Goal: Task Accomplishment & Management: Manage account settings

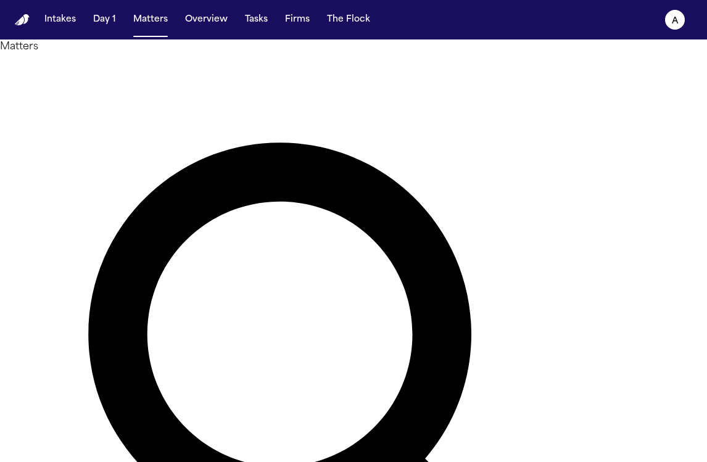
type input "********"
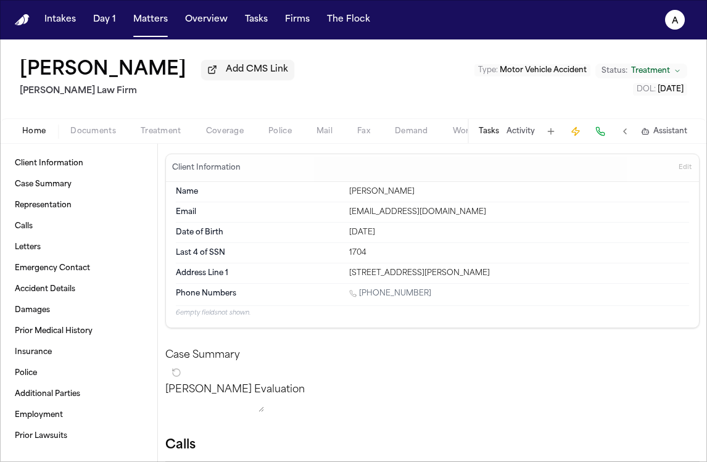
click at [494, 136] on button "Tasks" at bounding box center [489, 131] width 20 height 10
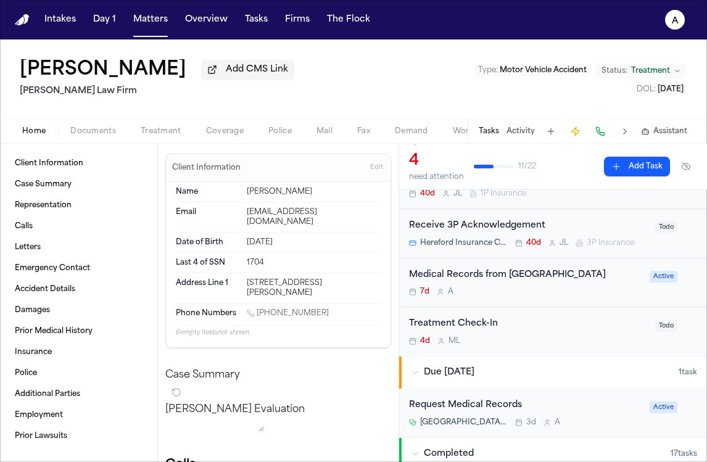
scroll to position [65, 0]
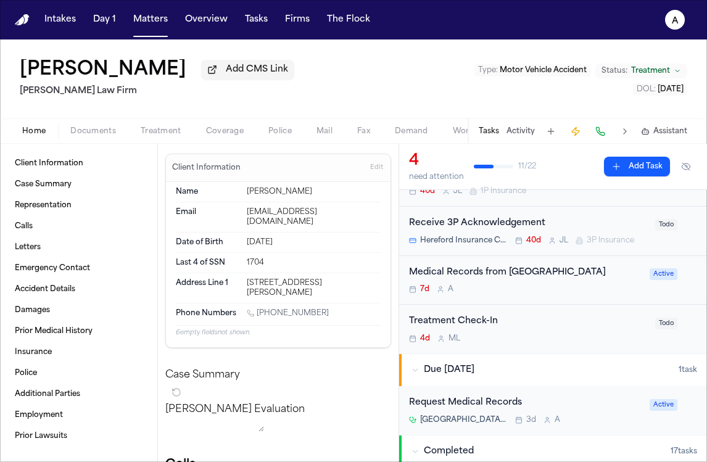
click at [542, 297] on div "Medical Records from Harlem Hospital 7d A Active" at bounding box center [553, 280] width 308 height 49
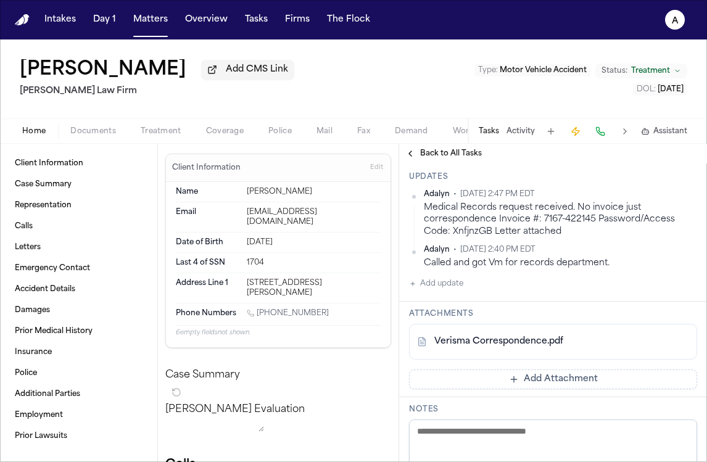
scroll to position [199, 0]
click at [458, 276] on button "Add update" at bounding box center [436, 283] width 54 height 15
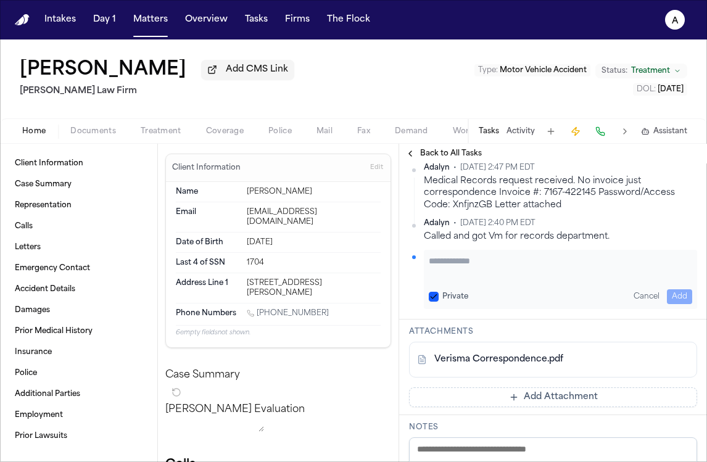
scroll to position [226, 0]
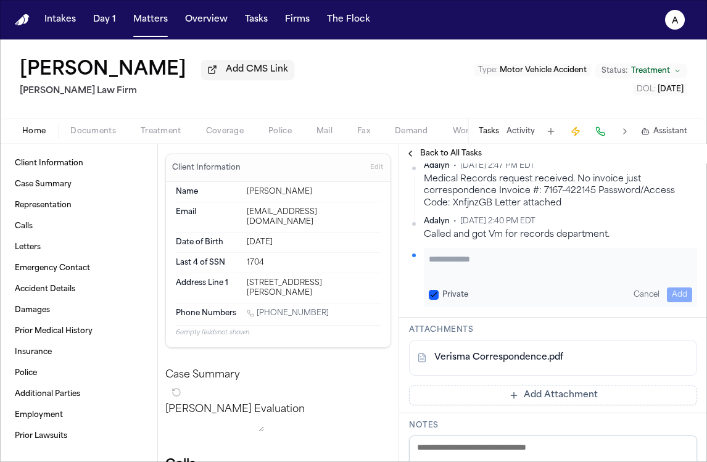
click at [461, 253] on textarea "Add your update" at bounding box center [560, 265] width 263 height 25
click at [432, 290] on button "Private" at bounding box center [434, 295] width 10 height 10
click at [457, 253] on textarea "Add your update" at bounding box center [560, 265] width 263 height 25
type textarea "**********"
click at [680, 287] on button "Add" at bounding box center [679, 294] width 25 height 15
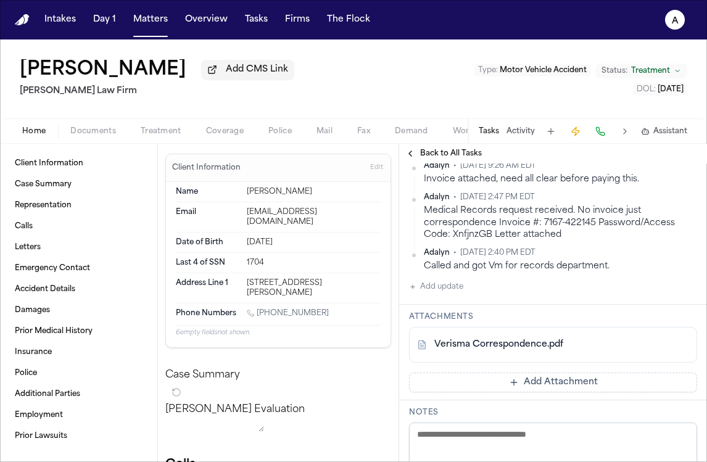
scroll to position [259, 0]
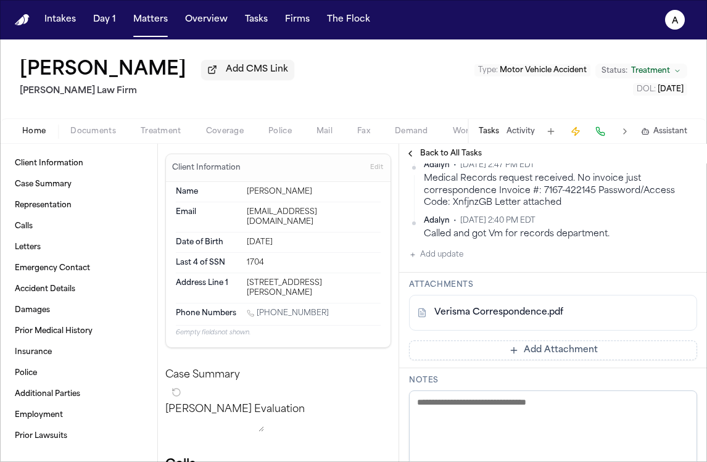
click at [599, 341] on button "Add Attachment" at bounding box center [553, 351] width 288 height 20
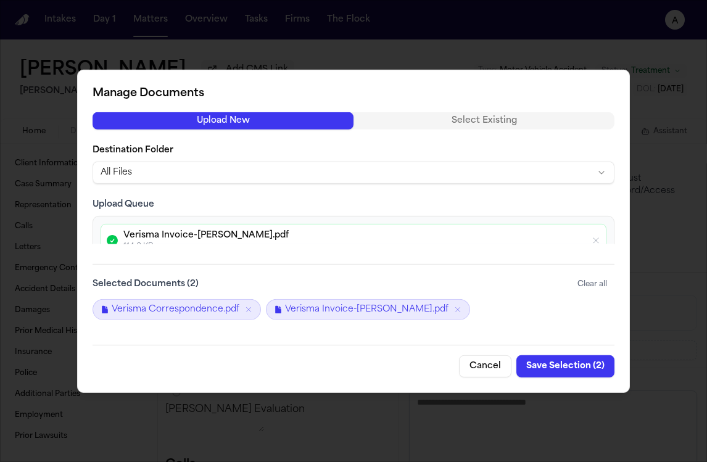
click at [568, 366] on button "Save Selection ( 2 )" at bounding box center [565, 366] width 98 height 22
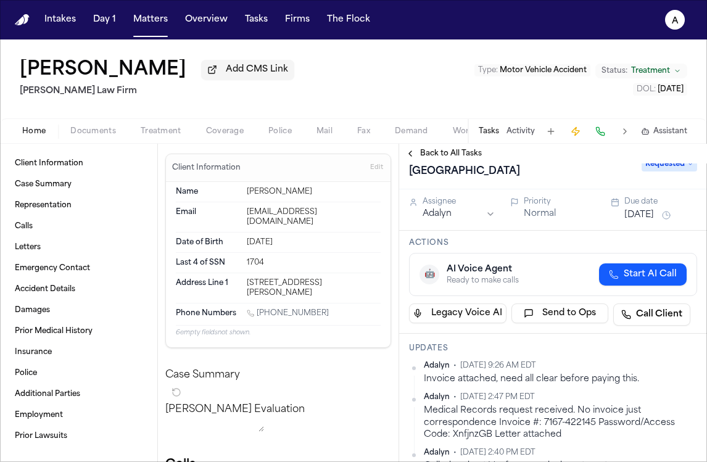
scroll to position [0, 0]
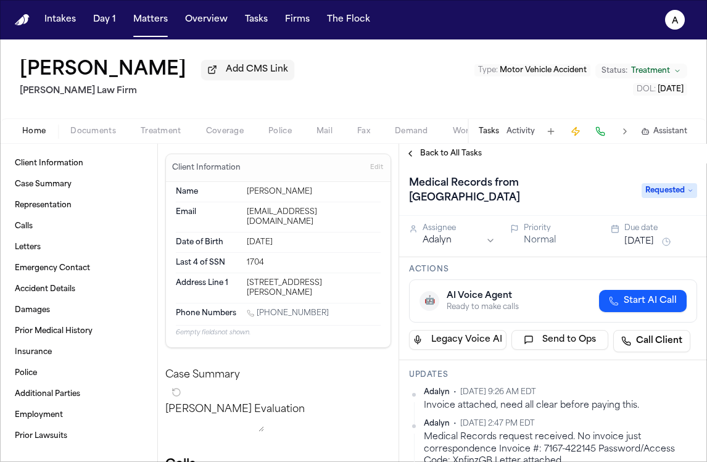
click at [649, 236] on button "Sep 1, 2025" at bounding box center [639, 242] width 30 height 12
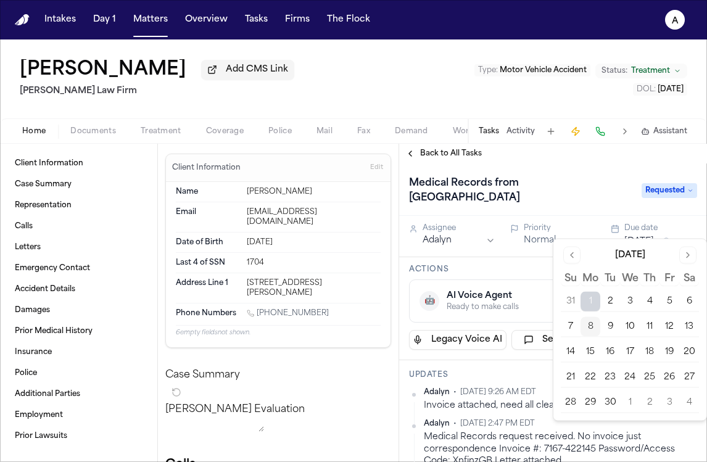
click at [634, 325] on button "10" at bounding box center [630, 327] width 20 height 20
click at [548, 370] on h3 "Updates" at bounding box center [553, 375] width 288 height 10
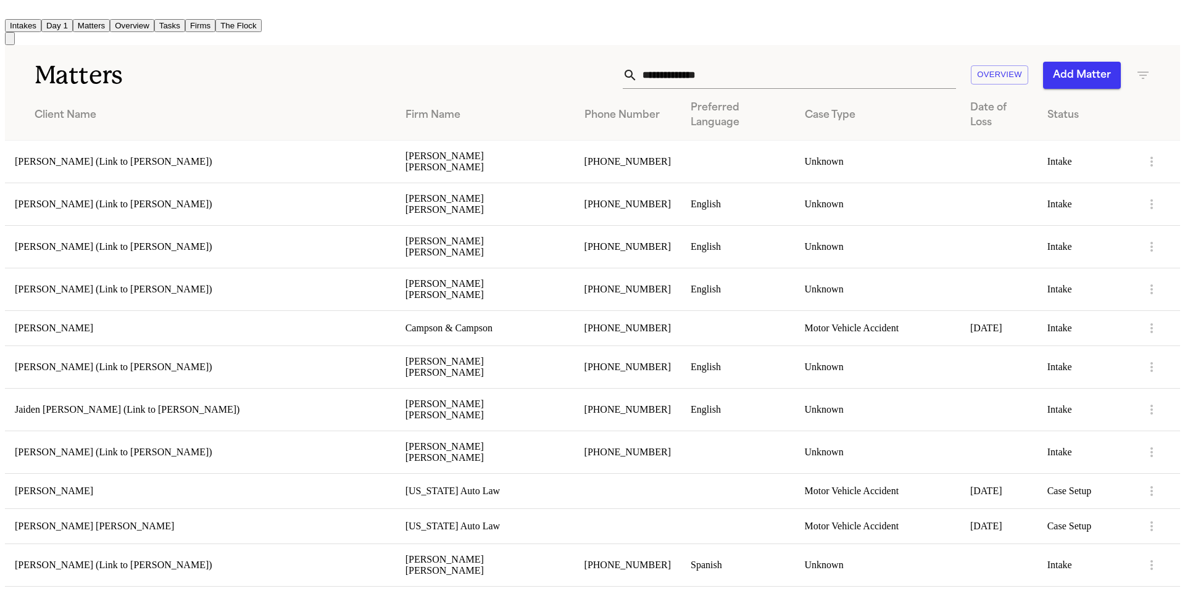
click at [215, 19] on button "Firms" at bounding box center [200, 25] width 30 height 13
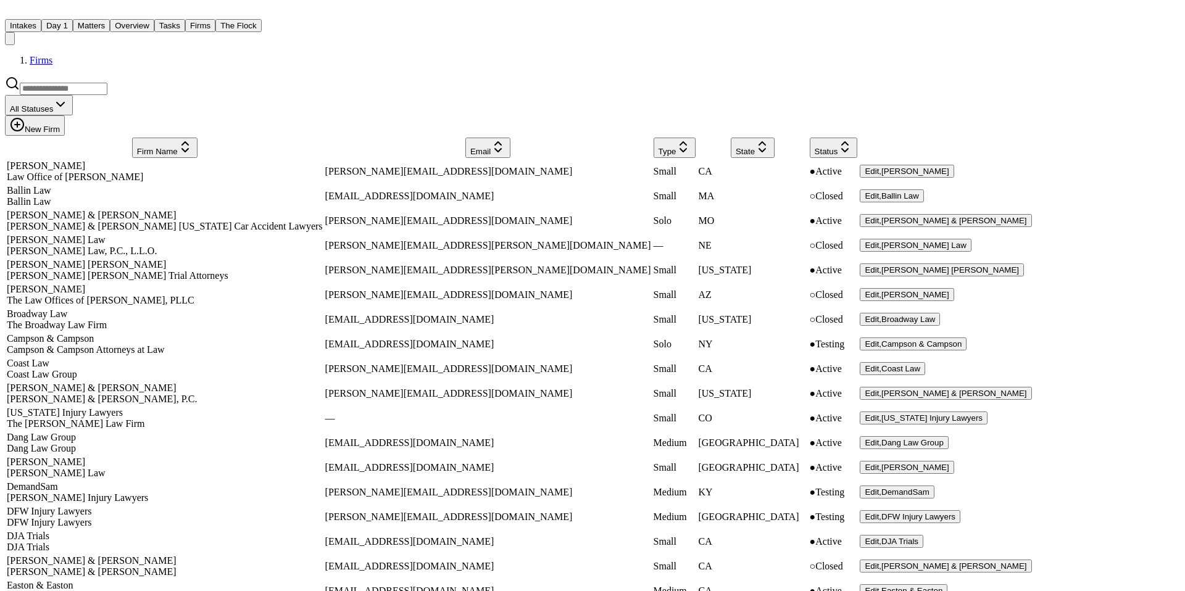
scroll to position [1199, 0]
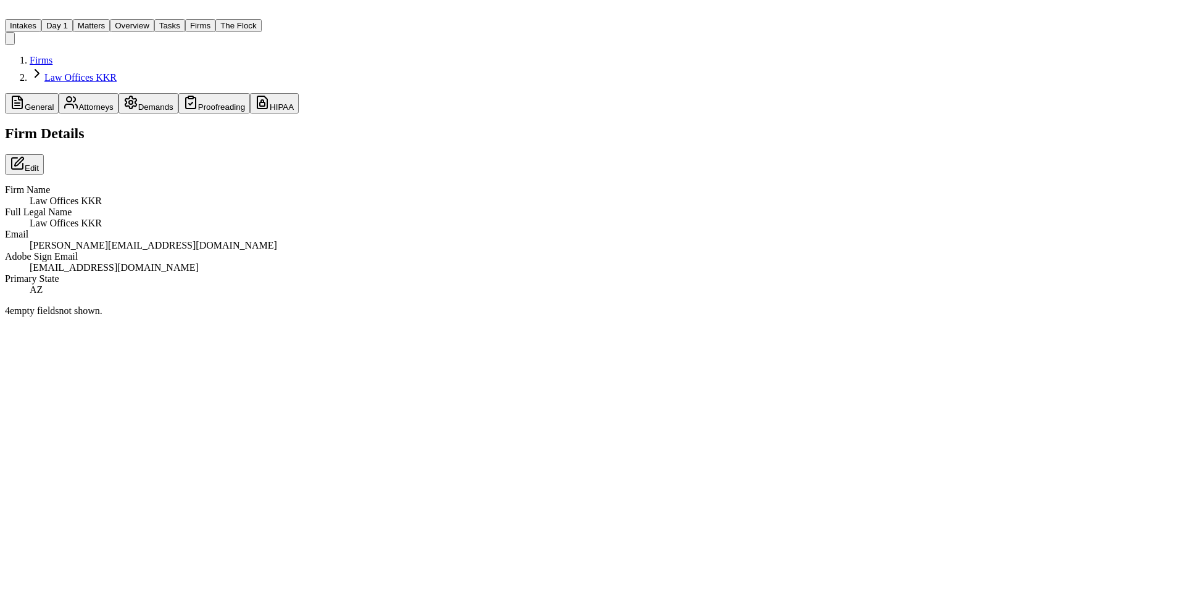
click at [110, 22] on button "Matters" at bounding box center [91, 25] width 37 height 13
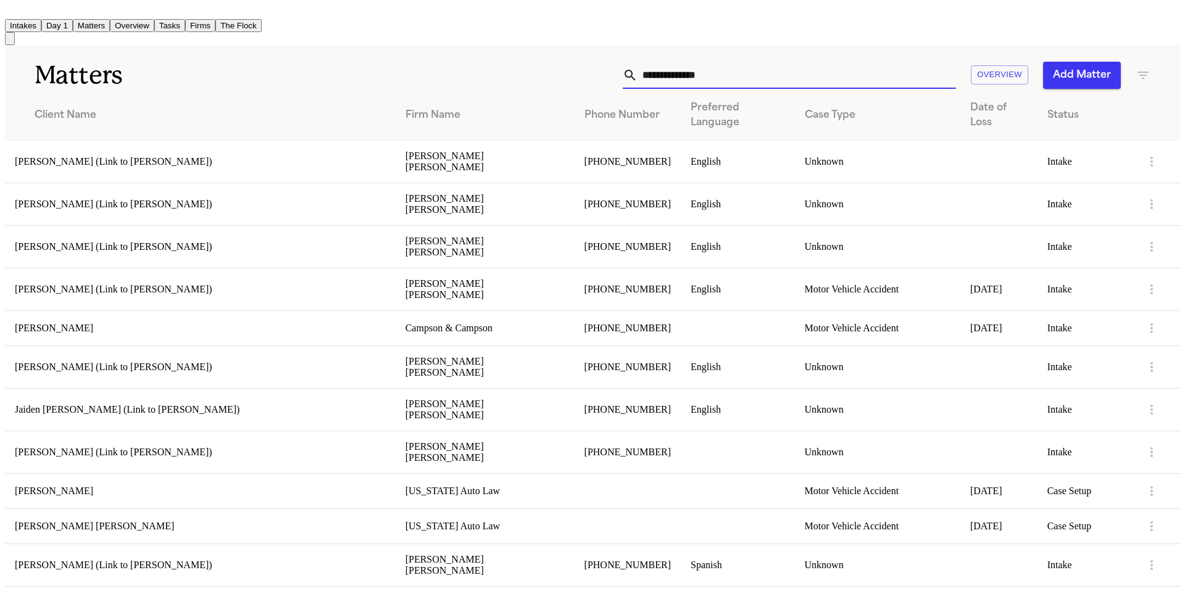
click at [828, 70] on input "text" at bounding box center [796, 75] width 318 height 27
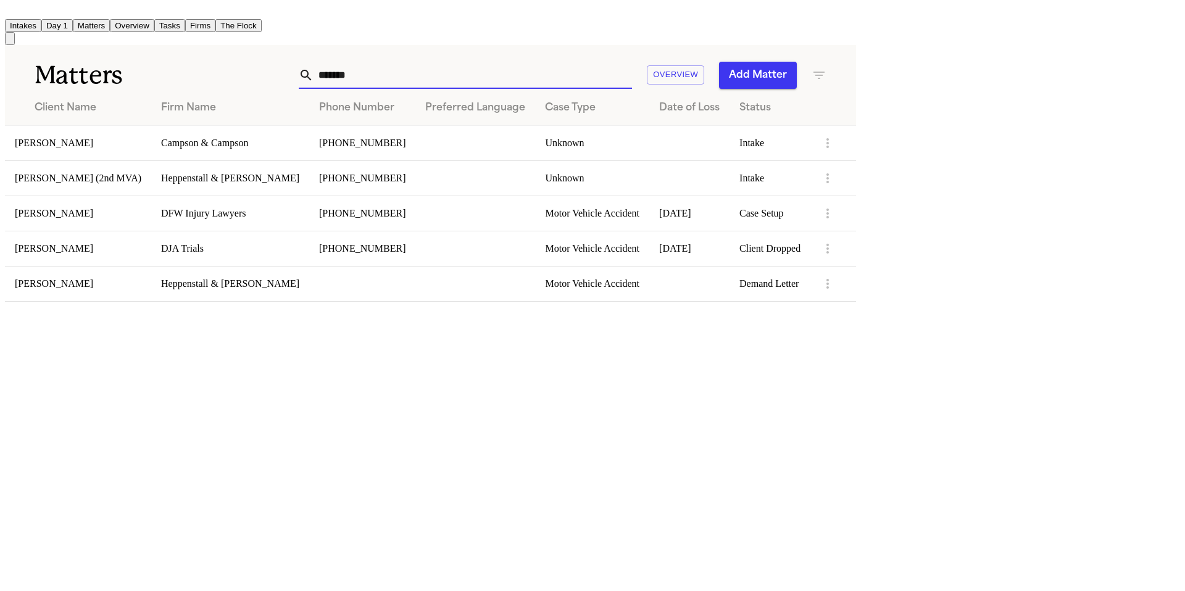
type input "*******"
click at [151, 292] on td "Deborah Peterson" at bounding box center [78, 283] width 146 height 35
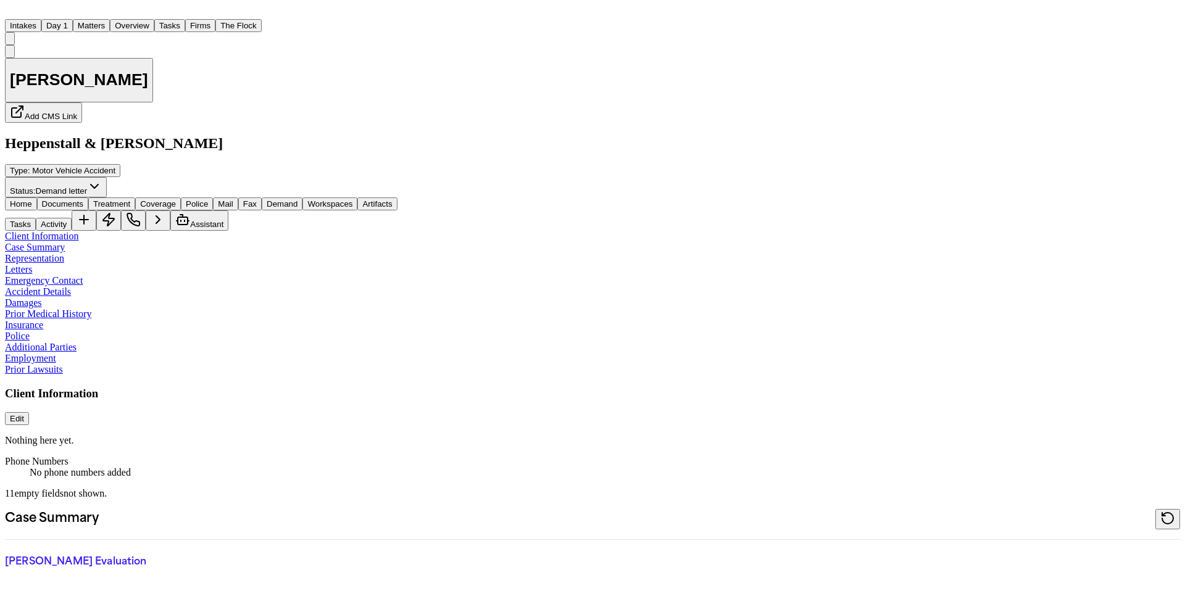
click at [110, 22] on button "Matters" at bounding box center [91, 25] width 37 height 13
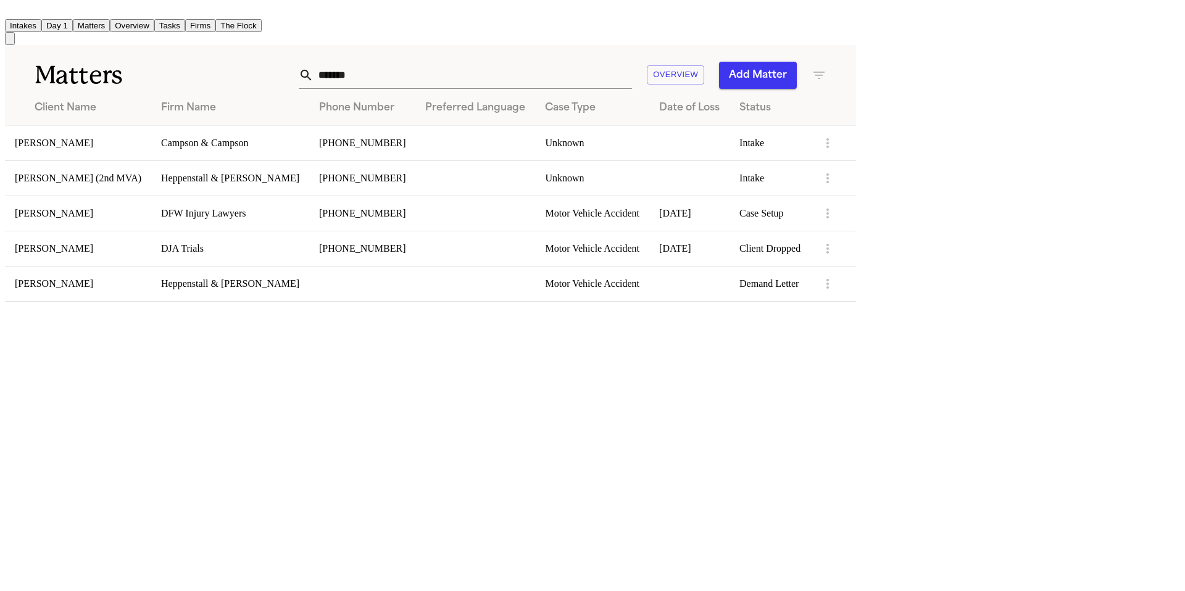
click at [151, 180] on td "Deborah Peterson (2nd MVA)" at bounding box center [78, 177] width 146 height 35
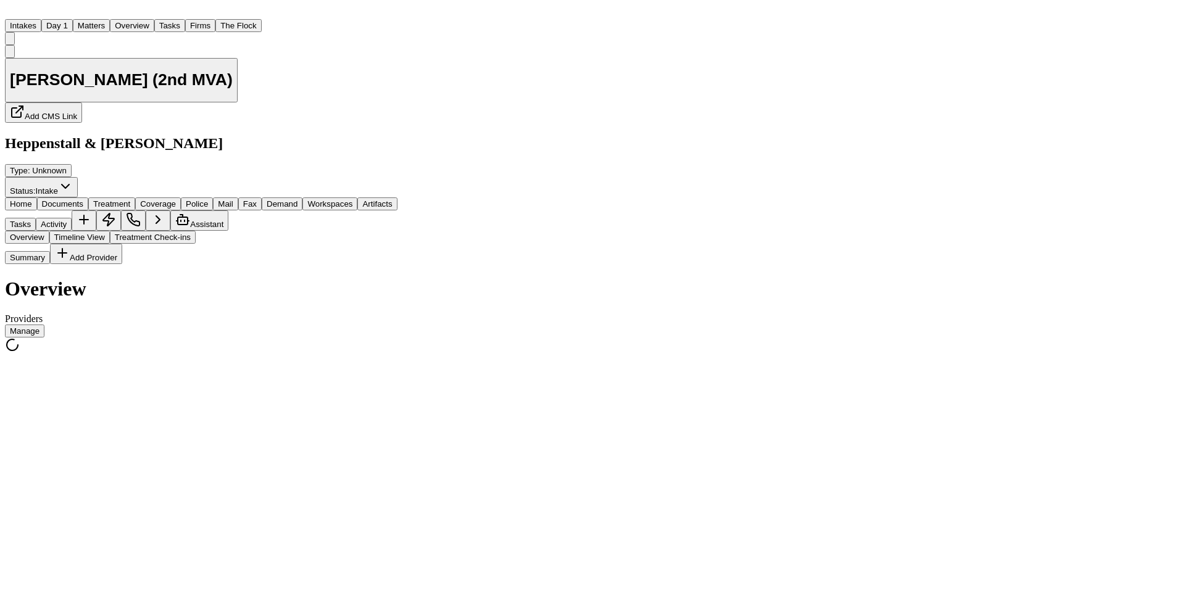
click at [130, 199] on span "Treatment" at bounding box center [111, 203] width 37 height 9
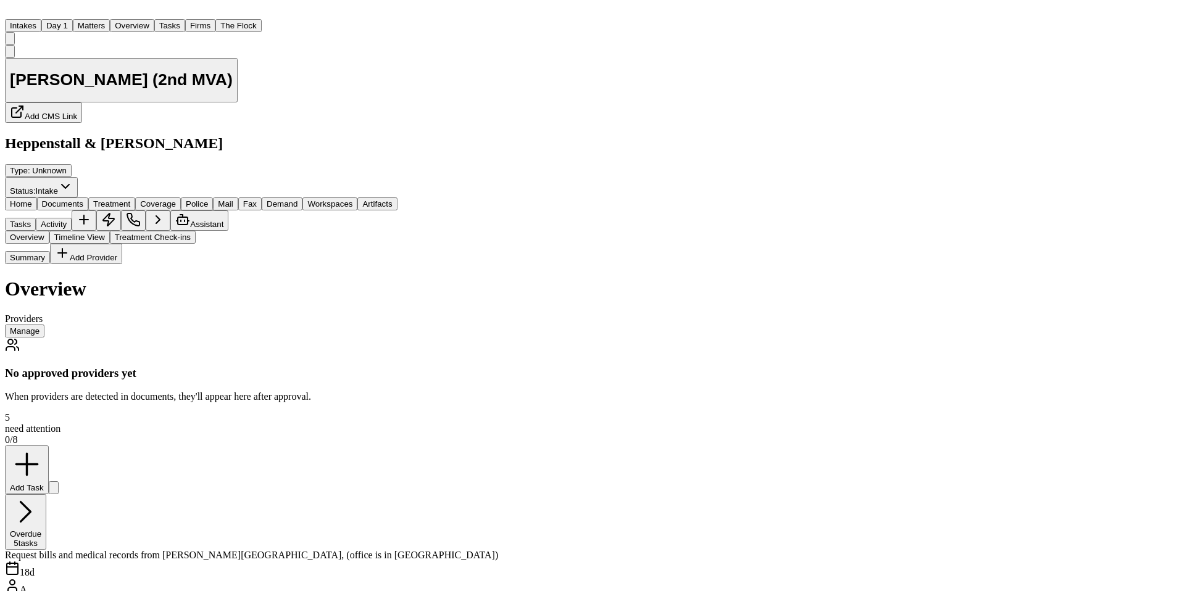
click at [564, 550] on div "Request bills and medical records from Dr. Eugene Y. Rhee, (office is in san di…" at bounding box center [284, 555] width 559 height 11
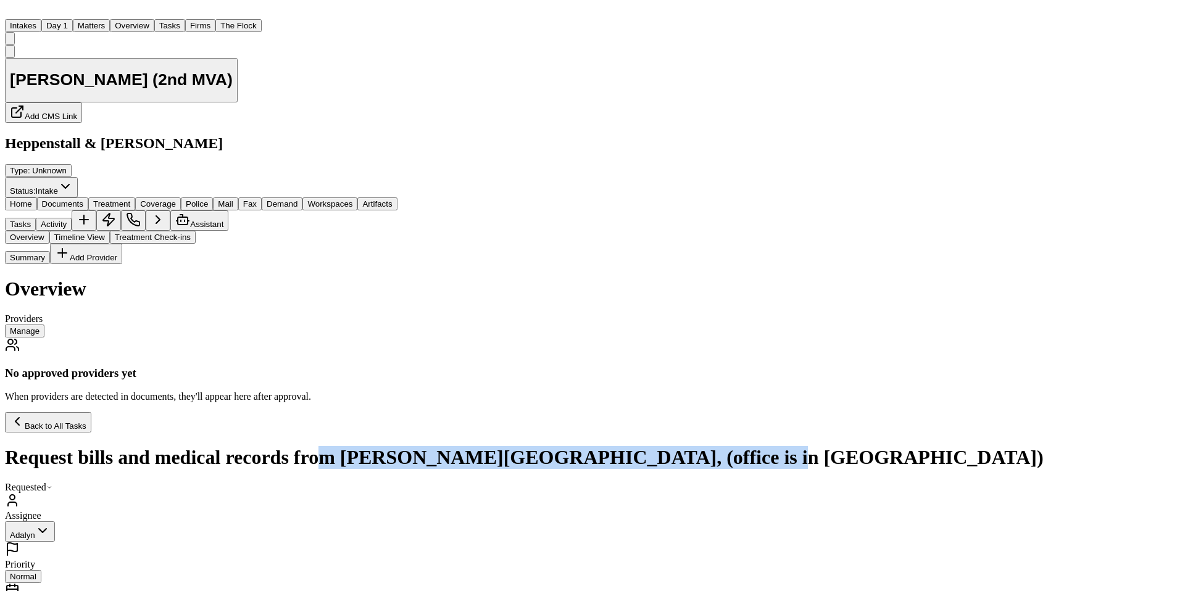
drag, startPoint x: 1084, startPoint y: 204, endPoint x: 1072, endPoint y: 184, distance: 23.0
click at [1043, 446] on h1 "Request bills and medical records from Dr. Eugene Y. Rhee, (office is in san di…" at bounding box center [524, 457] width 1038 height 23
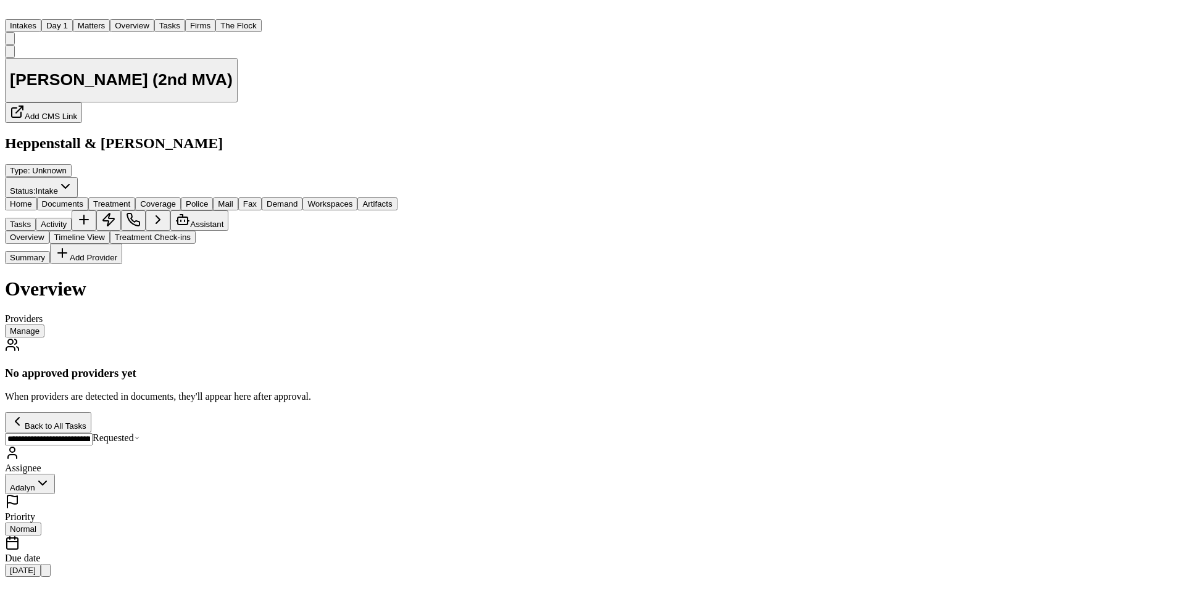
scroll to position [0, 196]
click at [220, 432] on input "**********" at bounding box center [112, 442] width 215 height 20
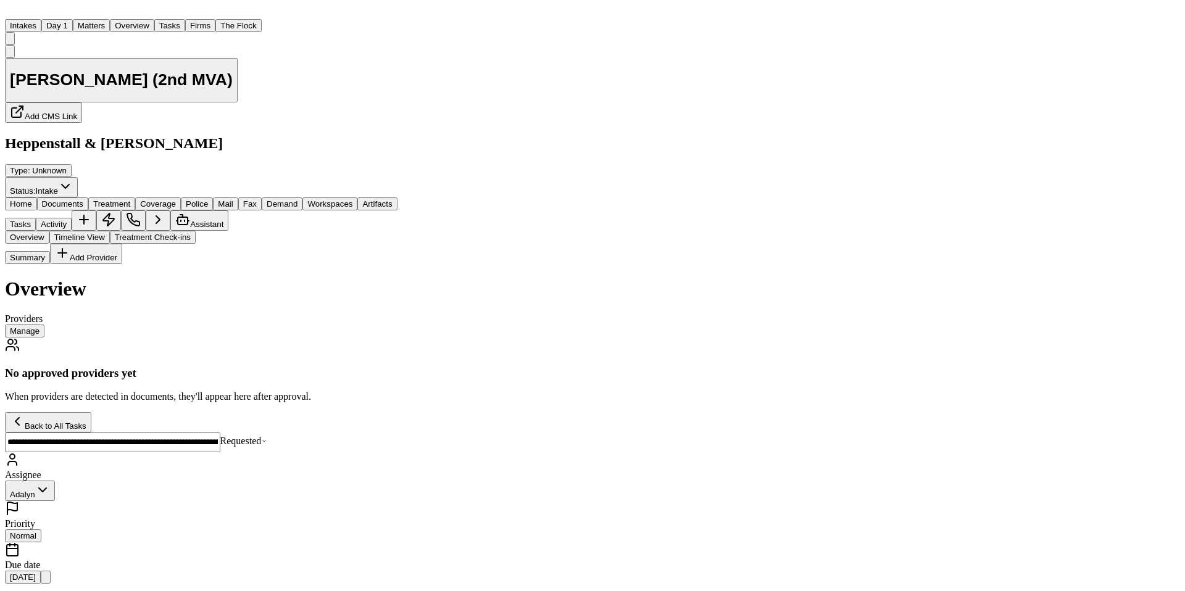
drag, startPoint x: 1096, startPoint y: 188, endPoint x: 1070, endPoint y: 190, distance: 26.0
click at [220, 432] on input "**********" at bounding box center [112, 442] width 215 height 20
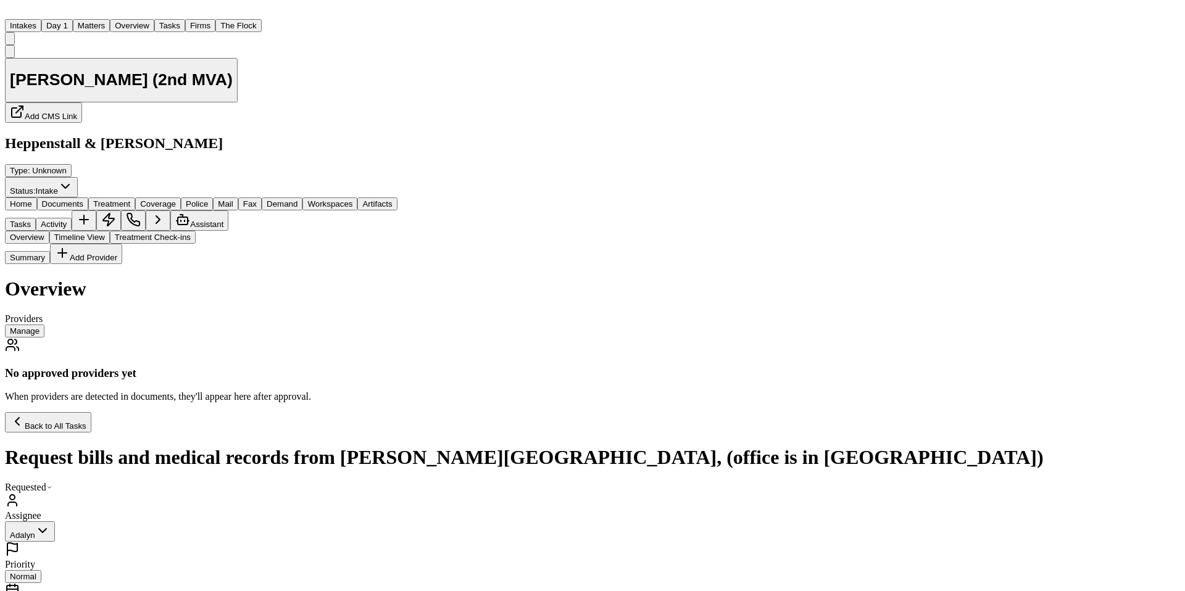
scroll to position [134, 0]
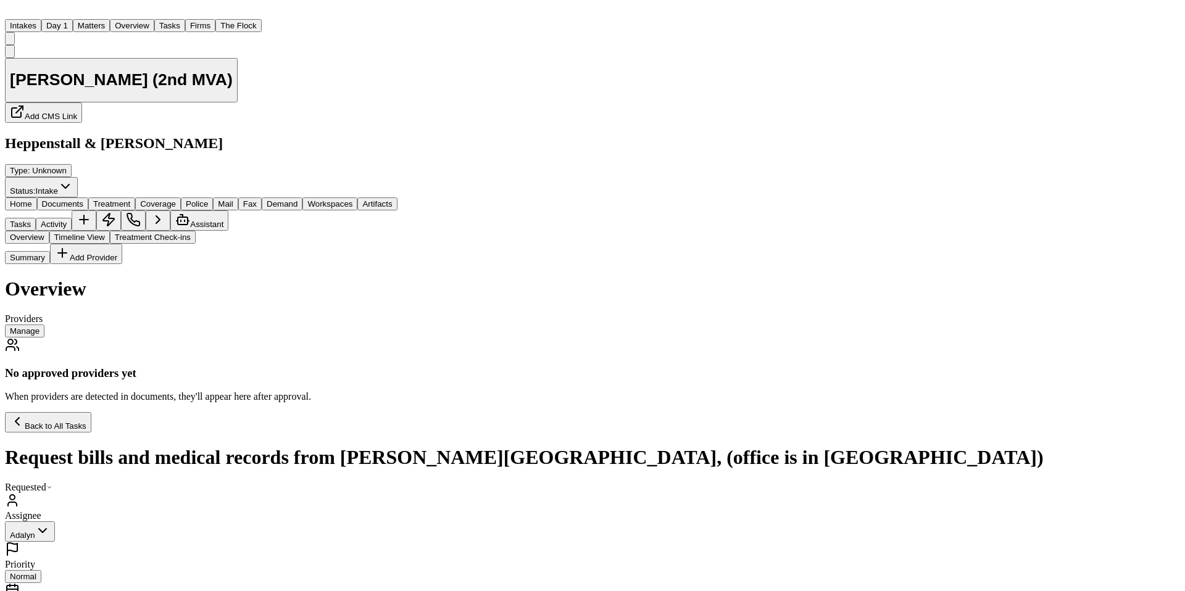
type textarea "**********"
click at [942, 412] on div "Back to All Tasks" at bounding box center [524, 422] width 1038 height 20
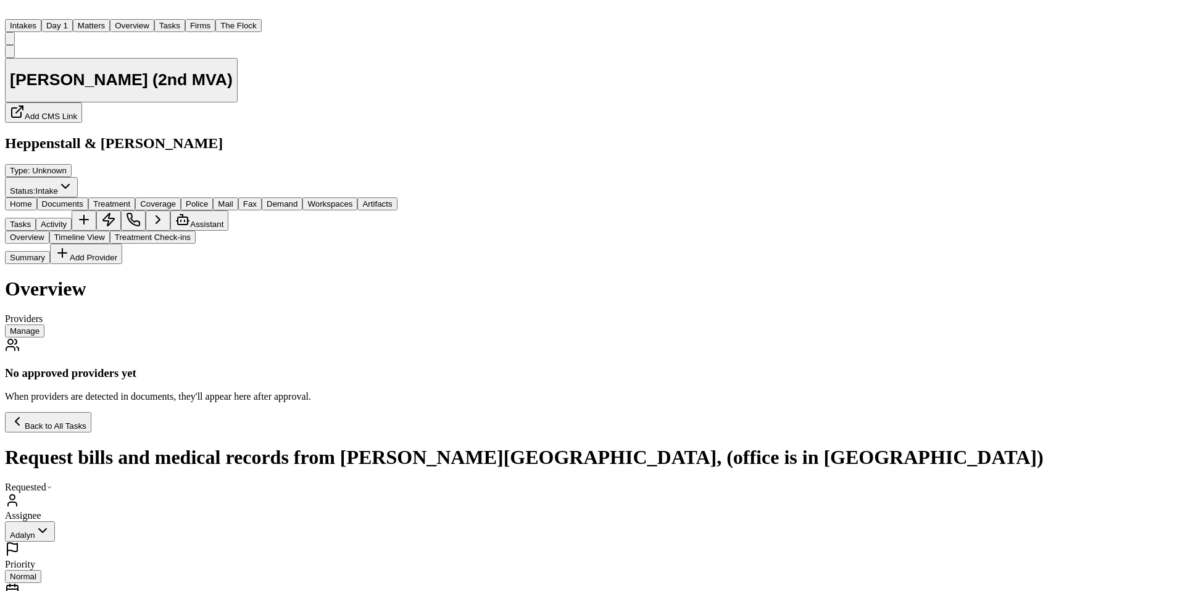
click at [86, 421] on span "Back to All Tasks" at bounding box center [56, 425] width 62 height 9
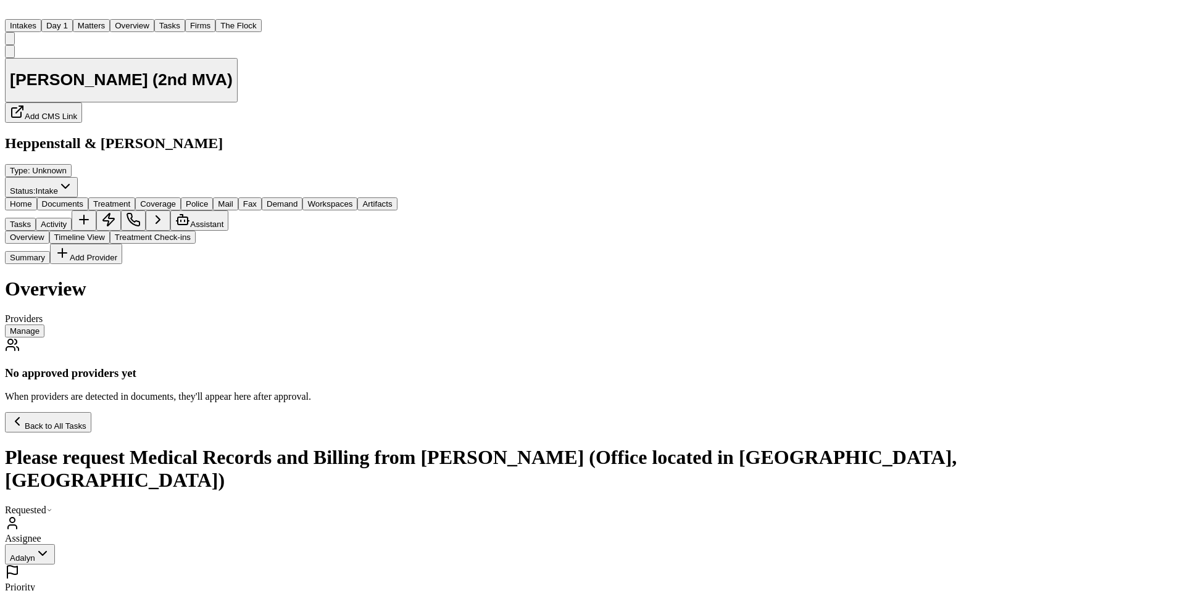
scroll to position [113, 0]
click at [257, 199] on span "Fax" at bounding box center [250, 203] width 14 height 9
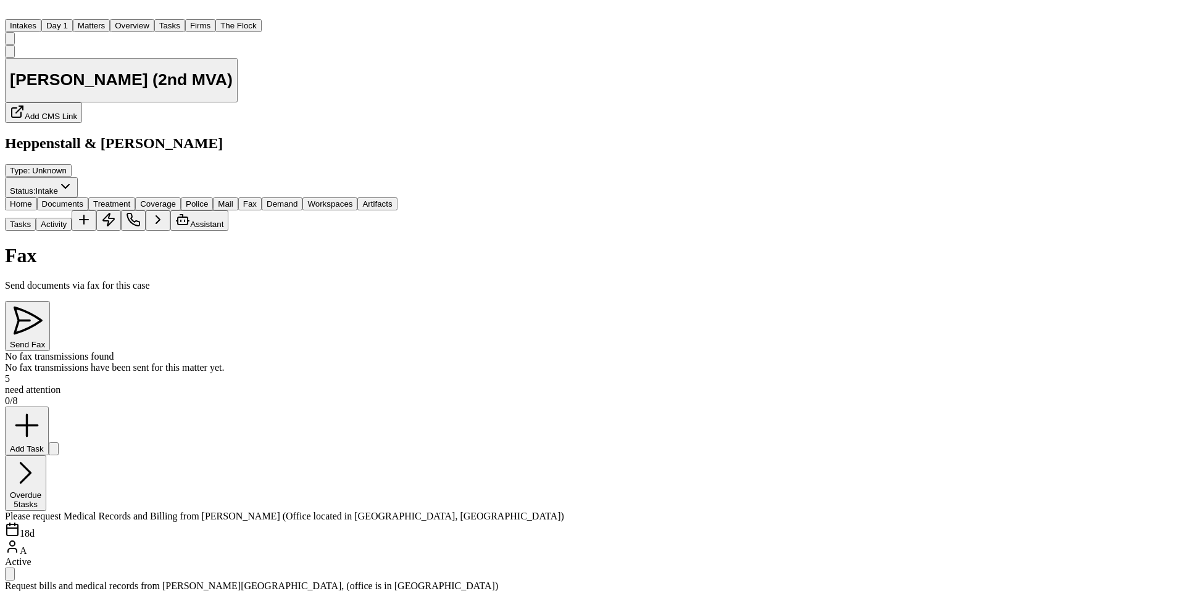
click at [233, 199] on span "Mail" at bounding box center [225, 203] width 15 height 9
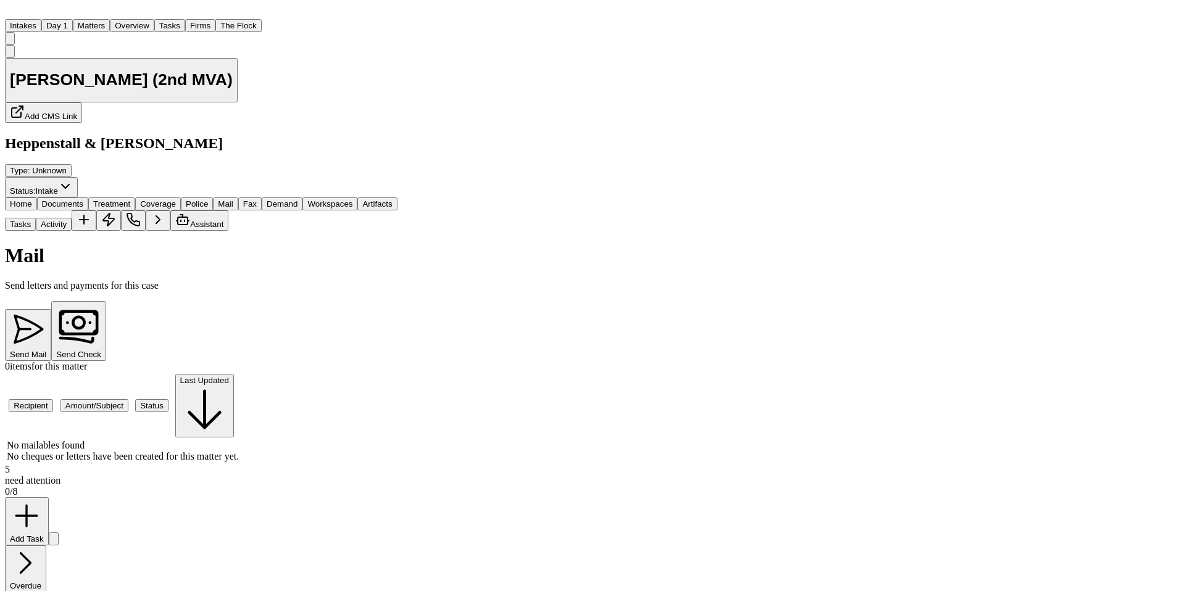
click at [106, 301] on button "Send Check" at bounding box center [78, 331] width 55 height 60
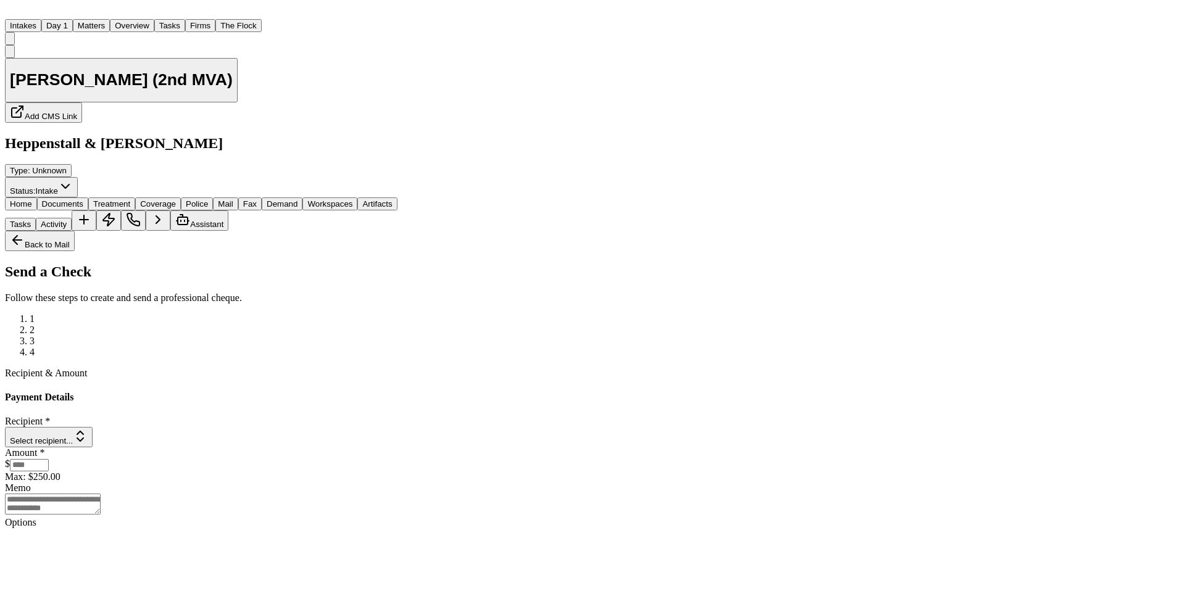
click at [93, 427] on button "Select recipient..." at bounding box center [49, 437] width 88 height 20
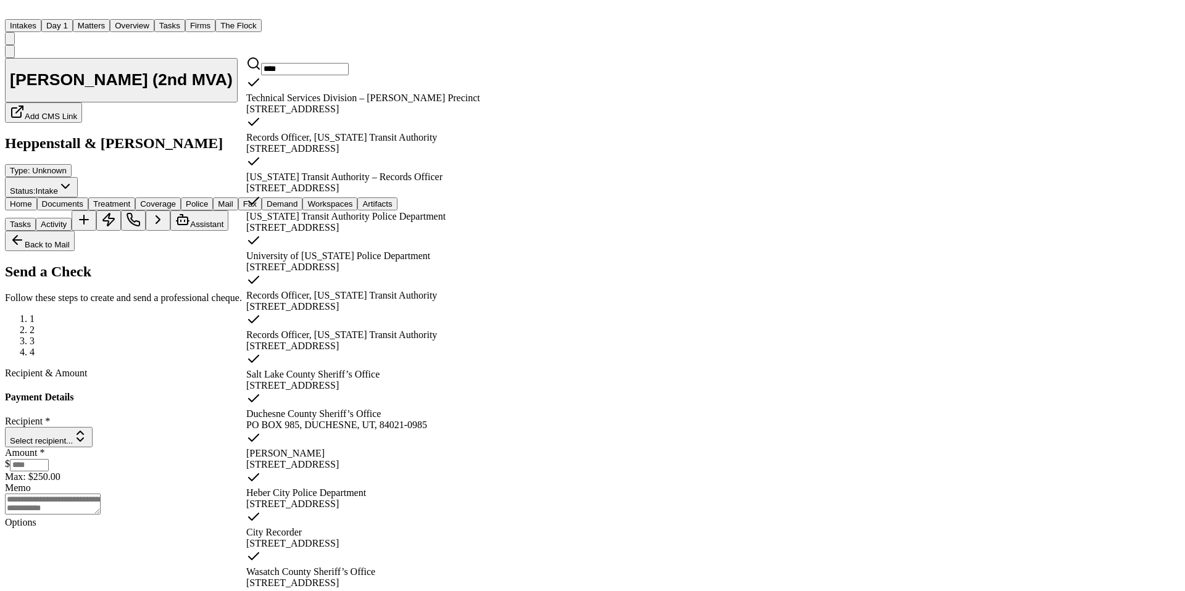
type input "*****"
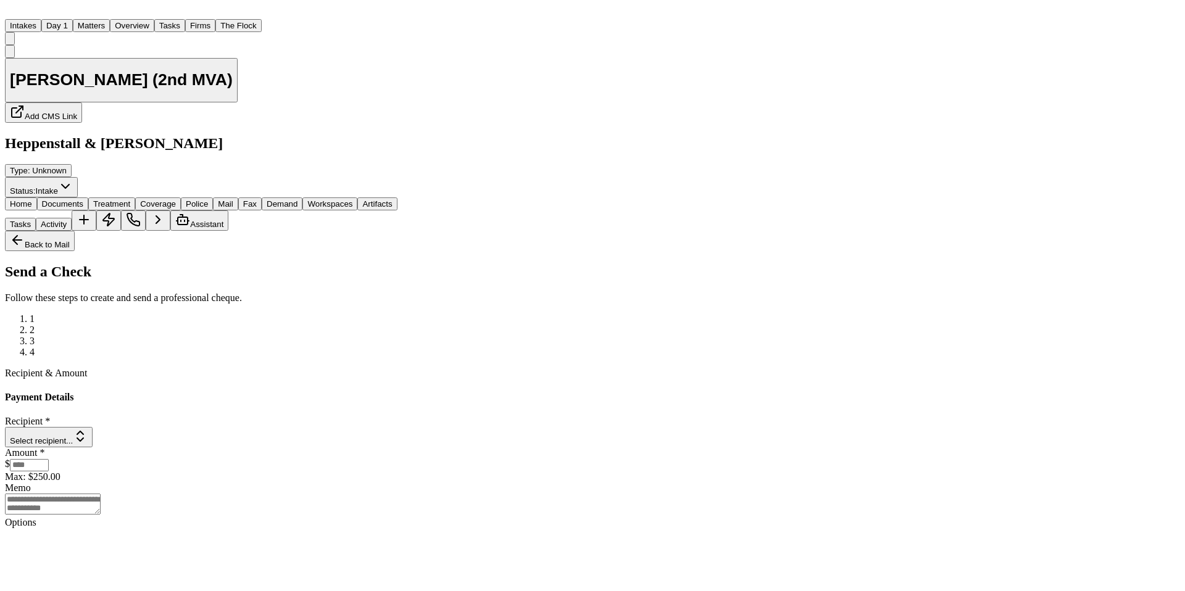
drag, startPoint x: 1014, startPoint y: 217, endPoint x: 946, endPoint y: 201, distance: 70.3
drag, startPoint x: 1099, startPoint y: 188, endPoint x: 1063, endPoint y: 185, distance: 35.9
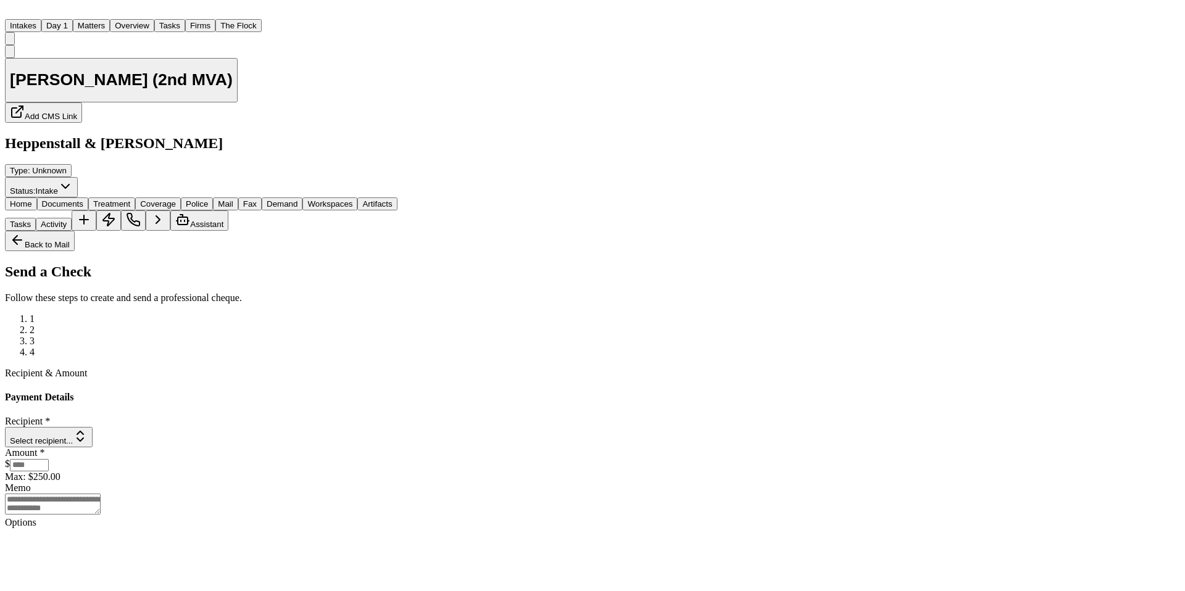
scroll to position [115, 0]
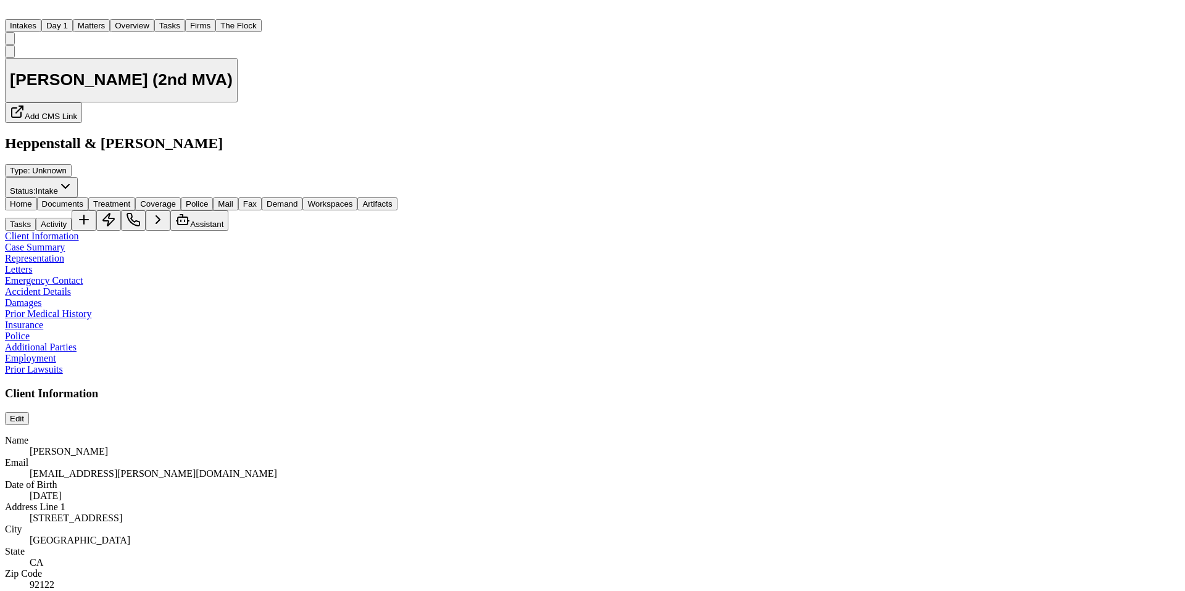
click at [32, 199] on span "Home" at bounding box center [21, 203] width 22 height 9
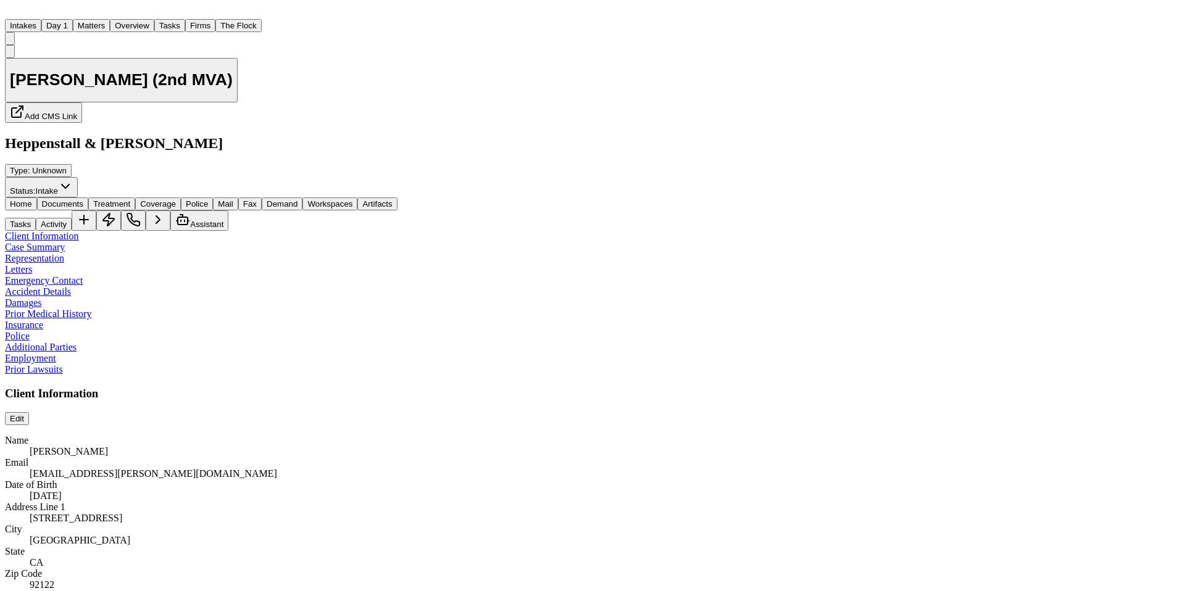
drag, startPoint x: 1019, startPoint y: 482, endPoint x: 1159, endPoint y: 478, distance: 139.5
copy div "anson.jessica@scrippshealth.org"
drag, startPoint x: 972, startPoint y: 387, endPoint x: 1037, endPoint y: 391, distance: 65.5
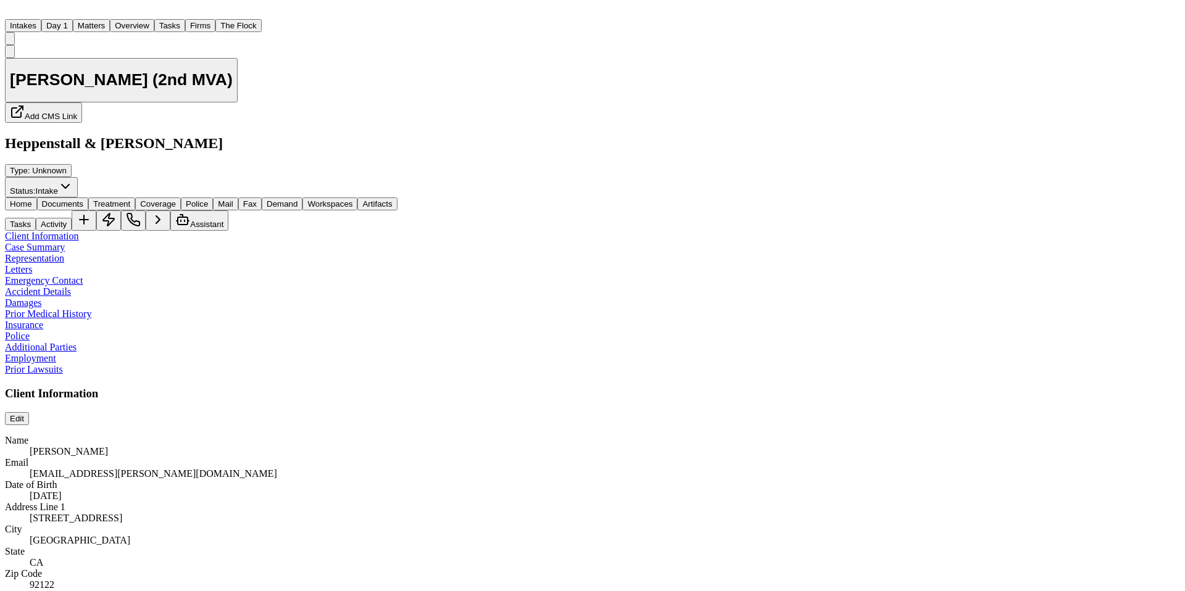
copy div "PO Box 235498"
drag, startPoint x: 1041, startPoint y: 389, endPoint x: 1077, endPoint y: 387, distance: 35.9
drag, startPoint x: 1081, startPoint y: 393, endPoint x: 1038, endPoint y: 391, distance: 42.6
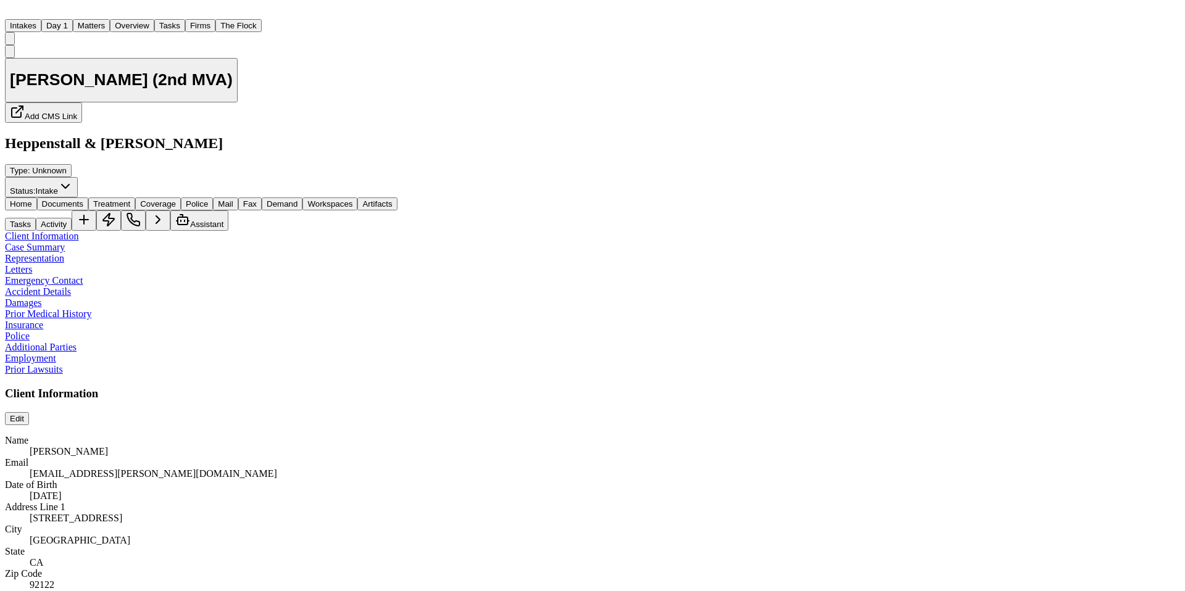
copy div ". Encinitas"
drag, startPoint x: 972, startPoint y: 388, endPoint x: 1127, endPoint y: 392, distance: 154.9
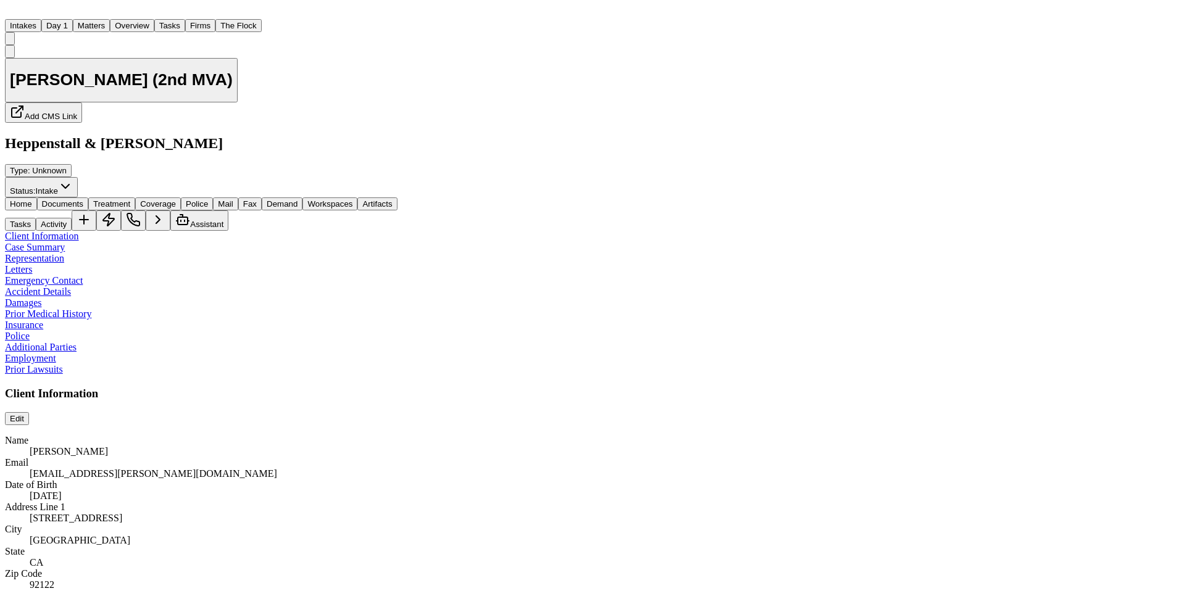
copy div "PO Box 235498. Encinitas, CA 92023"
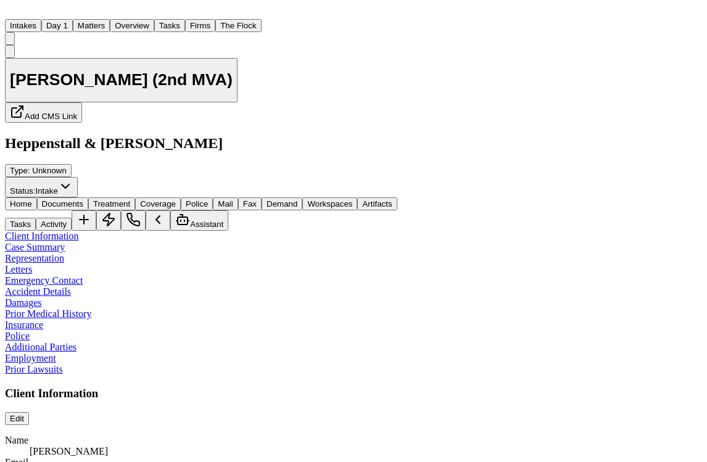
click at [36, 218] on button "Tasks" at bounding box center [20, 224] width 31 height 13
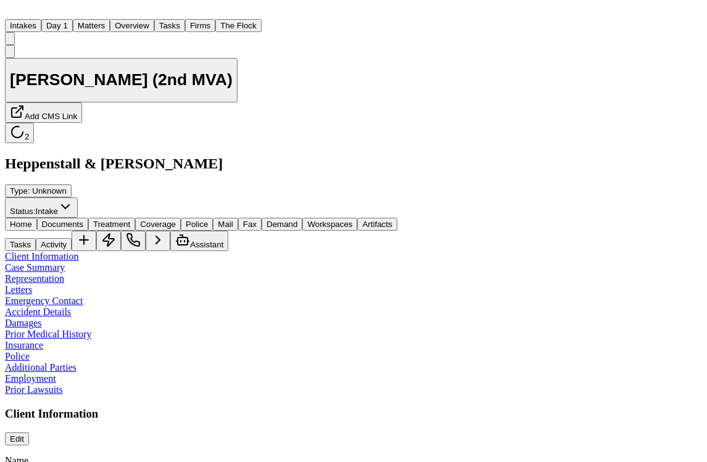
scroll to position [231, 0]
type textarea "**********"
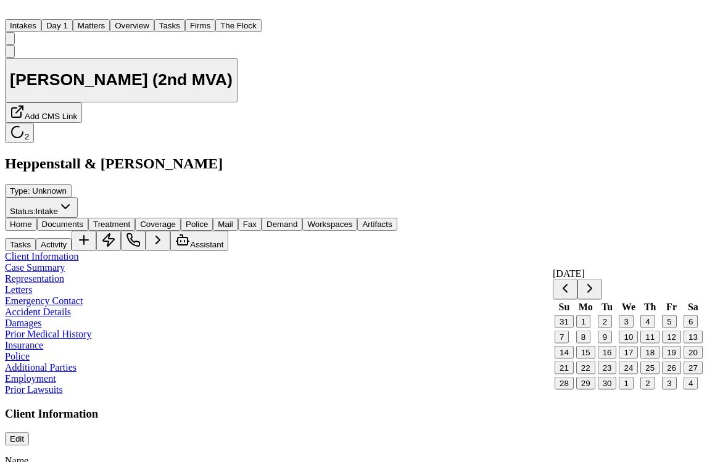
click at [649, 344] on button "11" at bounding box center [649, 337] width 19 height 13
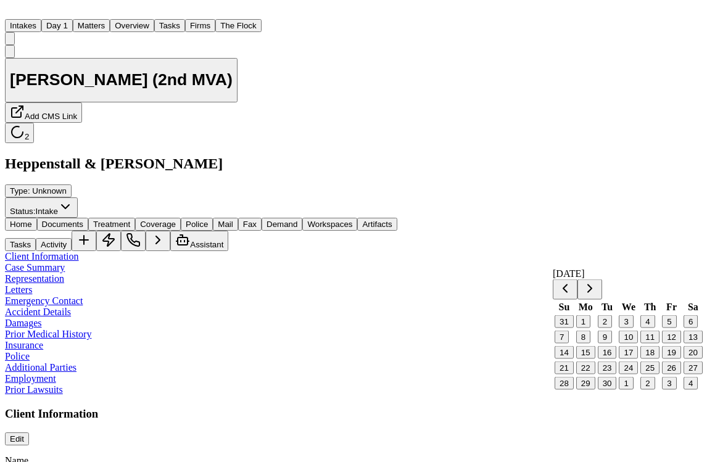
click at [650, 344] on button "11" at bounding box center [649, 337] width 19 height 13
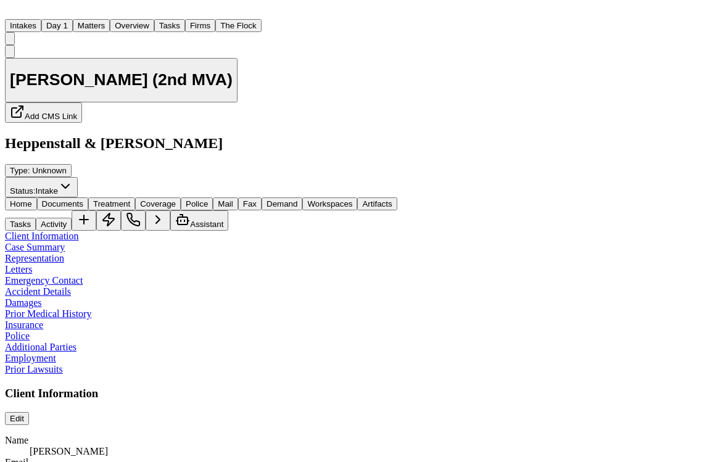
drag, startPoint x: 507, startPoint y: 186, endPoint x: 399, endPoint y: 180, distance: 107.5
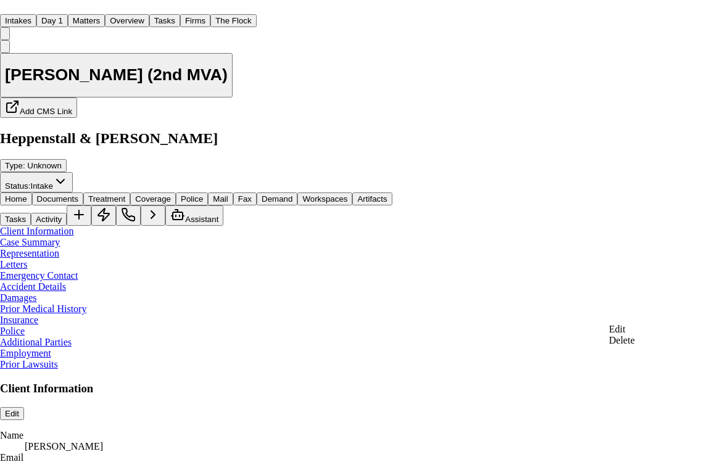
click at [635, 331] on div "Edit" at bounding box center [622, 329] width 26 height 11
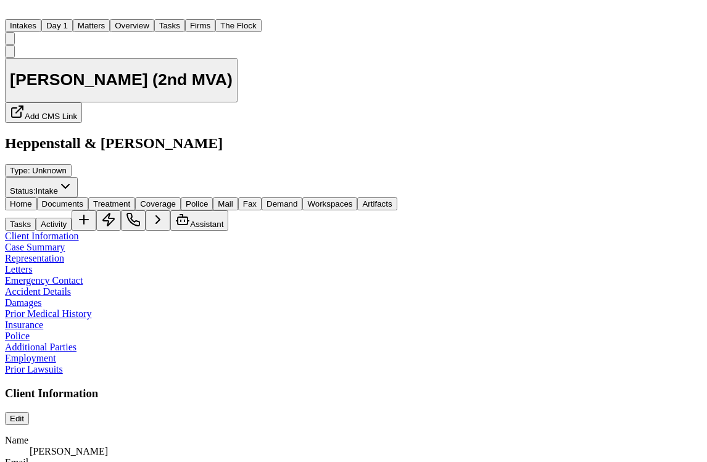
type textarea "**********"
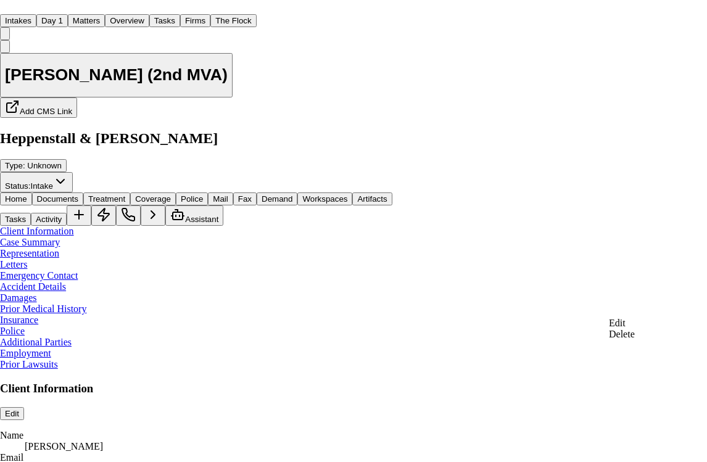
click at [635, 325] on div "Edit" at bounding box center [622, 323] width 26 height 11
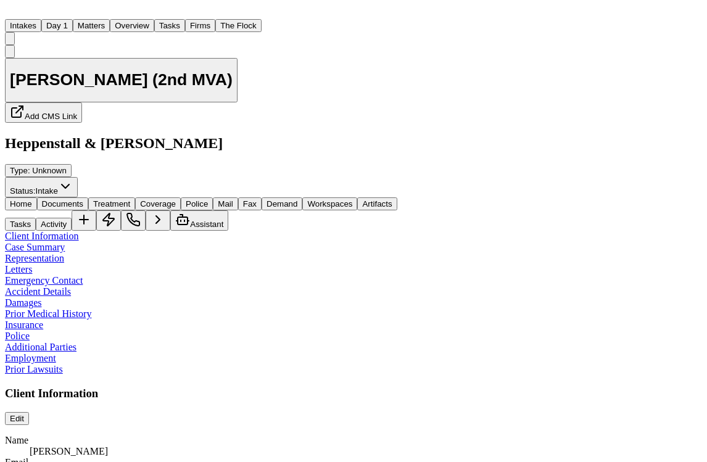
drag, startPoint x: 525, startPoint y: 336, endPoint x: 405, endPoint y: 308, distance: 122.9
type textarea "**********"
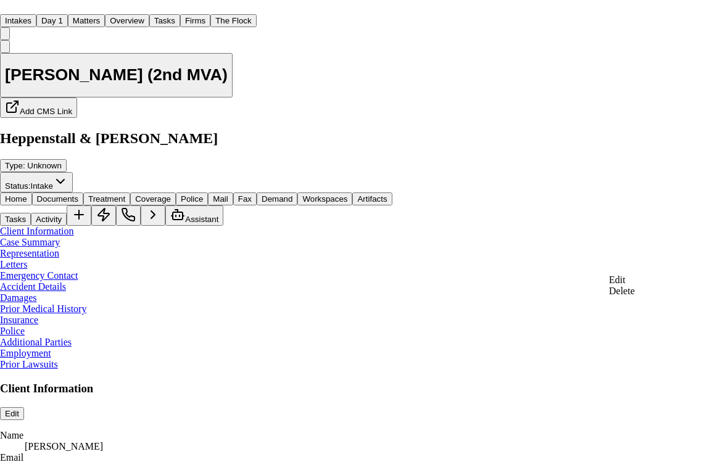
click at [635, 281] on div "Edit" at bounding box center [622, 280] width 26 height 11
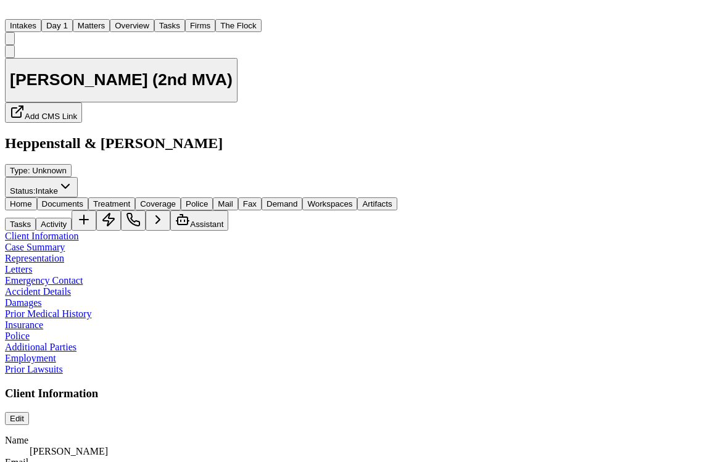
drag, startPoint x: 560, startPoint y: 292, endPoint x: 450, endPoint y: 283, distance: 110.2
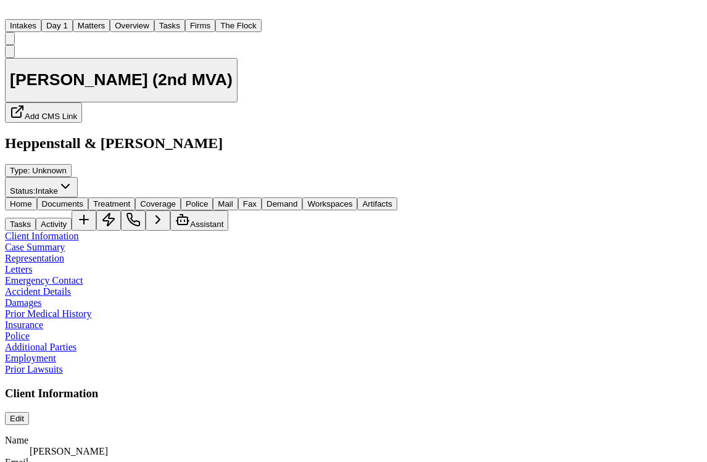
drag, startPoint x: 567, startPoint y: 292, endPoint x: 473, endPoint y: 279, distance: 95.2
type textarea "**********"
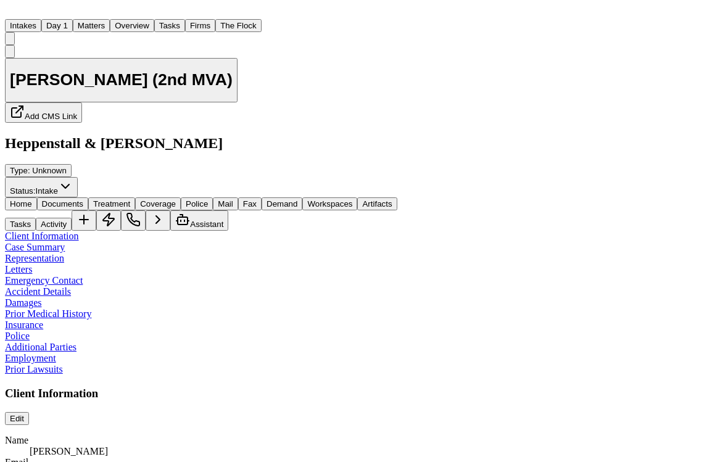
scroll to position [136, 0]
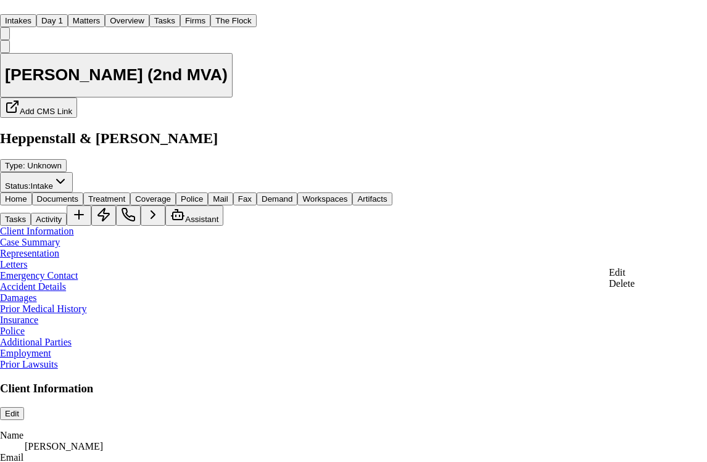
click at [635, 277] on div "Edit" at bounding box center [622, 272] width 26 height 11
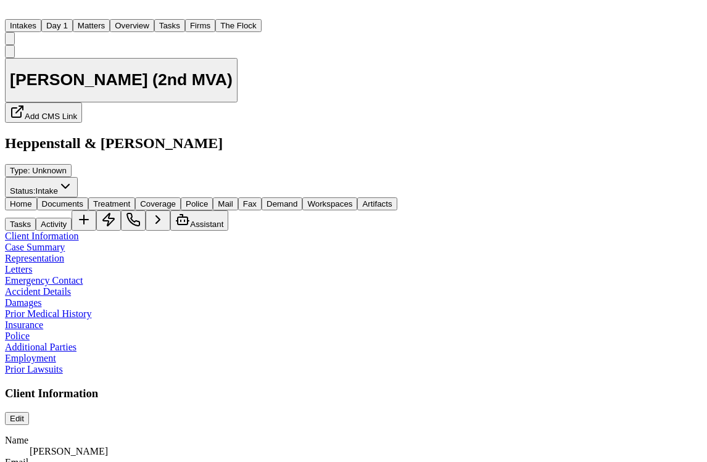
drag, startPoint x: 642, startPoint y: 275, endPoint x: 560, endPoint y: 276, distance: 82.7
drag, startPoint x: 555, startPoint y: 271, endPoint x: 469, endPoint y: 274, distance: 85.8
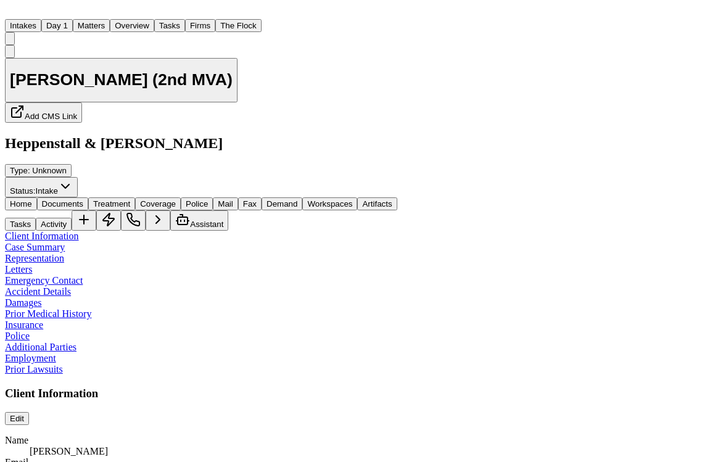
type textarea "**********"
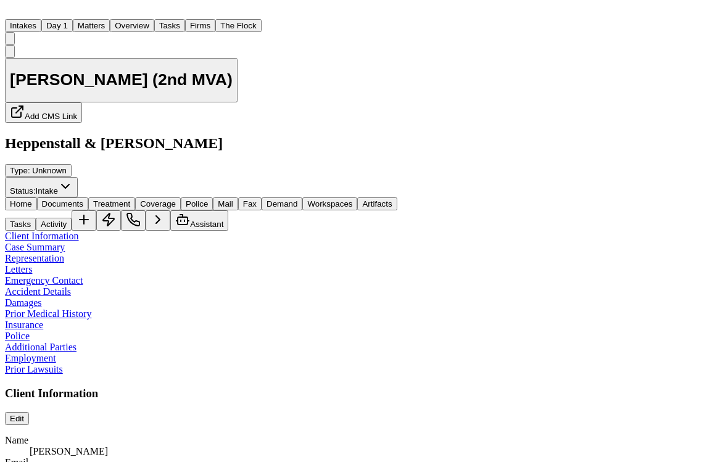
type textarea "**********"
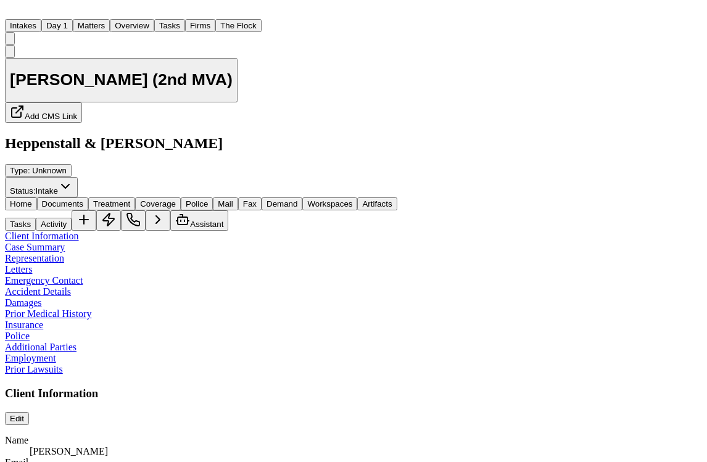
drag, startPoint x: 647, startPoint y: 239, endPoint x: 422, endPoint y: 210, distance: 227.0
copy div "ROI is not completely electronic. Unable to speak witha. real person regarding …"
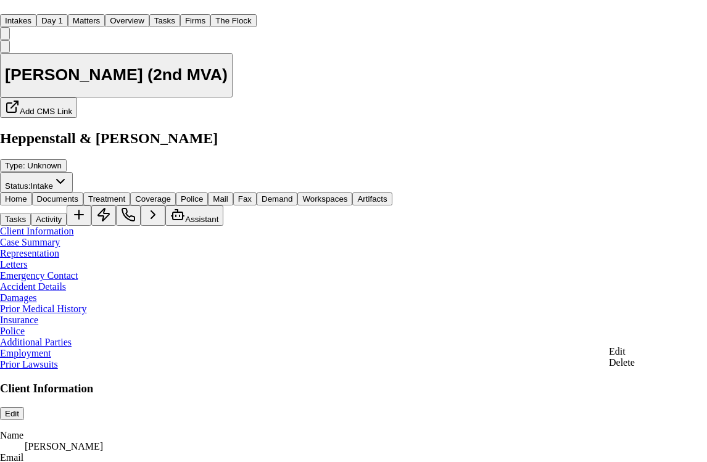
click at [635, 354] on div "Edit" at bounding box center [622, 351] width 26 height 11
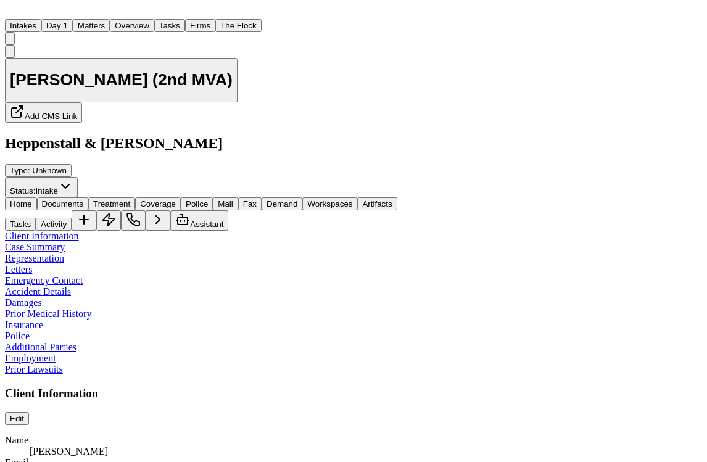
type textarea "**********"
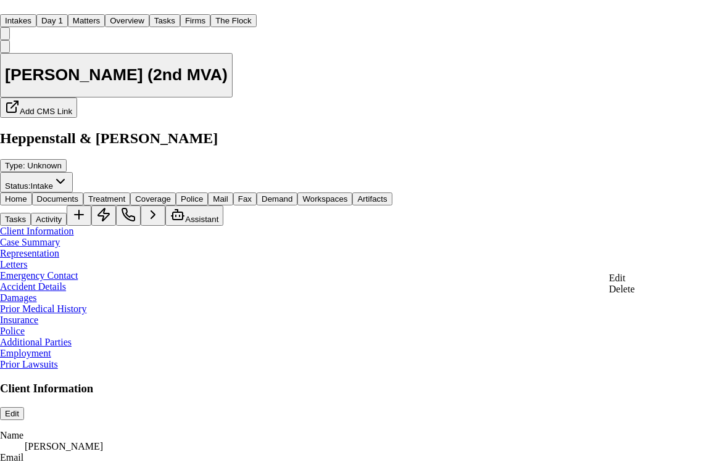
click at [635, 283] on div "Edit" at bounding box center [622, 278] width 26 height 11
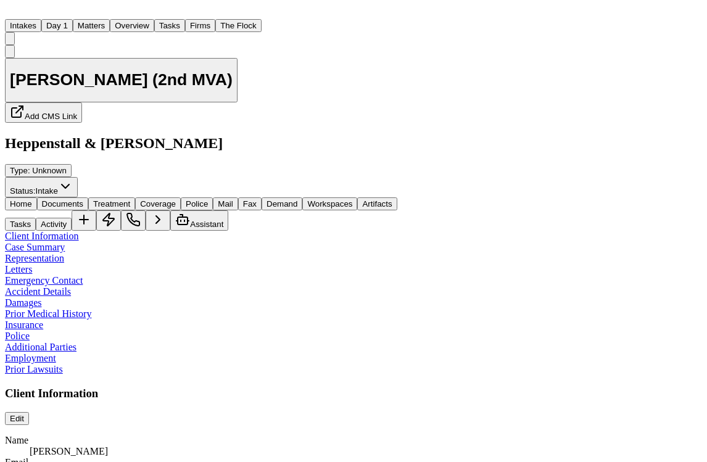
scroll to position [23, 0]
drag, startPoint x: 437, startPoint y: 279, endPoint x: 587, endPoint y: 334, distance: 159.9
paste textarea "**********"
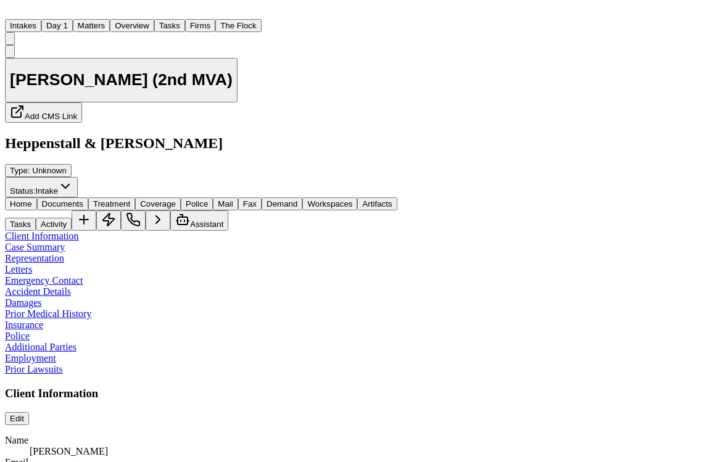
type textarea "**********"
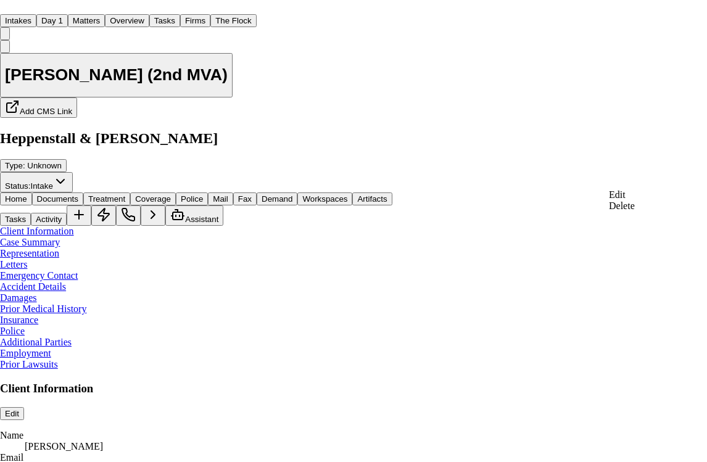
click at [635, 201] on div "Edit" at bounding box center [622, 194] width 26 height 11
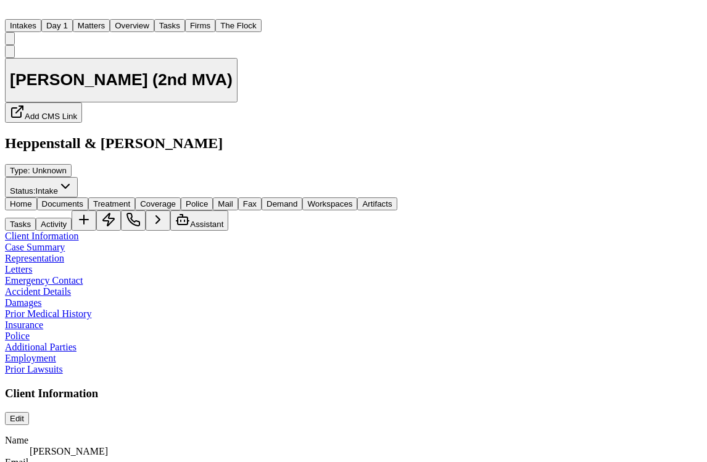
drag, startPoint x: 436, startPoint y: 192, endPoint x: 638, endPoint y: 304, distance: 230.6
paste textarea
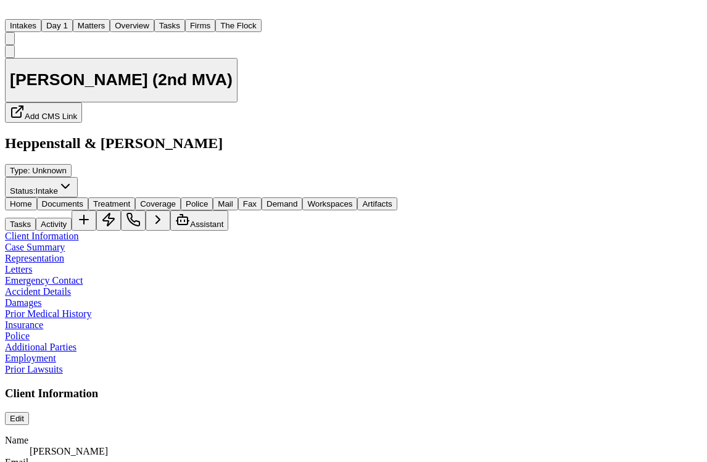
scroll to position [118, 0]
type textarea "**********"
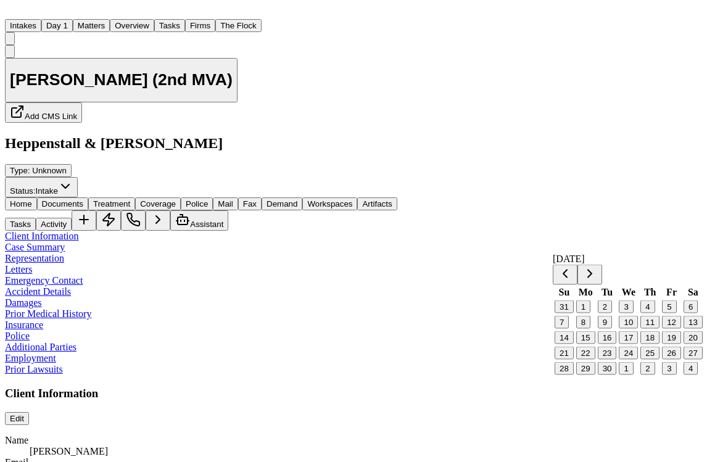
click at [653, 329] on button "11" at bounding box center [649, 322] width 19 height 13
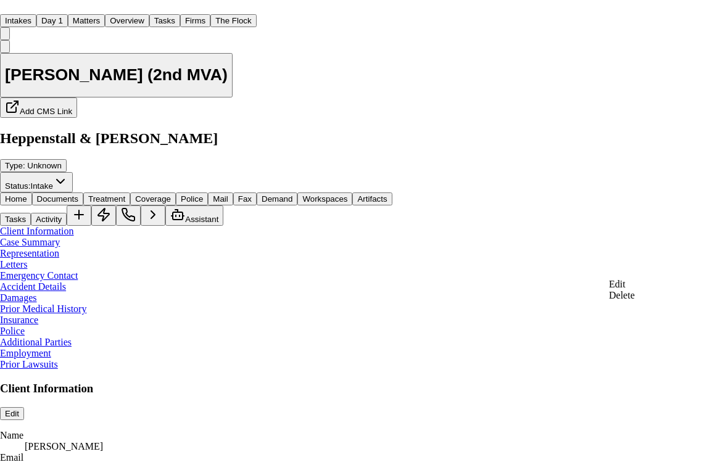
click at [632, 286] on div "Edit" at bounding box center [622, 284] width 26 height 11
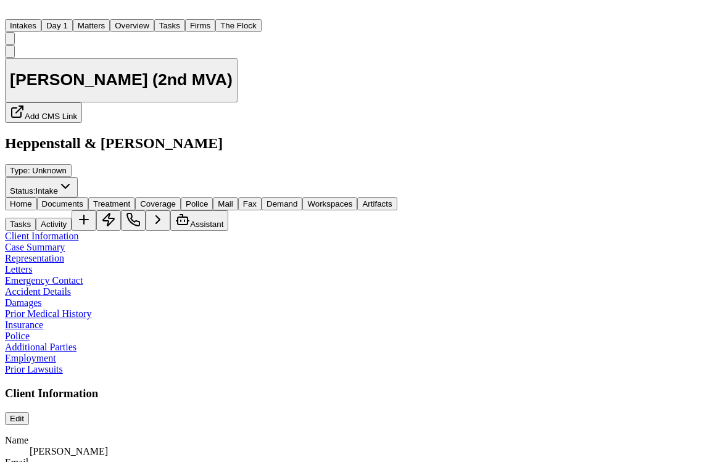
drag, startPoint x: 603, startPoint y: 286, endPoint x: 399, endPoint y: 284, distance: 204.2
paste textarea "**********"
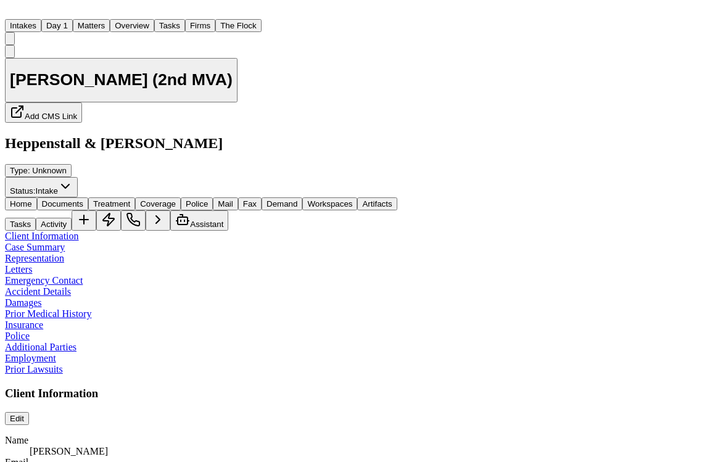
type textarea "**********"
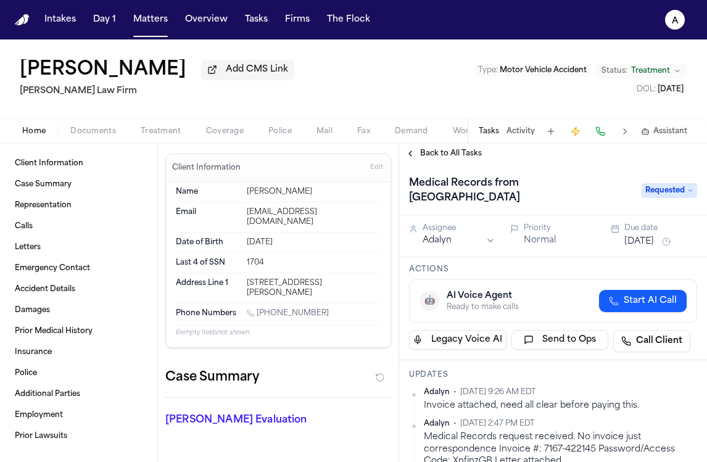
click at [170, 22] on button "Matters" at bounding box center [150, 20] width 44 height 22
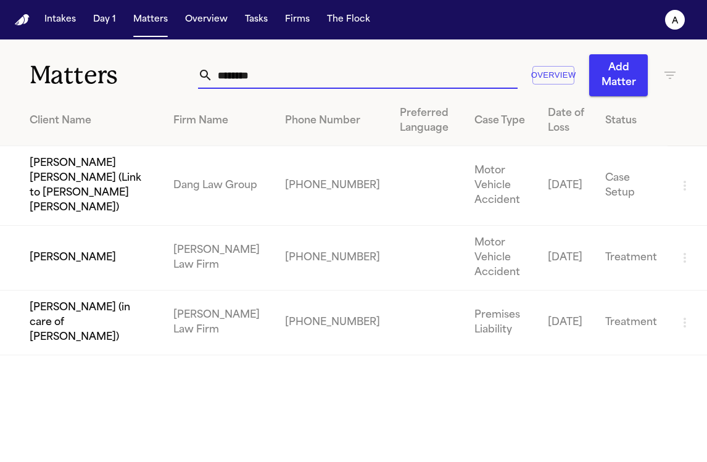
drag, startPoint x: 277, startPoint y: 74, endPoint x: 188, endPoint y: 68, distance: 89.1
click at [188, 68] on div "Matters ******** Overview Add Matter" at bounding box center [353, 67] width 707 height 57
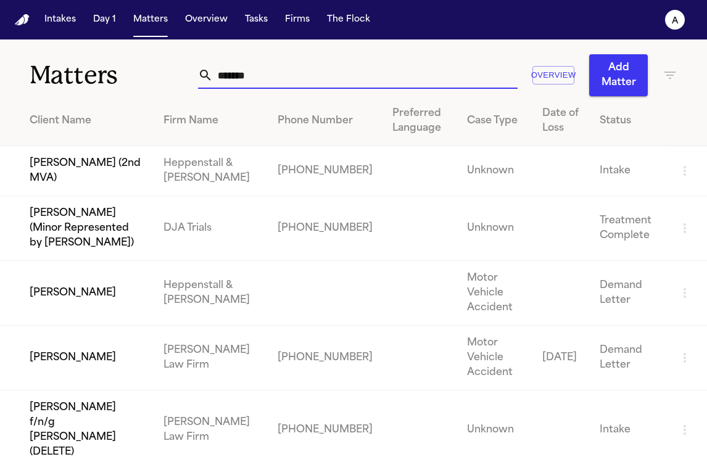
type input "********"
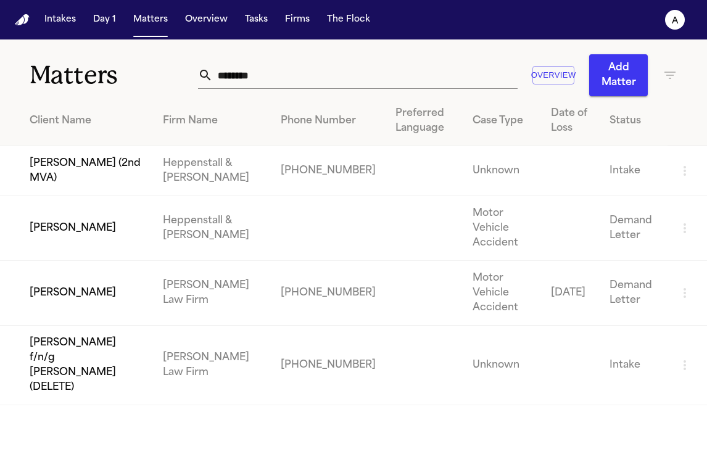
click at [131, 219] on td "[PERSON_NAME]" at bounding box center [76, 228] width 153 height 65
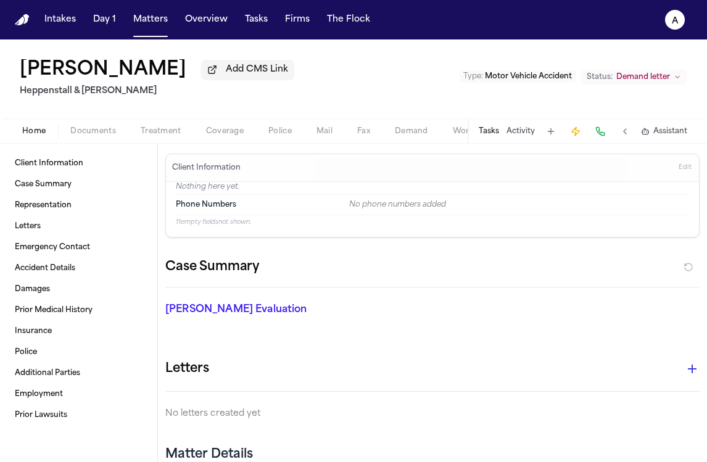
click at [496, 133] on button "Tasks" at bounding box center [489, 131] width 20 height 10
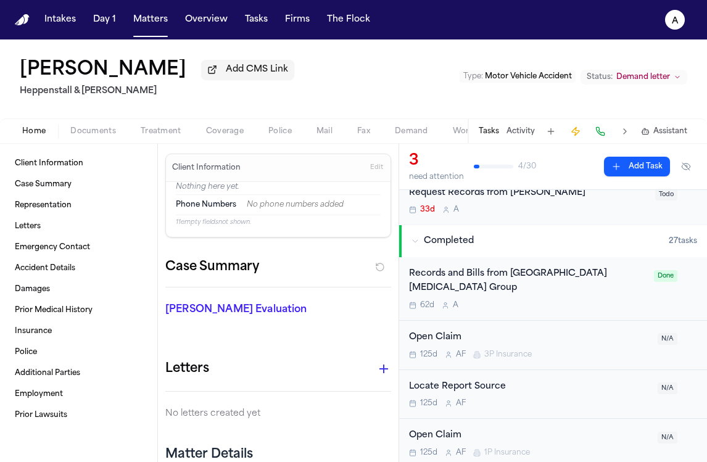
scroll to position [134, 0]
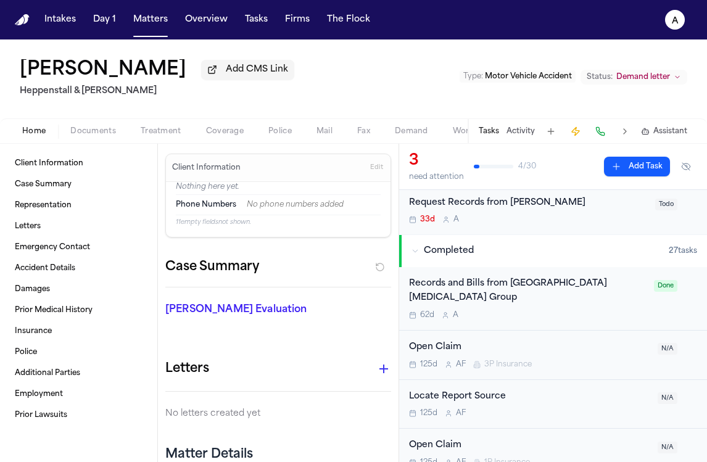
click at [580, 310] on div "62d A" at bounding box center [528, 315] width 238 height 10
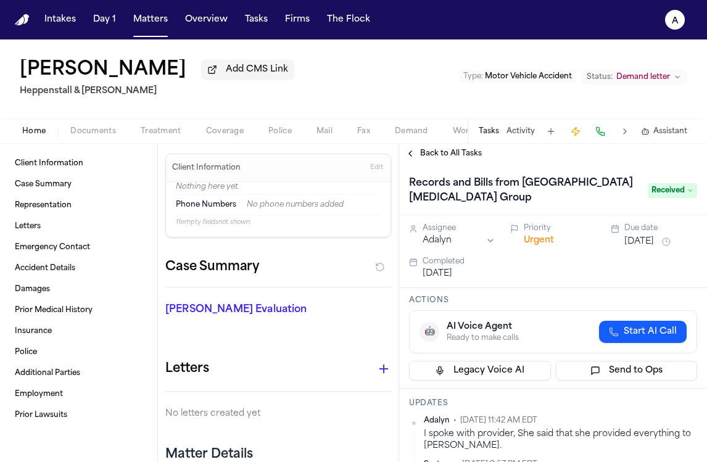
click at [473, 146] on div "Back to All Tasks" at bounding box center [553, 154] width 308 height 20
click at [472, 159] on span "Back to All Tasks" at bounding box center [451, 154] width 62 height 10
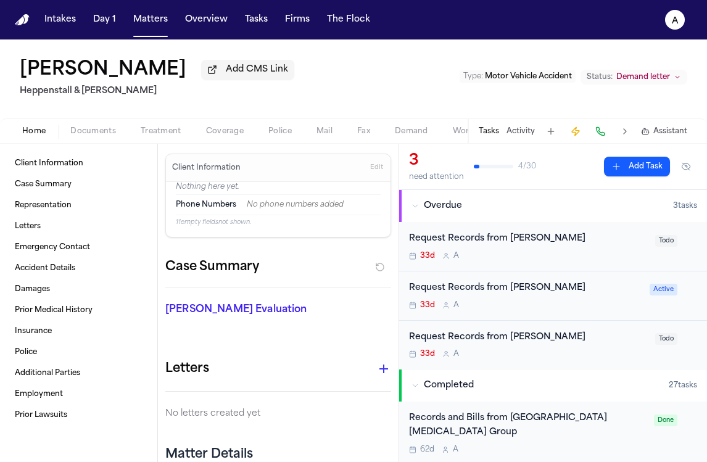
click at [564, 261] on div "33d A" at bounding box center [528, 256] width 239 height 10
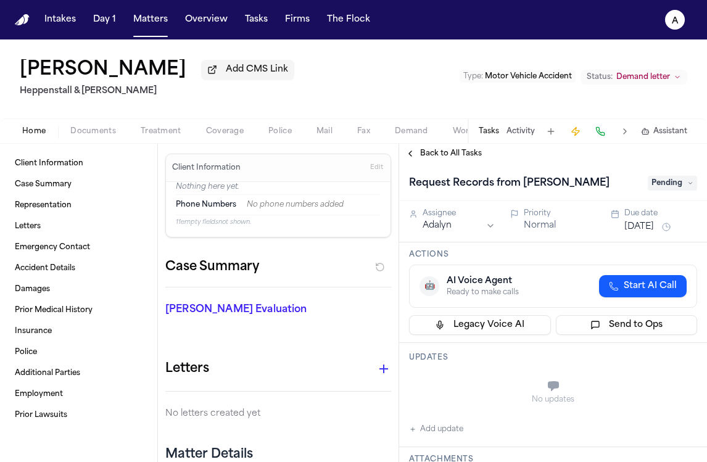
click at [473, 155] on span "Back to All Tasks" at bounding box center [451, 154] width 62 height 10
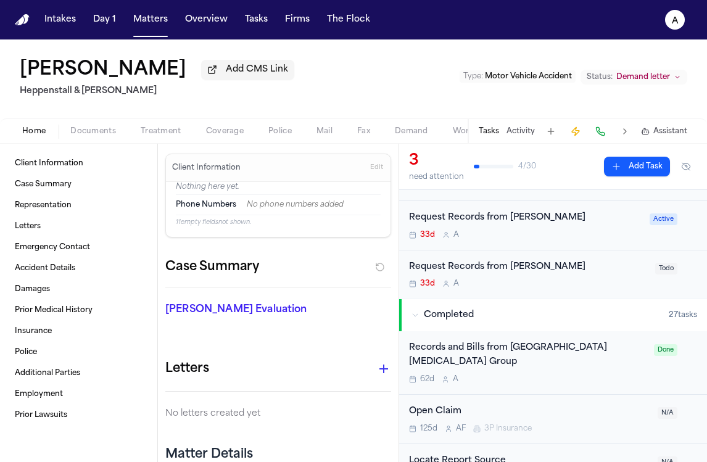
scroll to position [71, 0]
click at [613, 230] on div "Request Records from [PERSON_NAME] 33d A" at bounding box center [525, 224] width 233 height 29
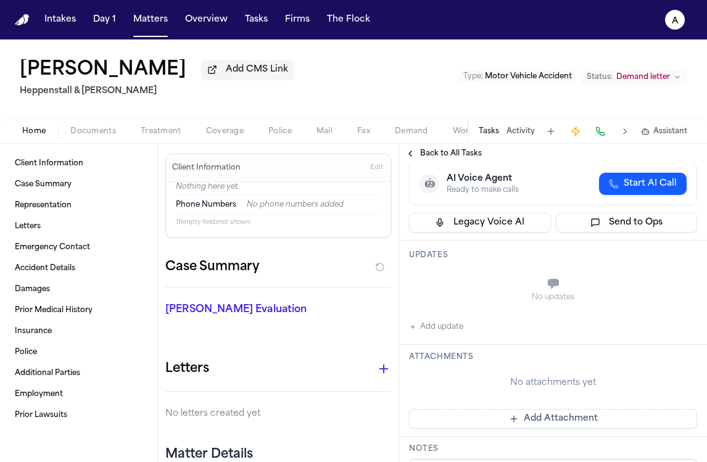
scroll to position [127, 0]
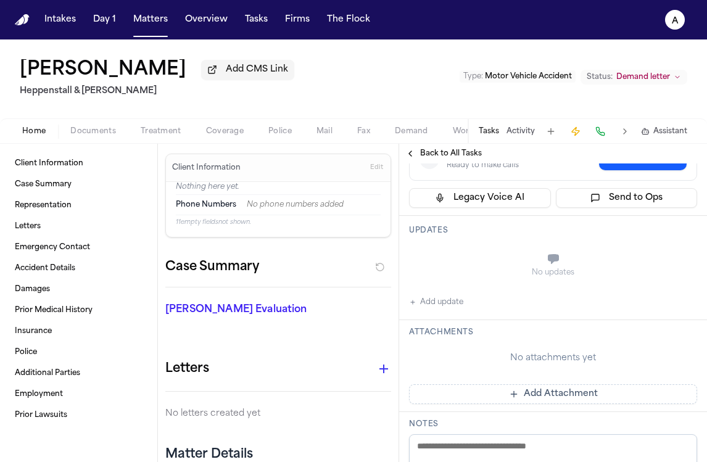
click at [446, 306] on button "Add update" at bounding box center [436, 302] width 54 height 15
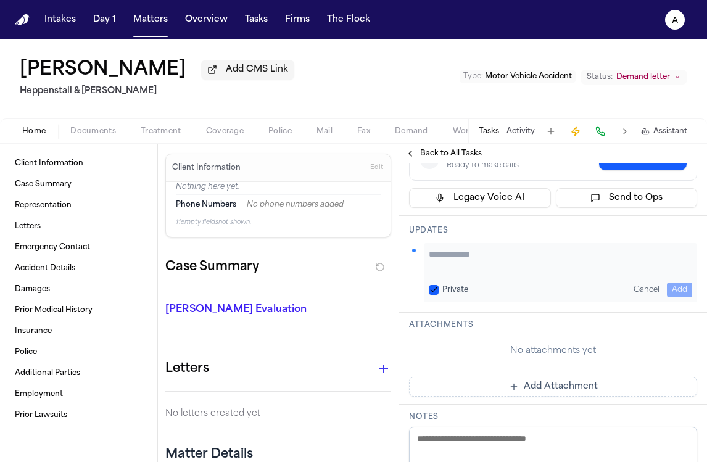
click at [448, 257] on textarea "Add your update" at bounding box center [560, 260] width 263 height 25
type textarea "*"
click at [515, 259] on textarea "**********" at bounding box center [556, 260] width 254 height 25
type textarea "**********"
click at [430, 288] on button "Private" at bounding box center [434, 290] width 10 height 10
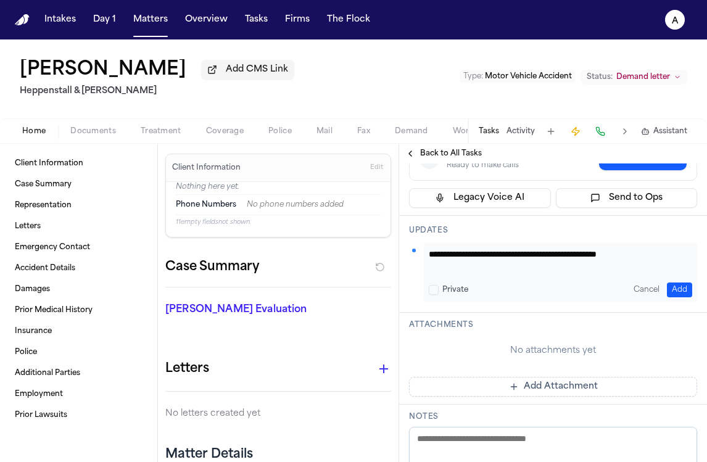
click at [671, 286] on button "Add" at bounding box center [679, 290] width 25 height 15
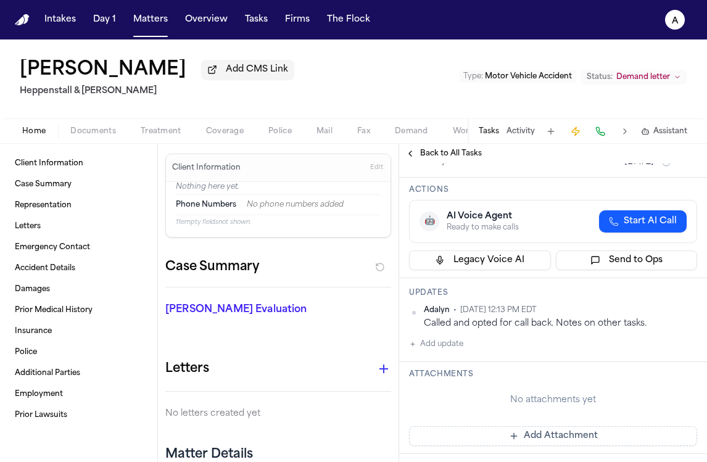
scroll to position [0, 0]
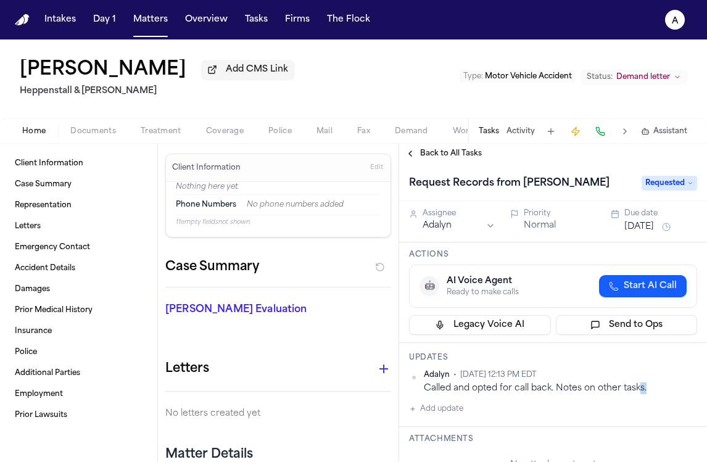
click at [637, 398] on div "[PERSON_NAME] • [DATE] 12:13 PM EDT Called and opted for call back. Notes on ot…" at bounding box center [553, 393] width 288 height 46
click at [648, 394] on div "Called and opted for call back. Notes on other tasks." at bounding box center [560, 389] width 273 height 12
drag, startPoint x: 653, startPoint y: 399, endPoint x: 421, endPoint y: 391, distance: 232.7
click at [421, 391] on div "Adalyn • Sep 8, 2025 12:13 PM EDT Called and opted for call back. Notes on othe…" at bounding box center [553, 393] width 288 height 46
copy div "Called and opted for call back. Notes on other tasks."
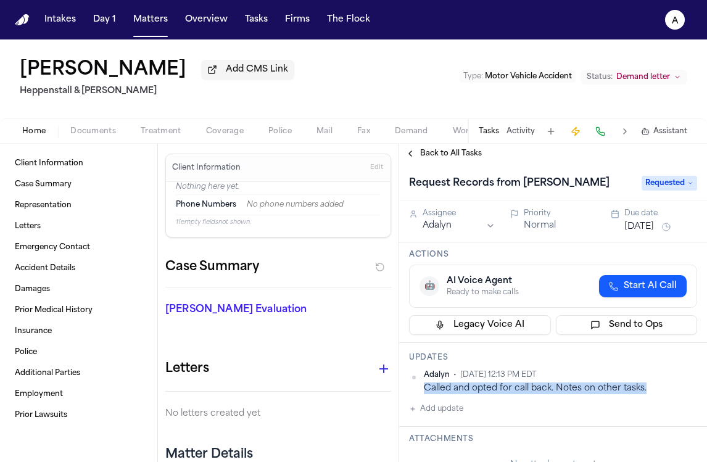
click at [685, 377] on html "Intakes Day 1 Matters Overview Tasks Firms The Flock A Deborah Peterson Add CMS…" at bounding box center [353, 231] width 707 height 462
click at [645, 397] on div "Edit" at bounding box center [648, 397] width 73 height 17
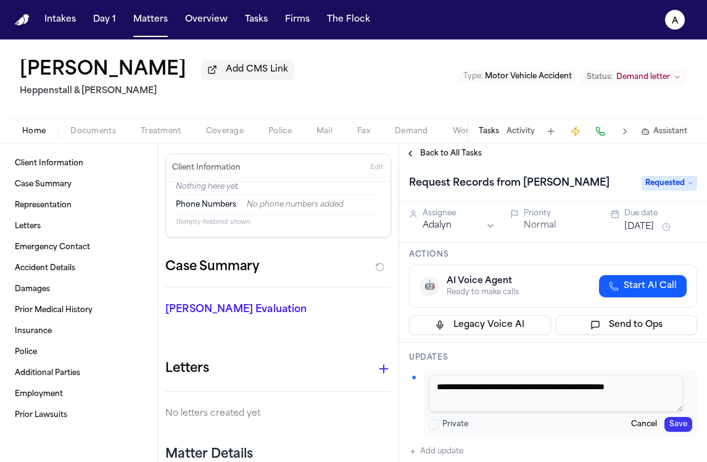
drag, startPoint x: 670, startPoint y: 392, endPoint x: 476, endPoint y: 387, distance: 194.4
click at [476, 387] on textarea "**********" at bounding box center [556, 393] width 254 height 37
type textarea "**********"
click at [676, 425] on button "Save" at bounding box center [678, 424] width 28 height 15
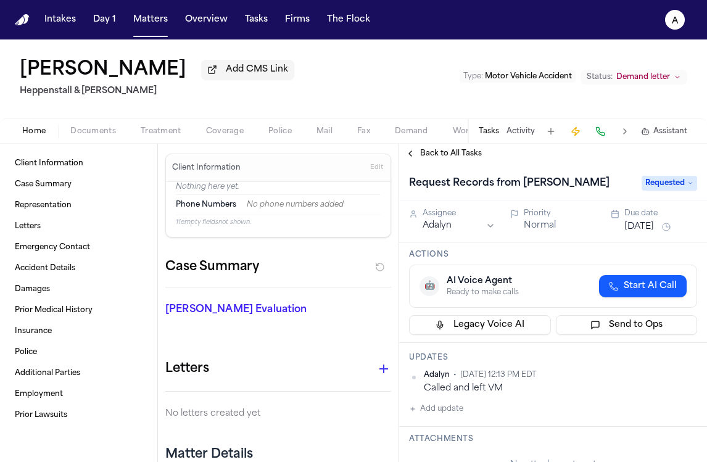
click at [636, 255] on h3 "Actions" at bounding box center [553, 255] width 288 height 10
click at [653, 226] on button "Aug 6, 2025" at bounding box center [639, 227] width 30 height 12
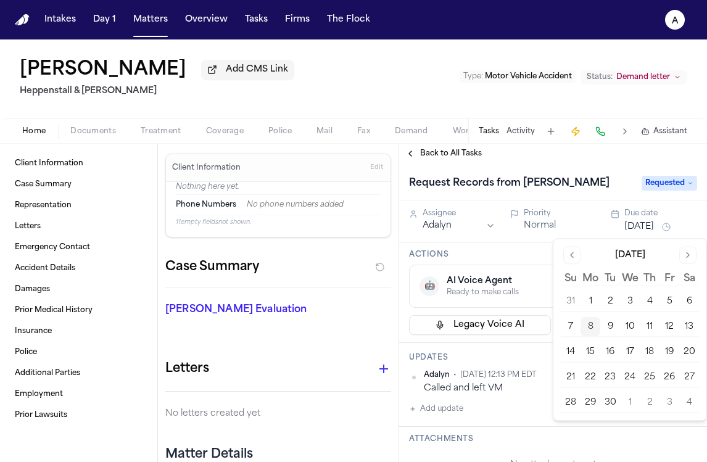
click at [606, 319] on button "9" at bounding box center [610, 327] width 20 height 20
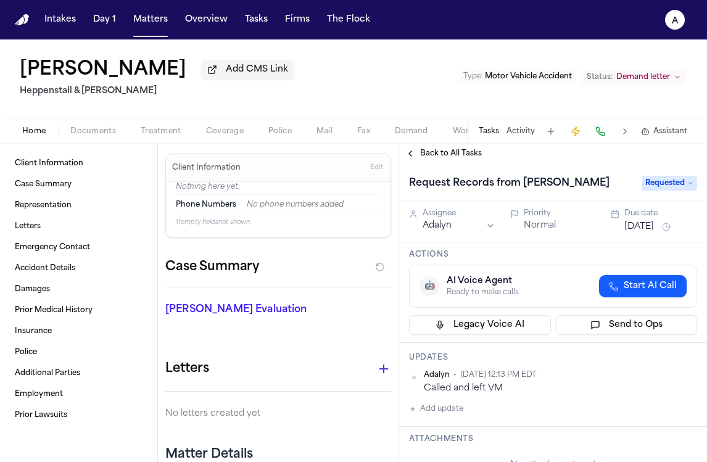
click at [539, 252] on div "Actions 🤖 AI Voice Agent Ready to make calls Start AI Call Legacy Voice AI Send…" at bounding box center [553, 292] width 308 height 101
click at [443, 151] on span "Back to All Tasks" at bounding box center [451, 154] width 62 height 10
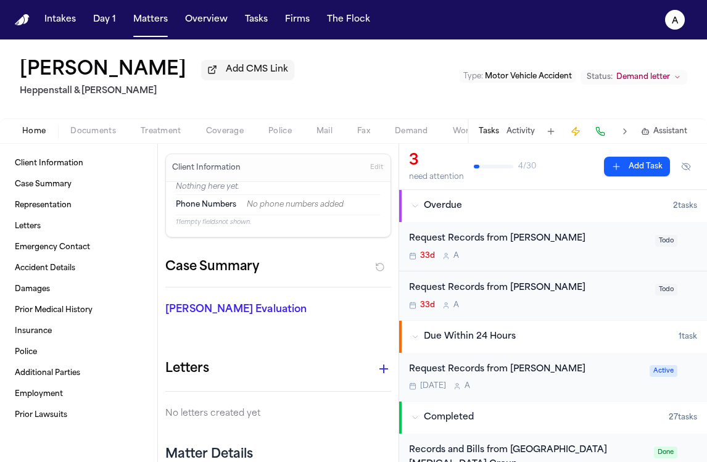
click at [584, 255] on div "33d A" at bounding box center [528, 256] width 239 height 10
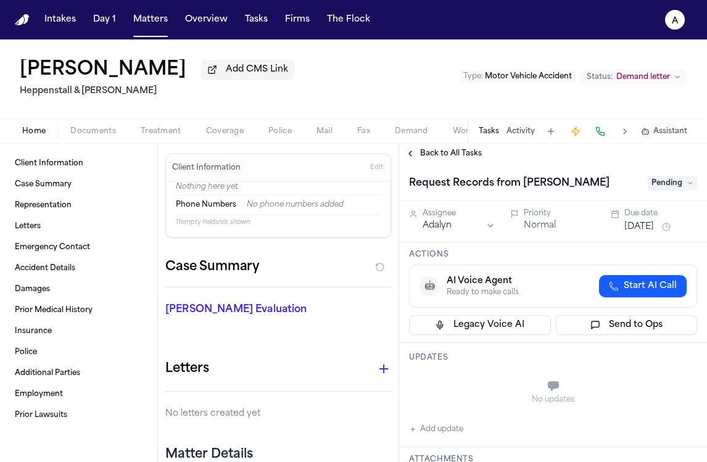
click at [447, 428] on button "Add update" at bounding box center [436, 429] width 54 height 15
click at [463, 391] on textarea "Add your update" at bounding box center [560, 387] width 263 height 25
paste textarea "**********"
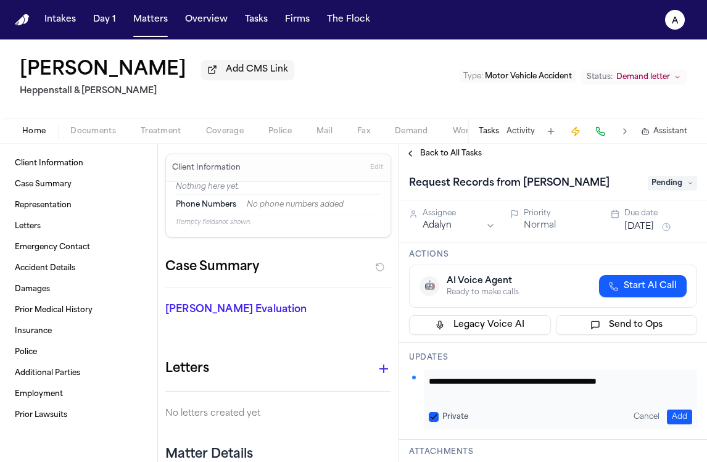
type textarea "**********"
click at [439, 418] on div "Private" at bounding box center [448, 417] width 39 height 10
click at [668, 420] on button "Add" at bounding box center [679, 417] width 25 height 15
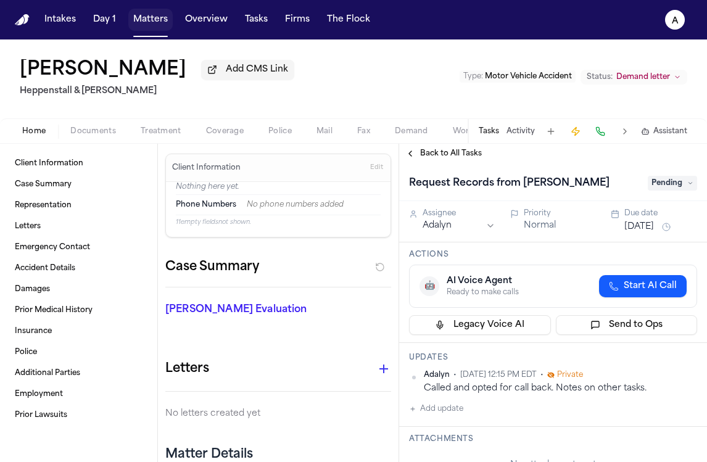
click at [160, 18] on button "Matters" at bounding box center [150, 20] width 44 height 22
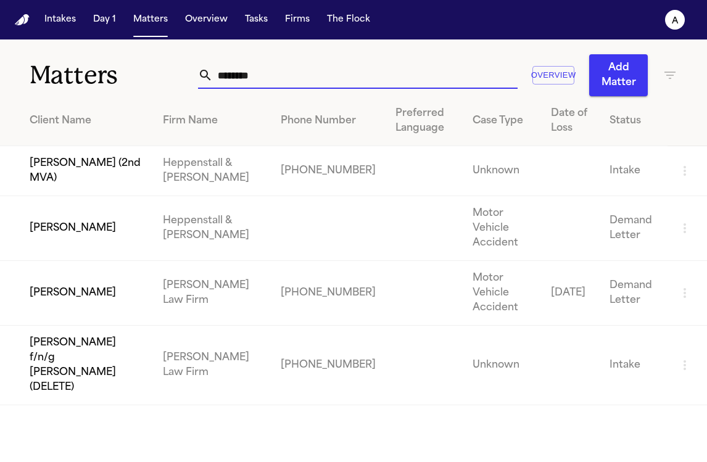
click at [253, 83] on input "********" at bounding box center [365, 75] width 304 height 27
click at [143, 170] on td "Deborah Peterson (2nd MVA)" at bounding box center [76, 171] width 153 height 50
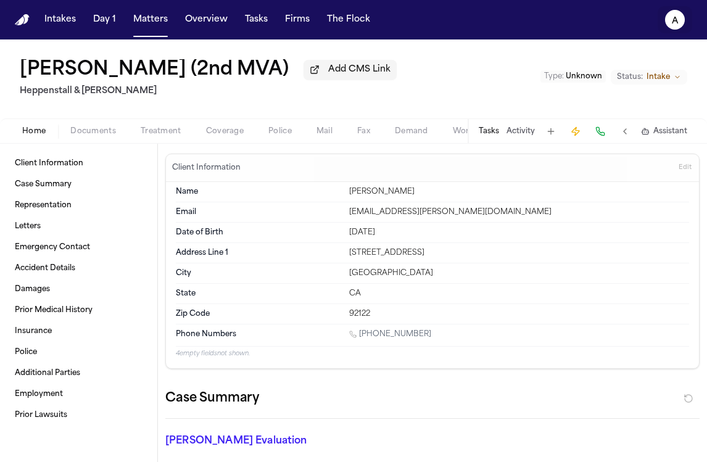
click at [674, 29] on icon "A" at bounding box center [675, 20] width 20 height 20
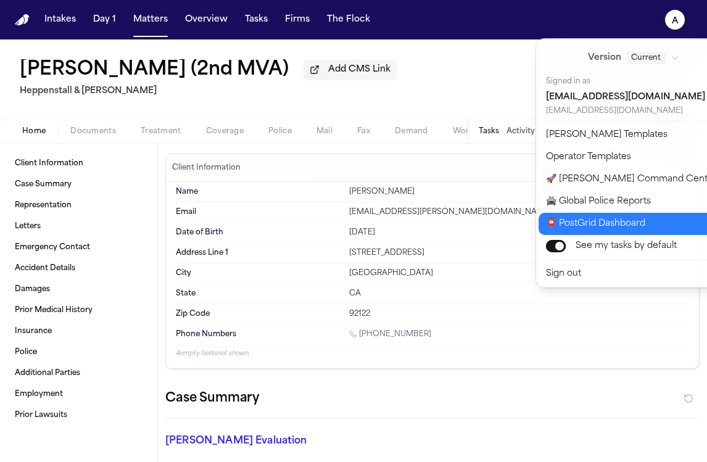
click at [611, 228] on button "📮 PostGrid Dashboard" at bounding box center [641, 224] width 205 height 22
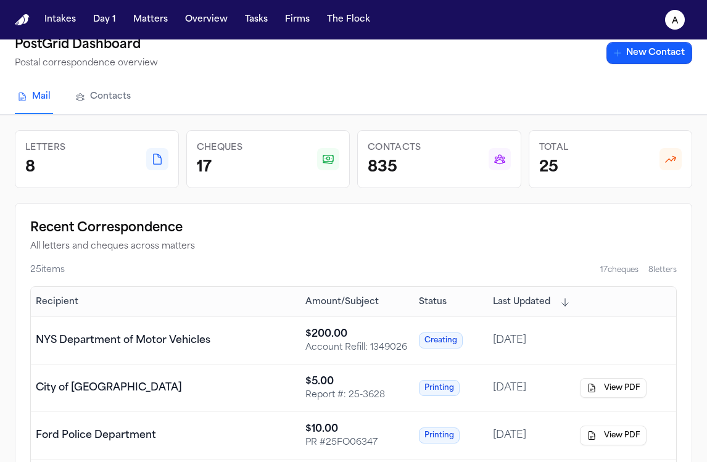
scroll to position [35, 0]
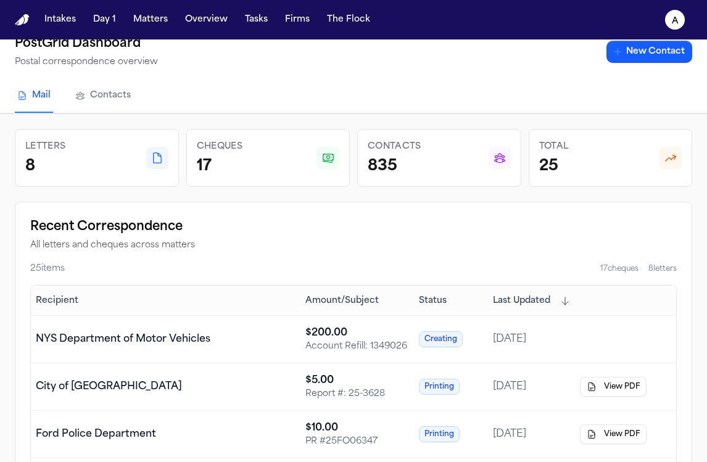
click at [119, 102] on link "Contacts" at bounding box center [103, 96] width 60 height 33
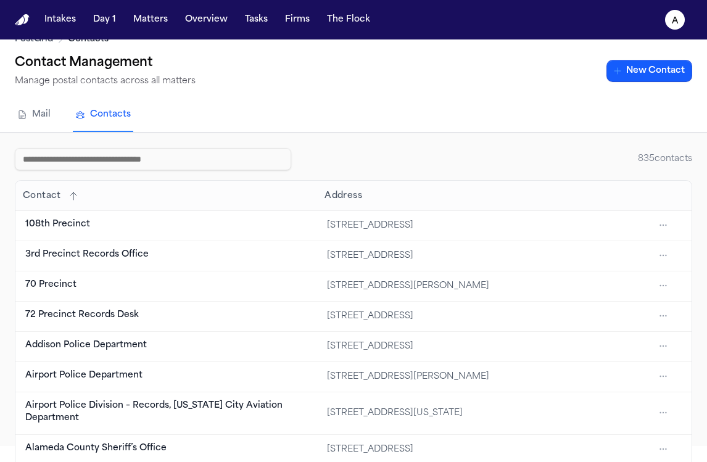
scroll to position [9, 0]
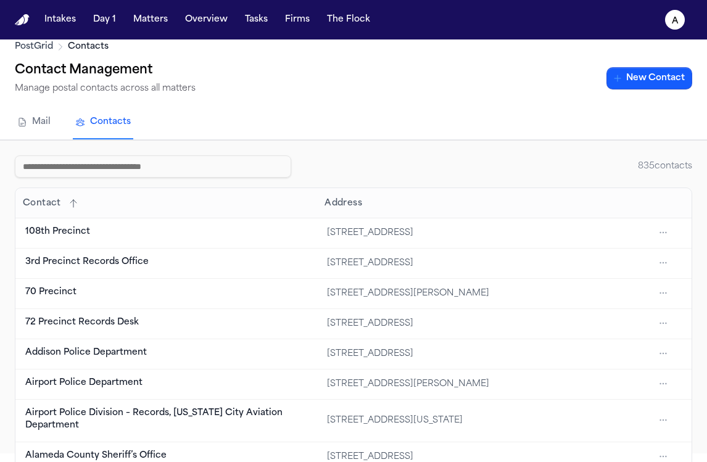
click at [211, 163] on input at bounding box center [153, 166] width 276 height 22
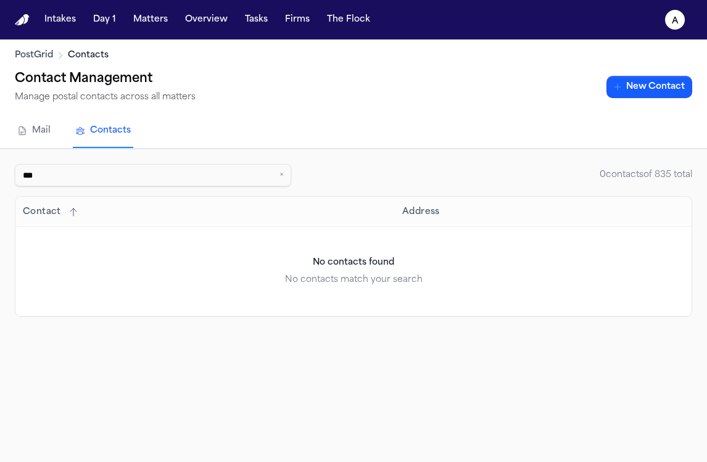
scroll to position [0, 0]
type input "***"
click at [658, 90] on button "New Contact" at bounding box center [649, 87] width 86 height 22
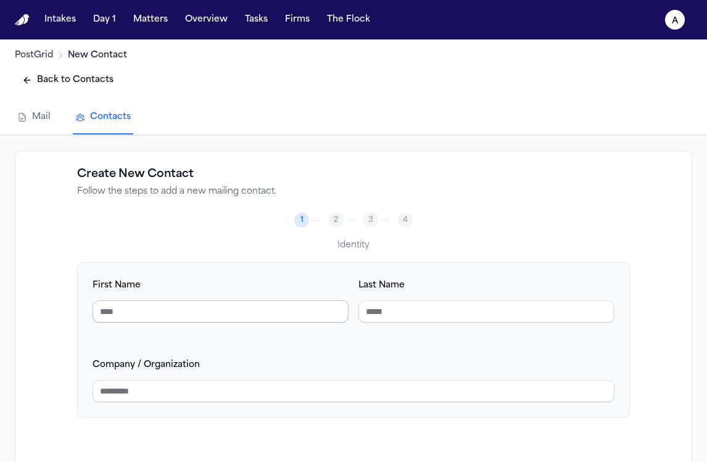
click at [202, 311] on input "First Name" at bounding box center [221, 311] width 256 height 22
click at [220, 382] on input "Company / Organization" at bounding box center [354, 391] width 522 height 22
click at [221, 383] on input "Company / Organization" at bounding box center [354, 391] width 522 height 22
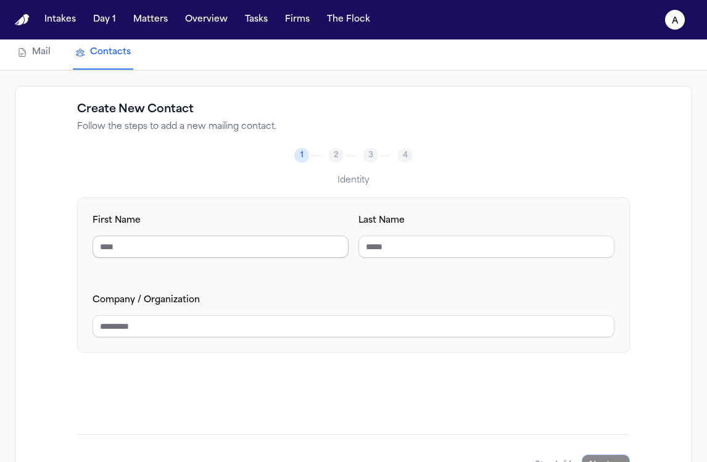
scroll to position [68, 0]
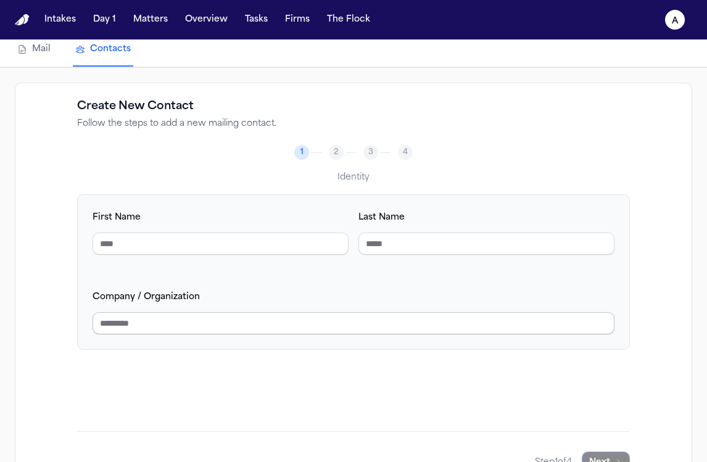
click at [255, 321] on input "Company / Organization" at bounding box center [354, 323] width 522 height 22
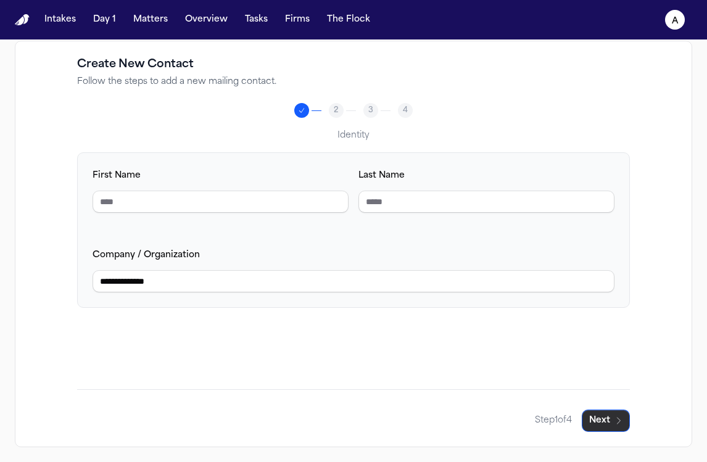
type input "**********"
click at [603, 416] on button "Next" at bounding box center [606, 421] width 48 height 22
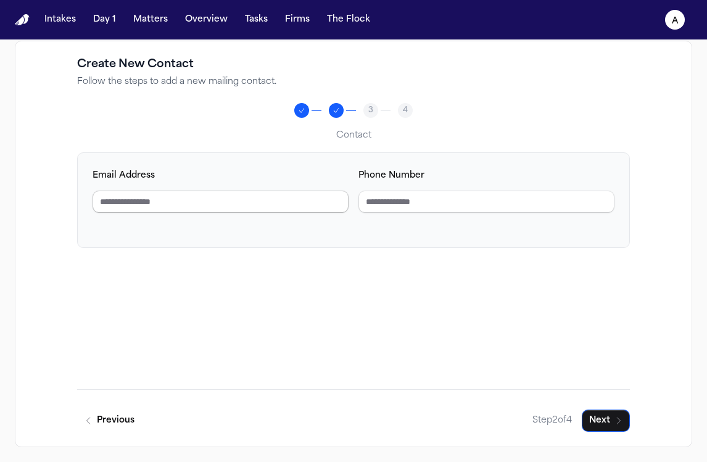
click at [260, 205] on input "Email Address" at bounding box center [221, 202] width 256 height 22
click at [422, 204] on input "Phone Number" at bounding box center [486, 202] width 256 height 22
paste input "**********"
type input "**********"
click at [398, 200] on input "Phone Number" at bounding box center [486, 202] width 256 height 22
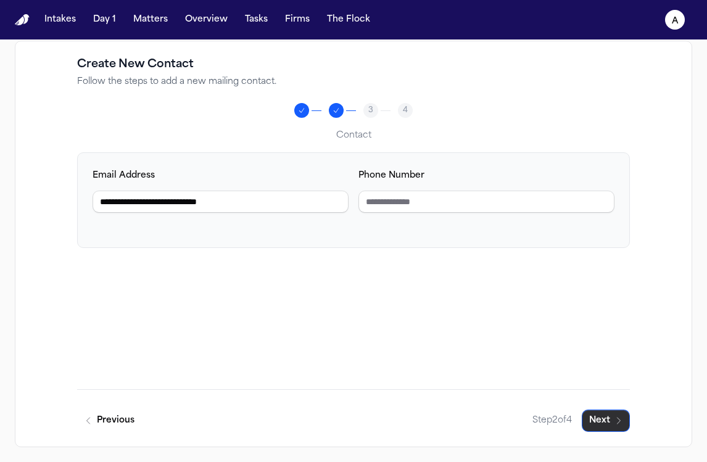
click at [608, 421] on button "Next" at bounding box center [606, 421] width 48 height 22
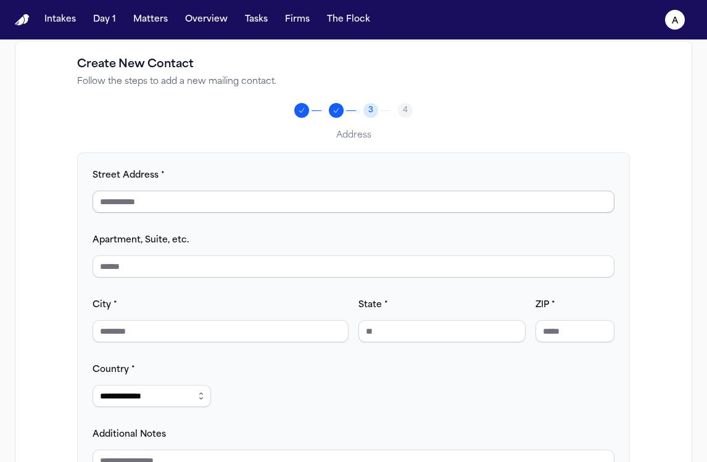
click at [300, 204] on input "Street Address *" at bounding box center [354, 202] width 522 height 22
paste input "**********"
type input "**********"
click at [161, 329] on input "City *" at bounding box center [221, 331] width 256 height 22
paste input "*********"
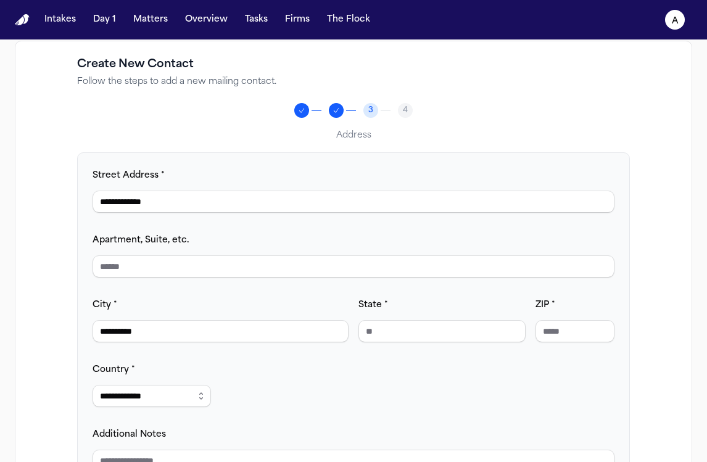
type input "*********"
click at [392, 330] on input "State *" at bounding box center [441, 331] width 167 height 22
type input "**"
click at [591, 335] on body "**********" at bounding box center [353, 231] width 707 height 462
type input "*"
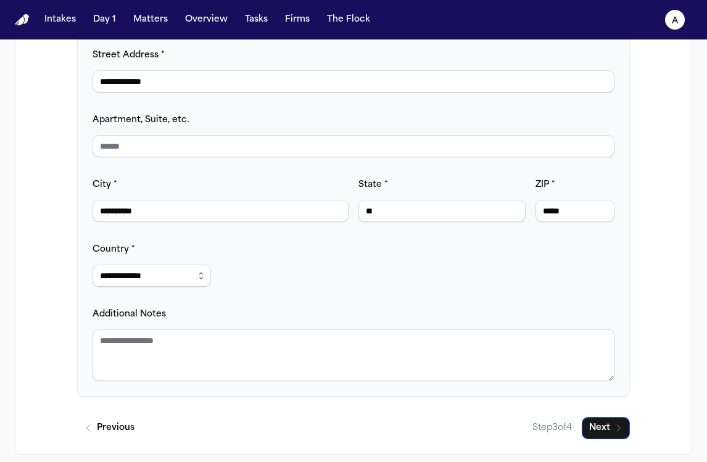
scroll to position [238, 0]
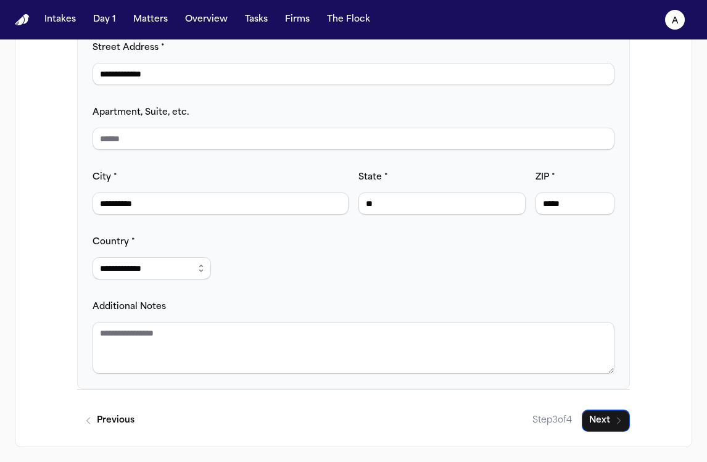
type input "*****"
click at [172, 391] on div "Previous Step 3 of 4 Next" at bounding box center [353, 410] width 553 height 43
click at [209, 328] on textarea "Additional Notes" at bounding box center [354, 348] width 522 height 52
click at [599, 423] on button "Next" at bounding box center [606, 421] width 48 height 22
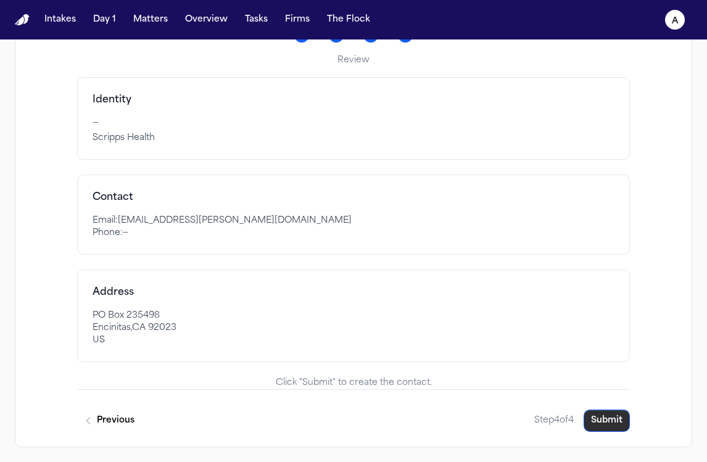
click at [598, 423] on button "Submit" at bounding box center [607, 421] width 46 height 22
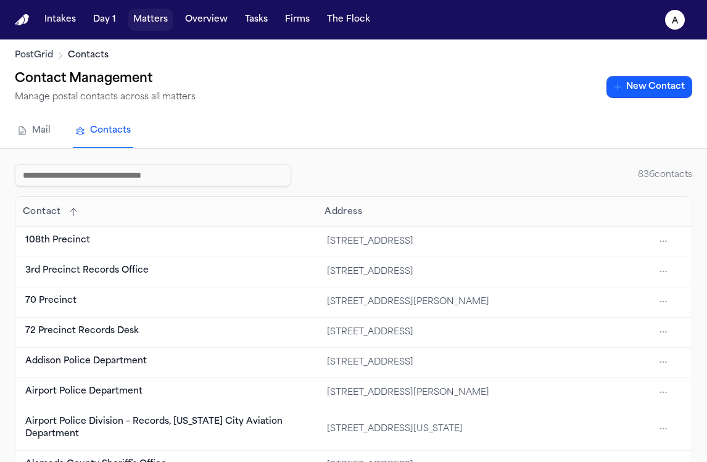
click at [167, 22] on button "Matters" at bounding box center [150, 20] width 44 height 22
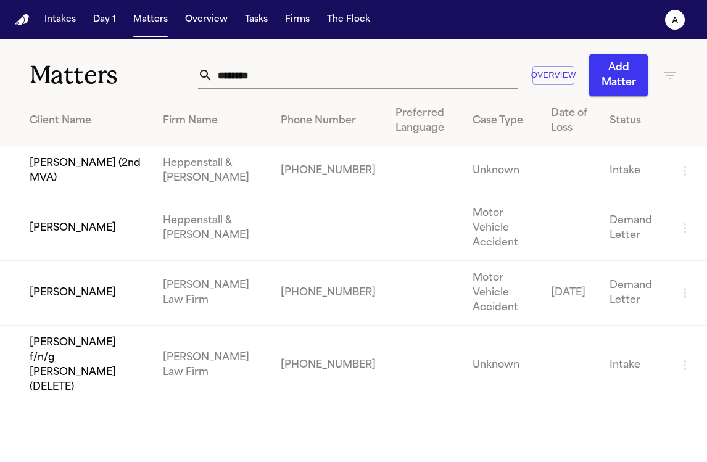
click at [145, 176] on td "Deborah Peterson (2nd MVA)" at bounding box center [76, 171] width 153 height 50
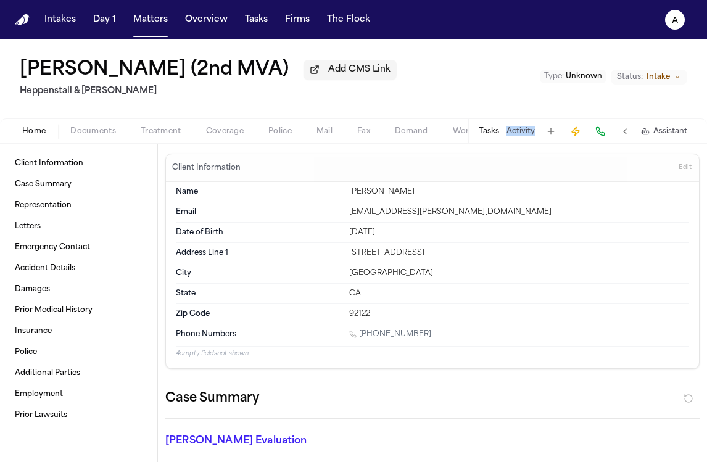
click at [503, 143] on div "Tasks Activity Assistant" at bounding box center [583, 131] width 230 height 24
click at [489, 136] on button "Tasks" at bounding box center [489, 131] width 20 height 10
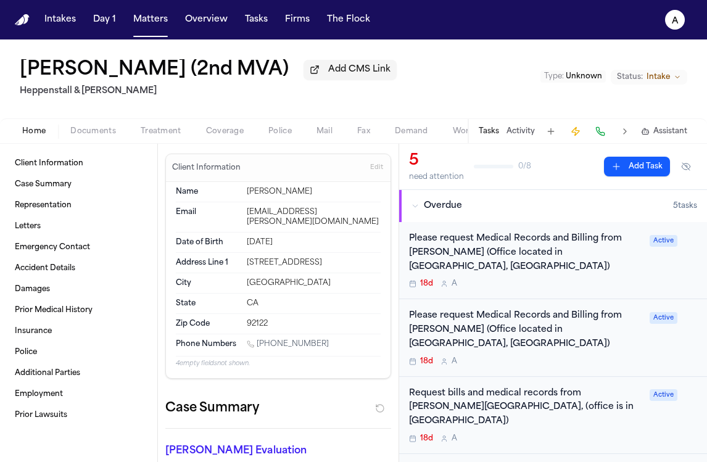
click at [571, 279] on div "18d A" at bounding box center [525, 284] width 233 height 10
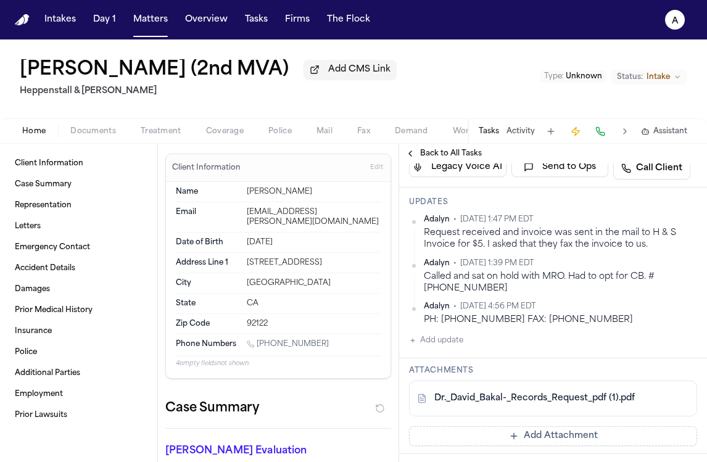
scroll to position [202, 0]
click at [458, 334] on button "Add update" at bounding box center [436, 341] width 54 height 15
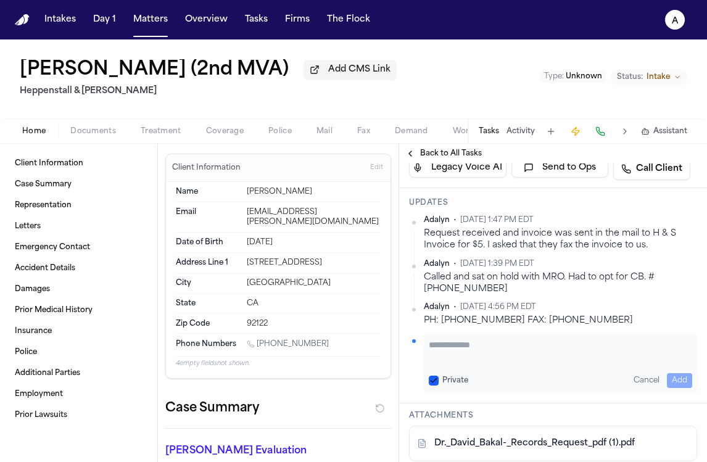
click at [506, 339] on textarea "Add your update" at bounding box center [560, 351] width 263 height 25
paste textarea "**********"
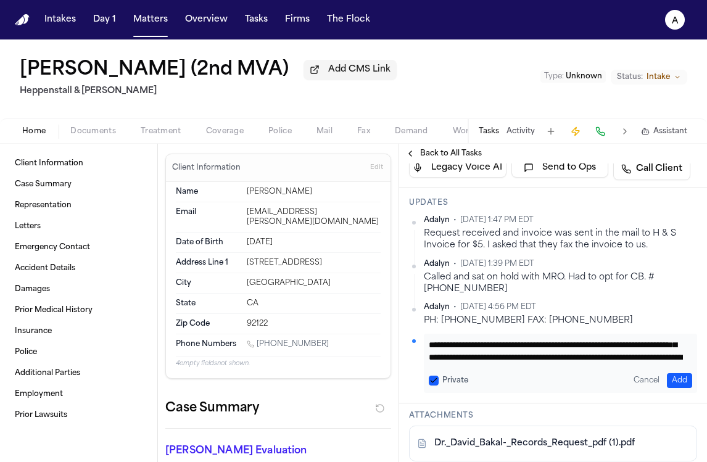
type textarea "**********"
click at [438, 376] on button "Private" at bounding box center [434, 381] width 10 height 10
click at [674, 373] on button "Add" at bounding box center [679, 380] width 25 height 15
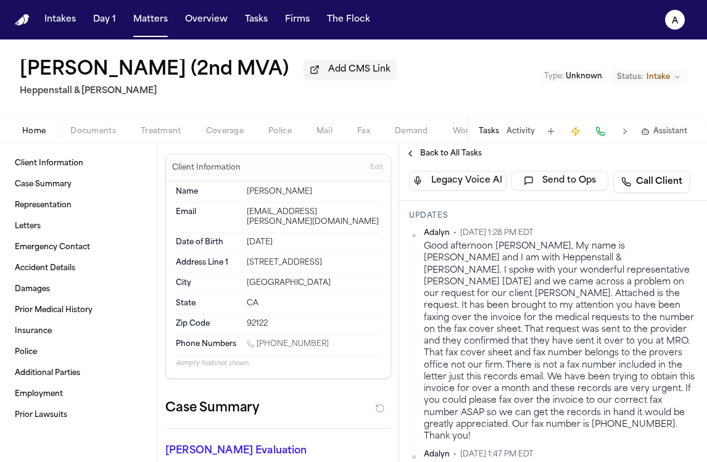
scroll to position [0, 0]
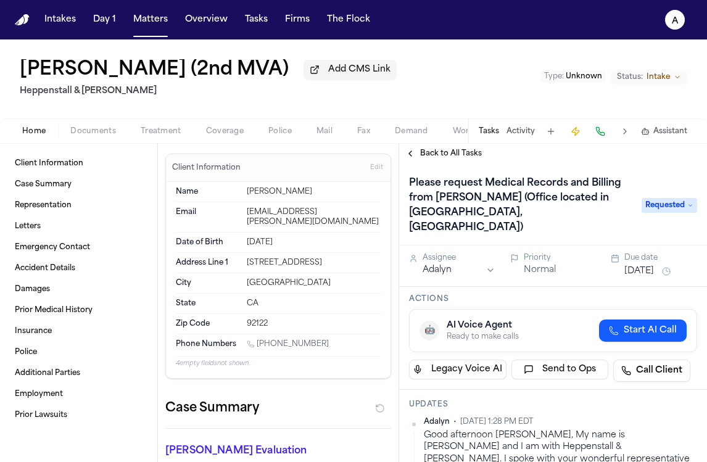
click at [439, 151] on span "Back to All Tasks" at bounding box center [451, 154] width 62 height 10
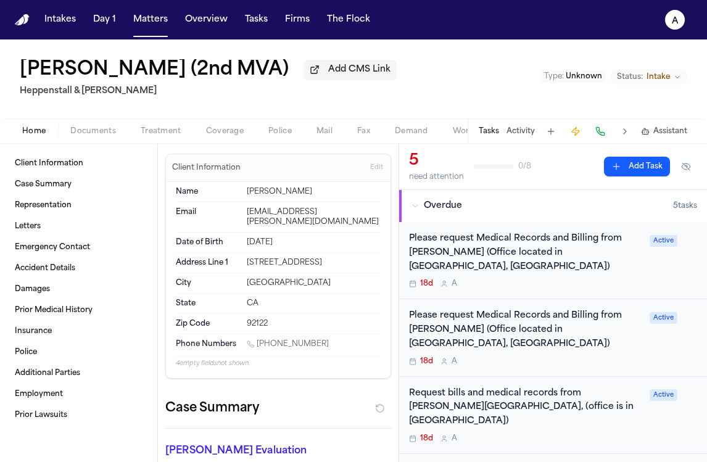
click at [500, 329] on div "Please request Medical Records and Billing from Dr. Merrit Hougen (Office locat…" at bounding box center [525, 337] width 233 height 57
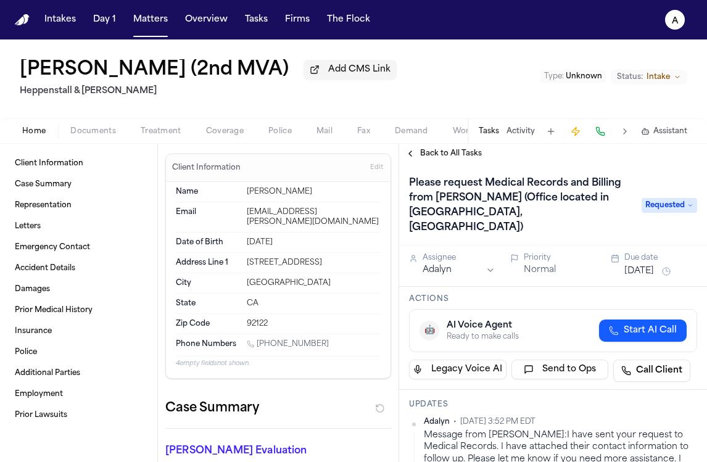
scroll to position [132, 0]
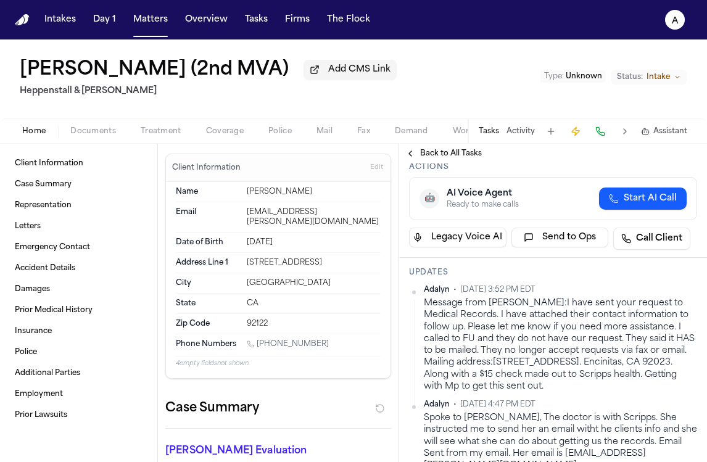
click at [554, 367] on div "Message from Jessica:I have sent your request to Medical Records. I have attach…" at bounding box center [560, 344] width 273 height 95
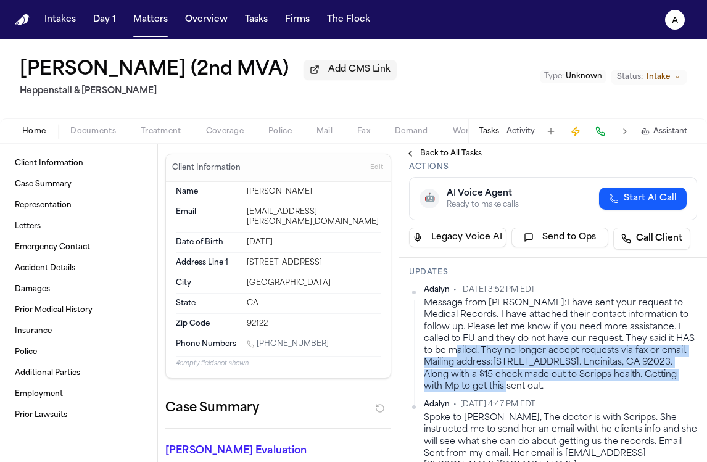
drag, startPoint x: 455, startPoint y: 339, endPoint x: 508, endPoint y: 371, distance: 62.5
click at [508, 371] on div "Message from Jessica:I have sent your request to Medical Records. I have attach…" at bounding box center [560, 344] width 273 height 95
copy div "They no longer accept requests via fax or email. Mailing address:PO Box 235498.…"
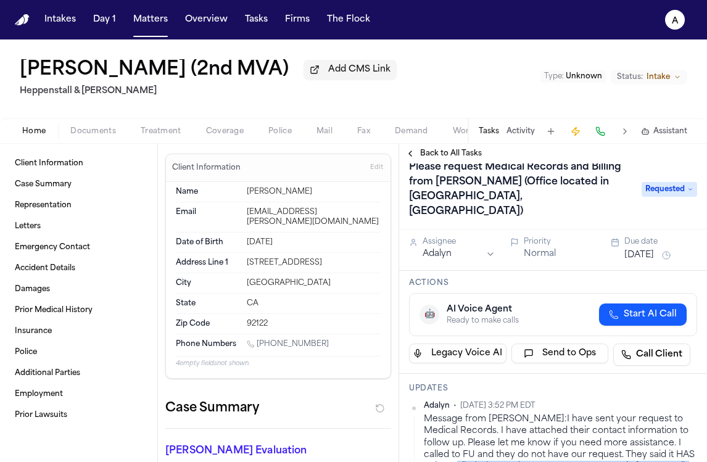
scroll to position [41, 0]
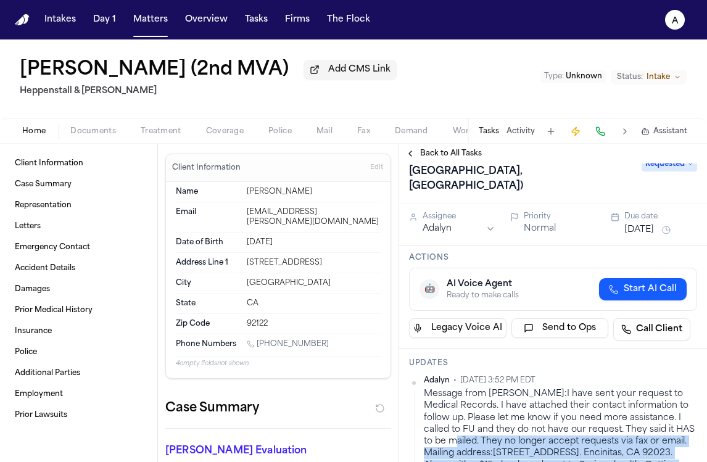
copy div "They no longer accept requests via fax or email. Mailing address:PO Box 235498.…"
click at [442, 159] on span "Back to All Tasks" at bounding box center [451, 154] width 62 height 10
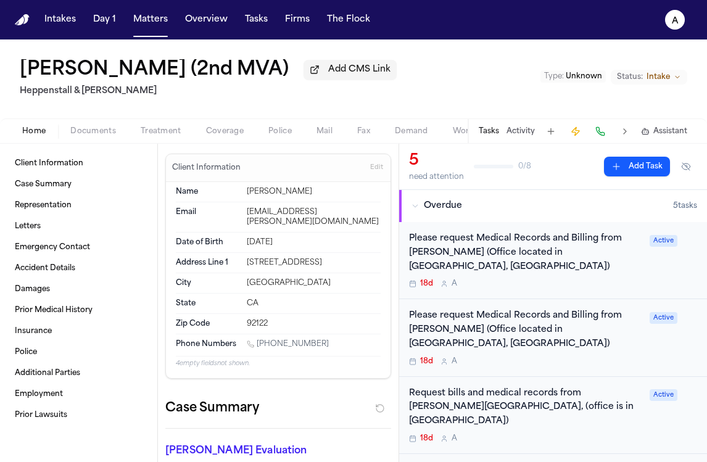
scroll to position [59, 0]
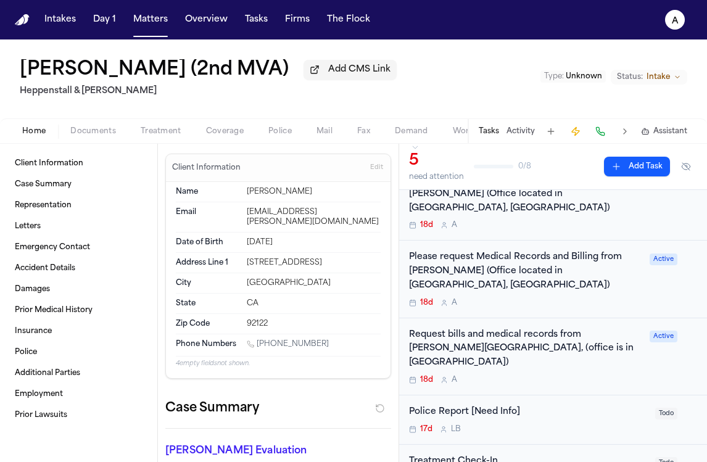
click at [590, 328] on div "Request bills and medical records from Dr. Eugene Y. Rhee, (office is in san di…" at bounding box center [525, 349] width 233 height 42
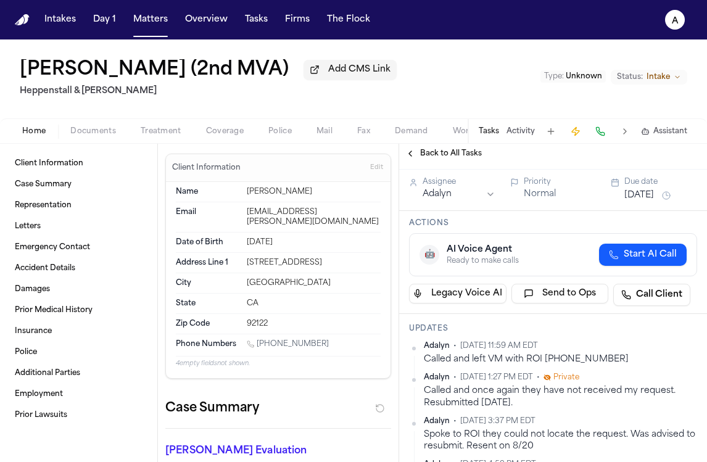
scroll to position [81, 0]
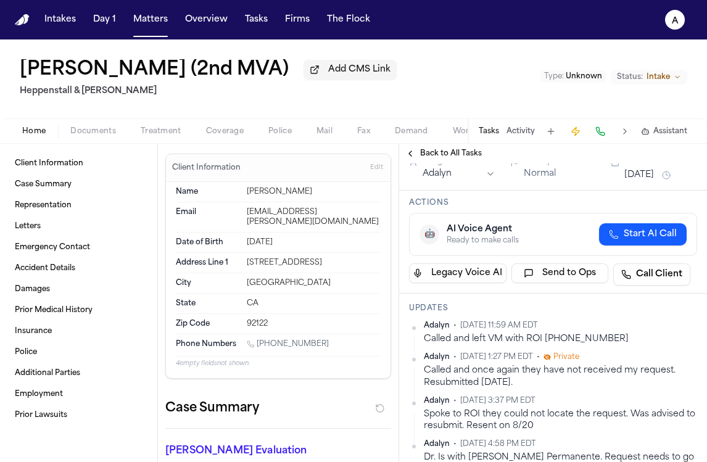
click at [626, 333] on div "Called and left VM with ROI 909-367-7705" at bounding box center [560, 339] width 273 height 12
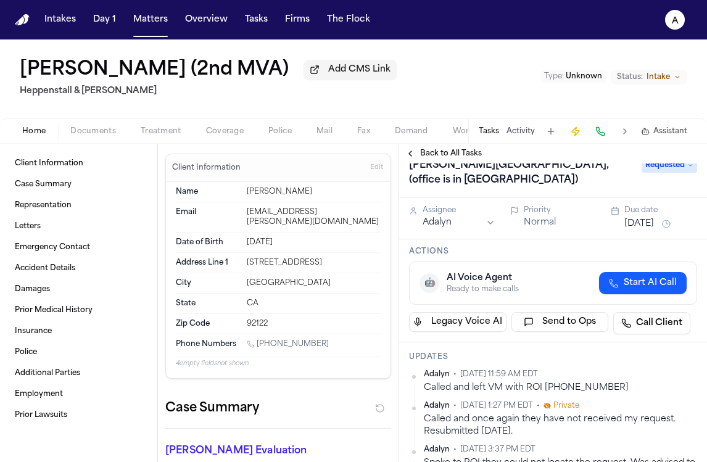
scroll to position [11, 0]
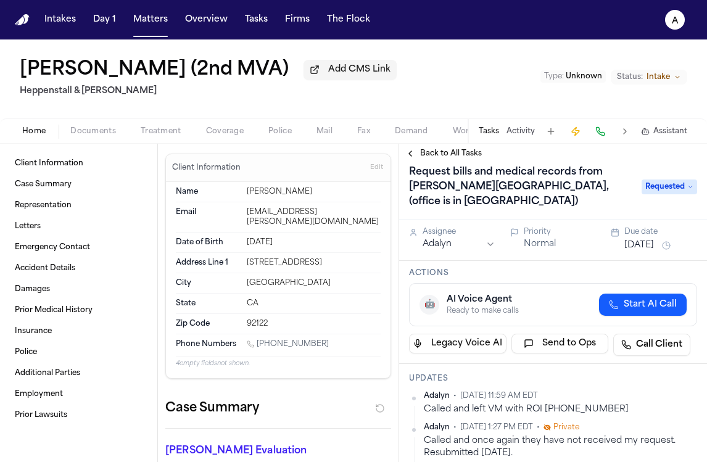
click at [455, 163] on div "Back to All Tasks" at bounding box center [553, 154] width 308 height 20
click at [468, 157] on span "Back to All Tasks" at bounding box center [451, 154] width 62 height 10
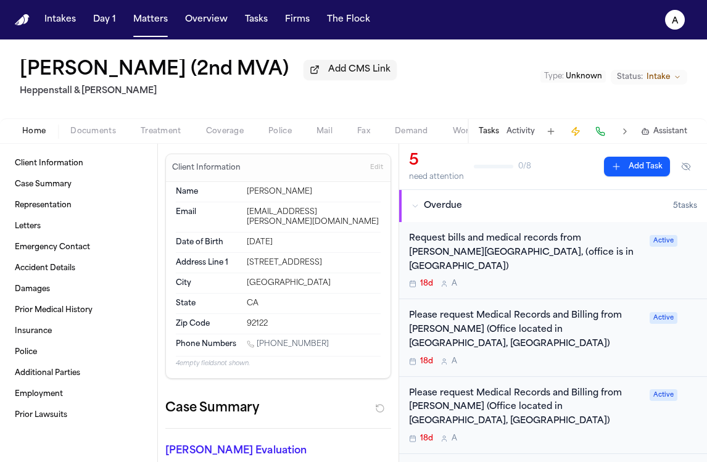
click at [611, 279] on div "Request bills and medical records from Dr. Eugene Y. Rhee, (office is in san di…" at bounding box center [553, 260] width 308 height 77
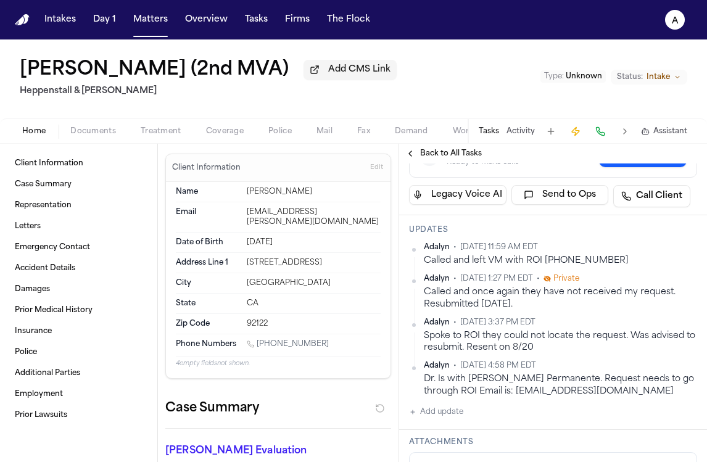
scroll to position [162, 0]
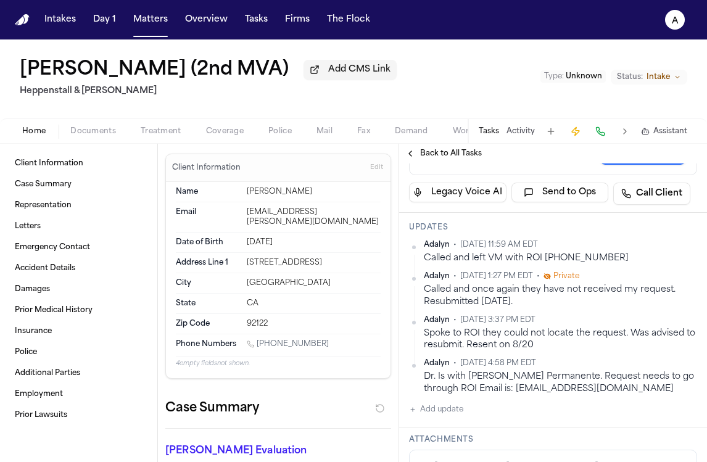
click at [468, 157] on span "Back to All Tasks" at bounding box center [451, 154] width 62 height 10
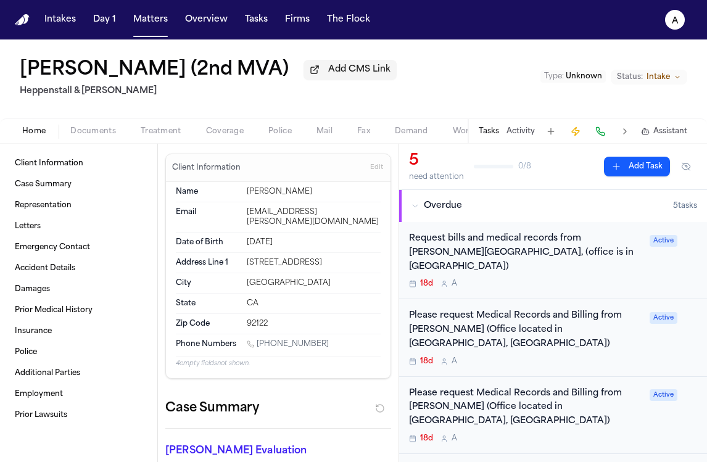
click at [498, 357] on div "18d A" at bounding box center [525, 362] width 233 height 10
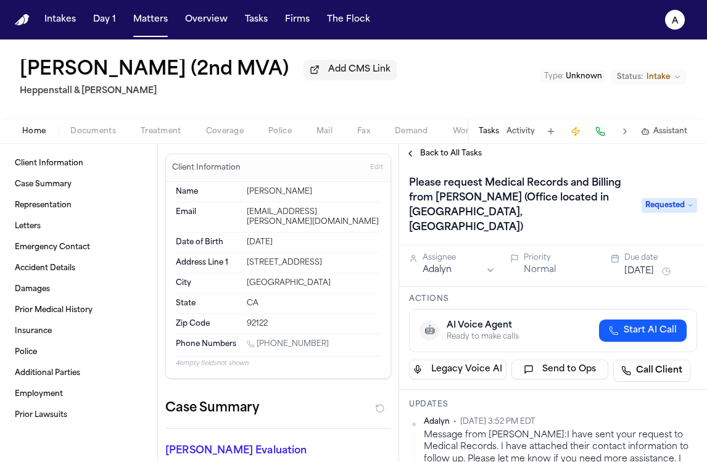
click at [467, 163] on div "Back to All Tasks" at bounding box center [553, 154] width 308 height 20
click at [371, 139] on button "Fax" at bounding box center [364, 131] width 38 height 15
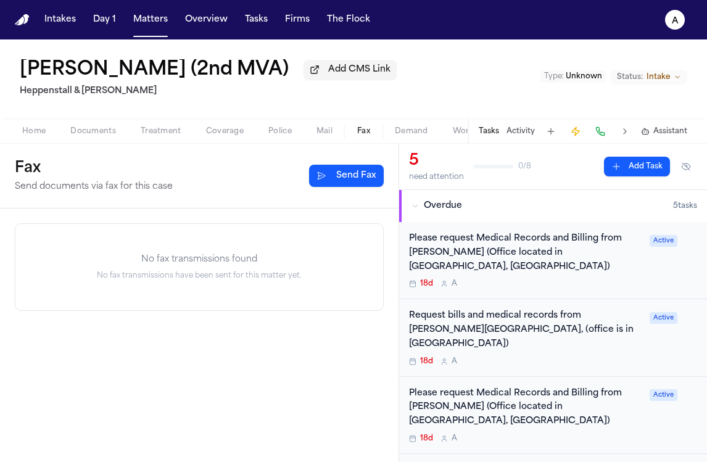
drag, startPoint x: 344, startPoint y: 180, endPoint x: 317, endPoint y: 212, distance: 42.0
click at [317, 212] on div "Fax Send documents via fax for this case Send Fax No fax transmissions found No…" at bounding box center [199, 303] width 399 height 318
click at [325, 134] on span "Mail" at bounding box center [324, 131] width 16 height 10
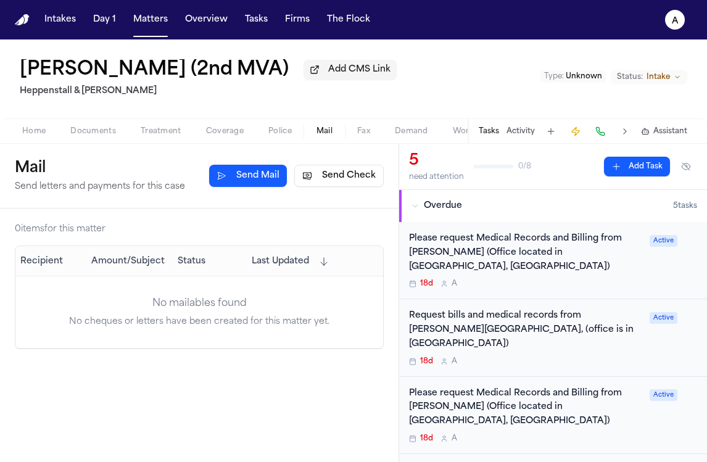
click at [331, 176] on button "Send Check" at bounding box center [338, 176] width 89 height 22
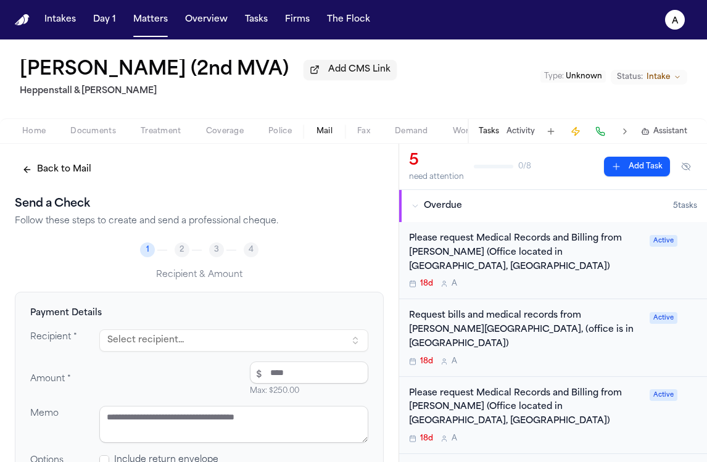
click at [163, 337] on button "Select recipient..." at bounding box center [233, 340] width 269 height 22
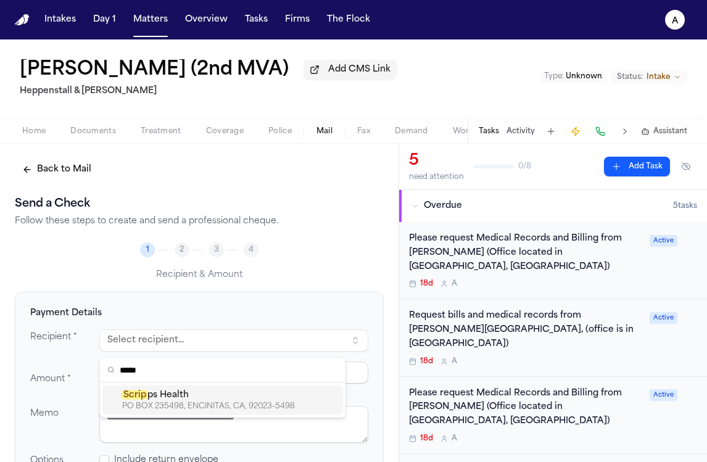
type input "*****"
click at [171, 397] on div "Scrip ps Health" at bounding box center [230, 395] width 216 height 12
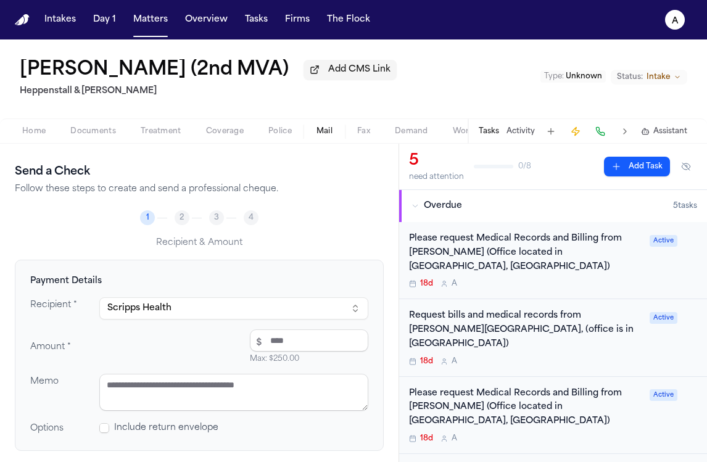
scroll to position [37, 0]
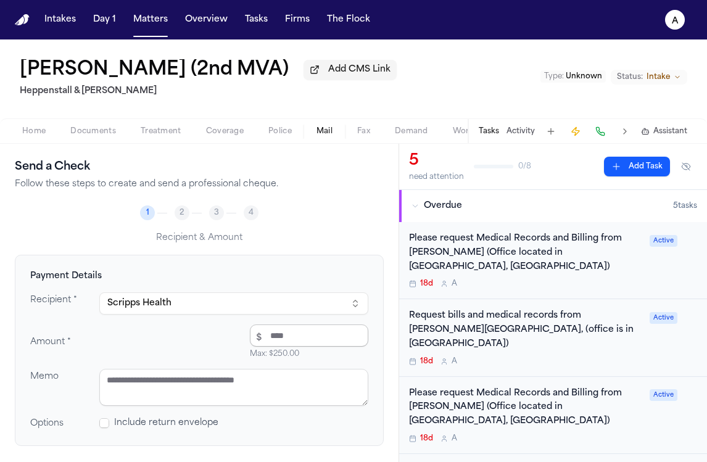
click at [326, 342] on input "number" at bounding box center [309, 336] width 118 height 22
type input "*****"
click at [299, 397] on textarea at bounding box center [233, 387] width 269 height 37
click at [317, 425] on div "Include return envelope" at bounding box center [233, 423] width 269 height 12
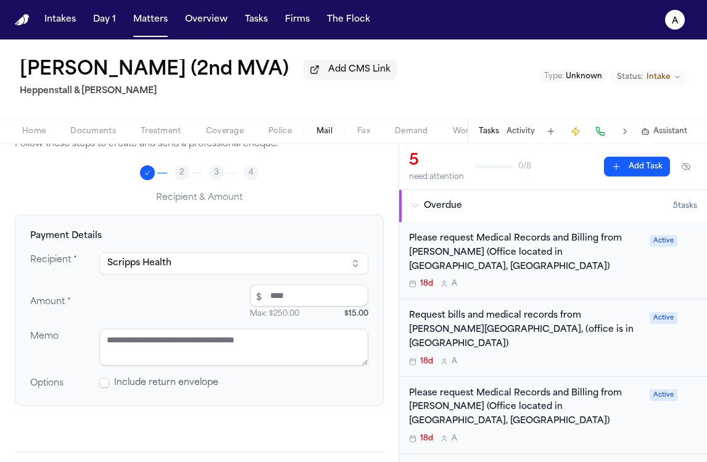
scroll to position [126, 0]
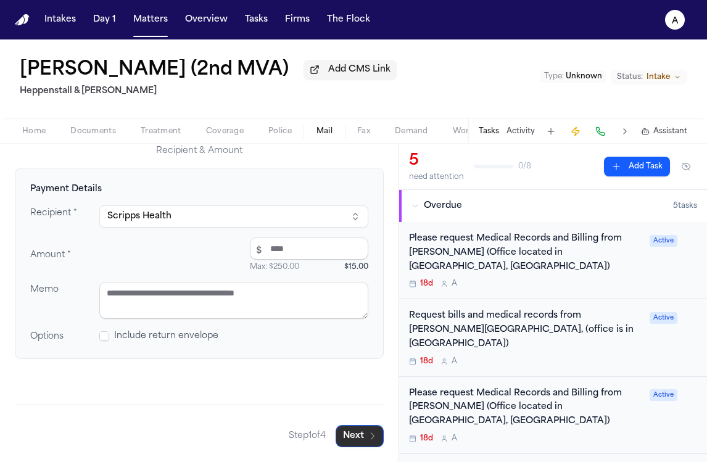
click at [352, 438] on button "Next" at bounding box center [360, 436] width 48 height 22
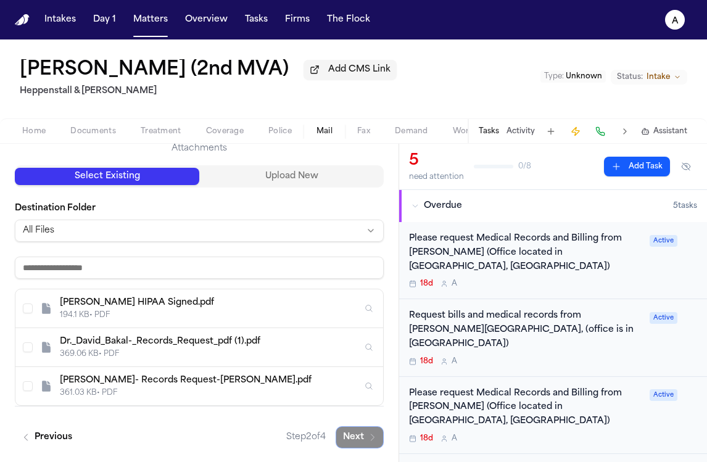
scroll to position [130, 0]
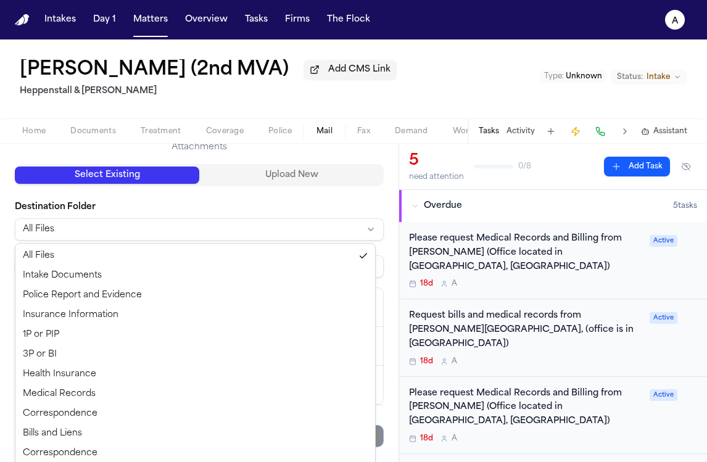
click at [360, 238] on html "Intakes Day 1 Matters Overview Tasks Firms The Flock A Deborah Peterson (2nd MV…" at bounding box center [353, 231] width 707 height 462
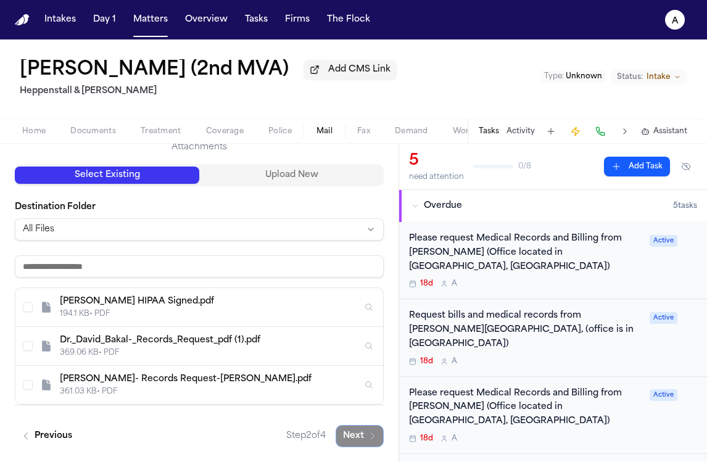
click at [346, 202] on html "Intakes Day 1 Matters Overview Tasks Firms The Flock A Deborah Peterson (2nd MV…" at bounding box center [353, 231] width 707 height 462
click at [330, 184] on div "Select Existing Upload New" at bounding box center [199, 175] width 369 height 22
click at [327, 175] on button "Upload New" at bounding box center [291, 175] width 184 height 17
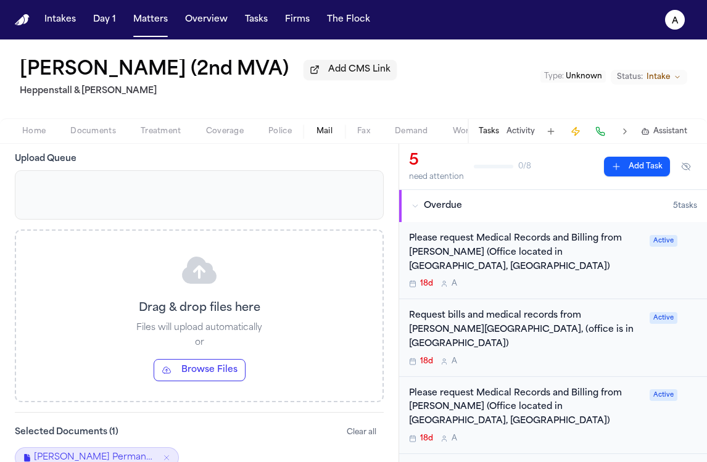
scroll to position [220, 0]
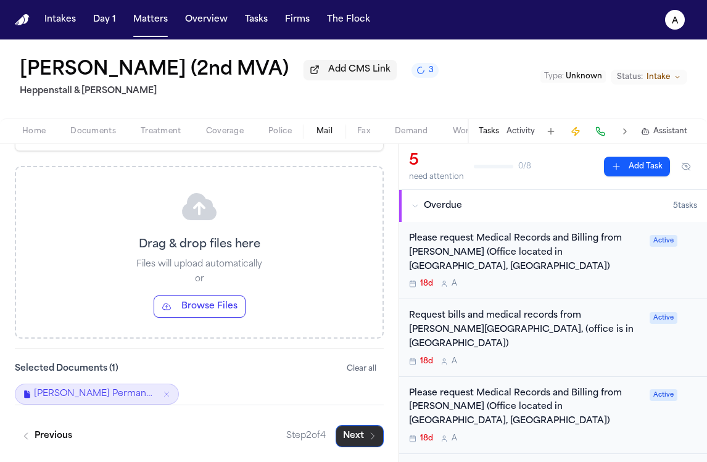
click at [357, 437] on button "Next" at bounding box center [360, 436] width 48 height 22
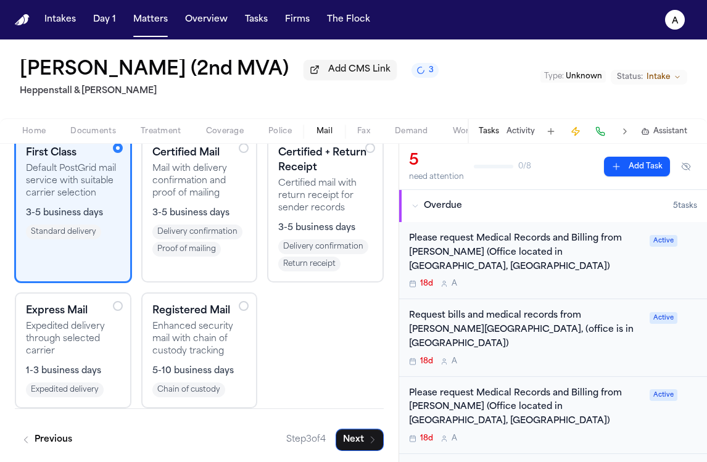
scroll to position [163, 0]
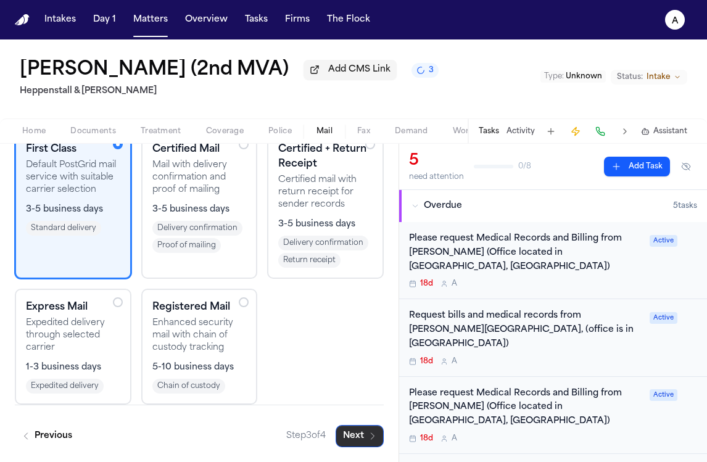
click at [368, 436] on icon "button" at bounding box center [373, 436] width 10 height 10
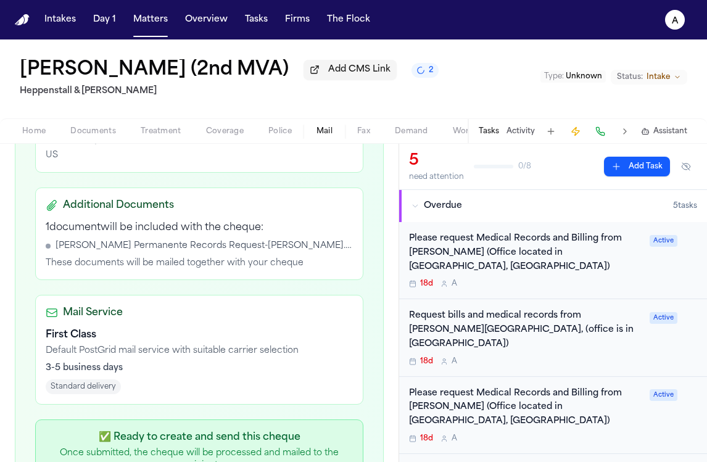
scroll to position [425, 0]
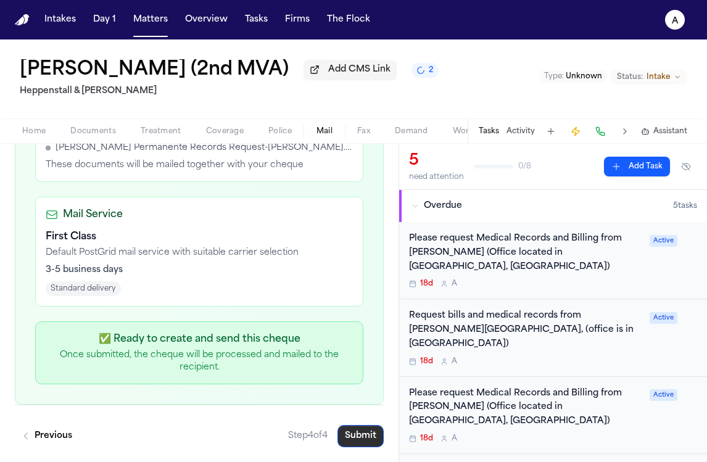
click at [360, 437] on button "Submit" at bounding box center [360, 436] width 46 height 22
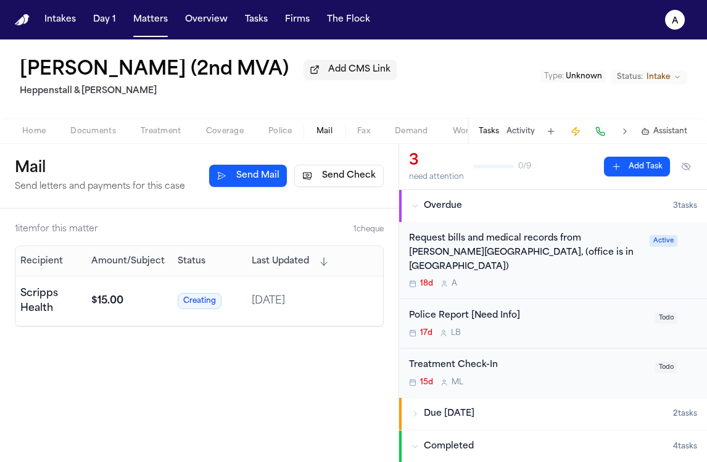
click at [623, 261] on div "Request bills and medical records from Dr. Eugene Y. Rhee, (office is in san di…" at bounding box center [525, 253] width 233 height 42
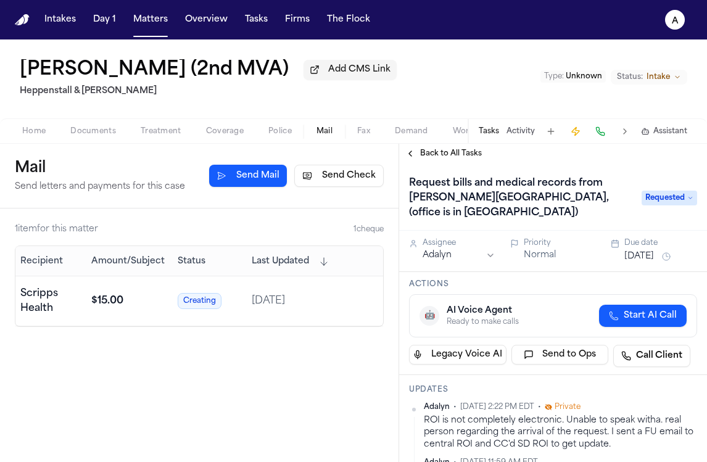
click at [433, 153] on span "Back to All Tasks" at bounding box center [451, 154] width 62 height 10
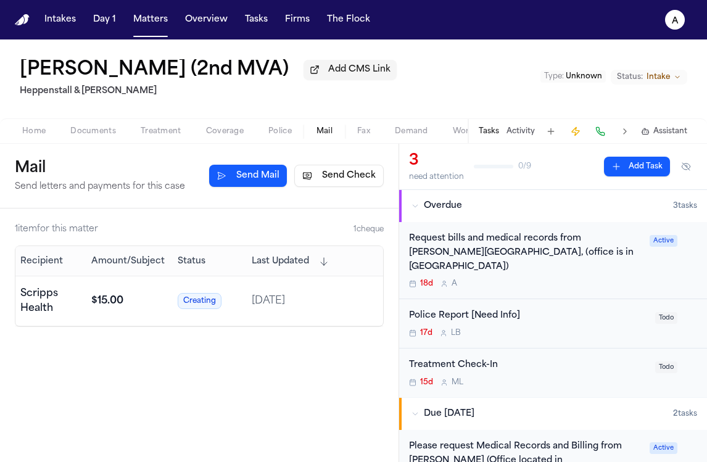
click at [593, 328] on div "17d L B" at bounding box center [528, 333] width 239 height 10
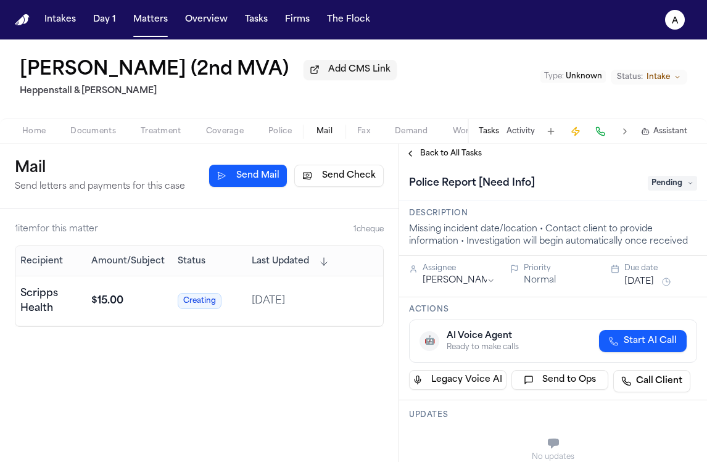
click at [479, 156] on span "Back to All Tasks" at bounding box center [451, 154] width 62 height 10
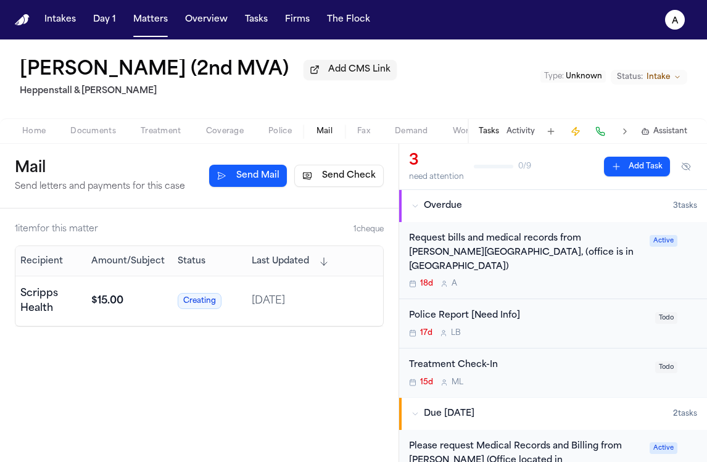
click at [606, 299] on div "Police Report [Need Info] 17d L B Todo" at bounding box center [553, 323] width 308 height 49
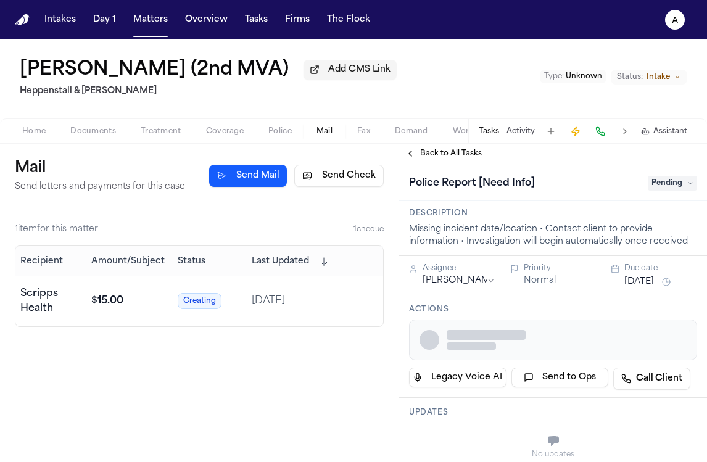
click at [624, 273] on div "Due date" at bounding box center [660, 268] width 73 height 10
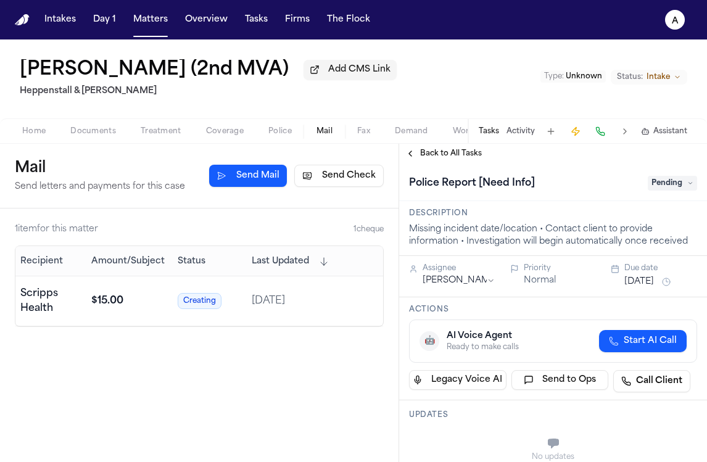
click at [650, 287] on button "Aug 22, 2025" at bounding box center [639, 282] width 30 height 12
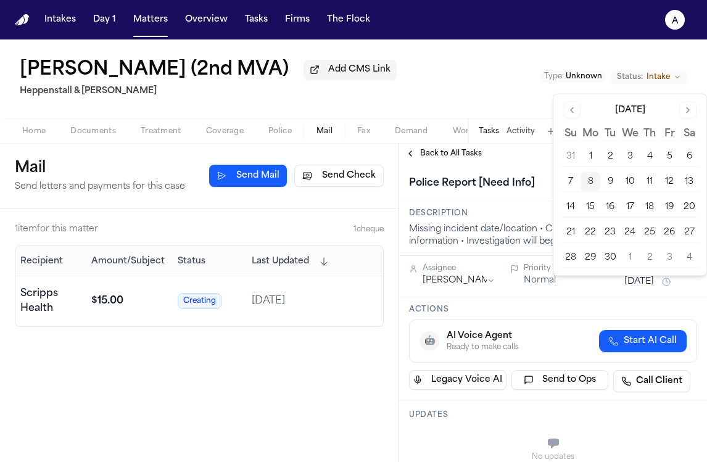
click at [658, 180] on button "11" at bounding box center [650, 182] width 20 height 20
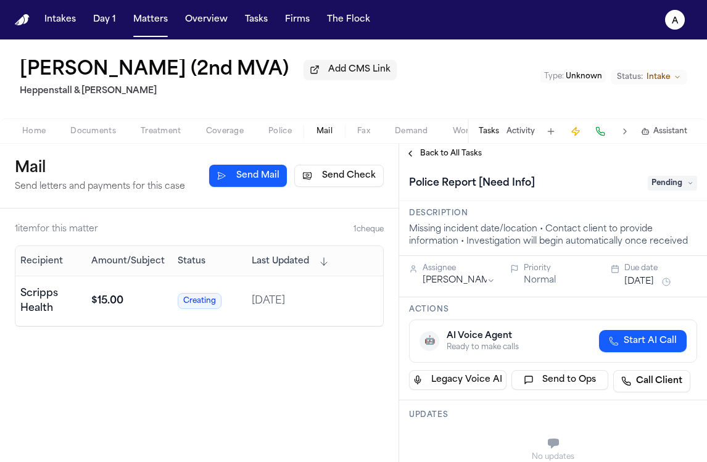
click at [527, 155] on div "Back to All Tasks" at bounding box center [553, 154] width 308 height 10
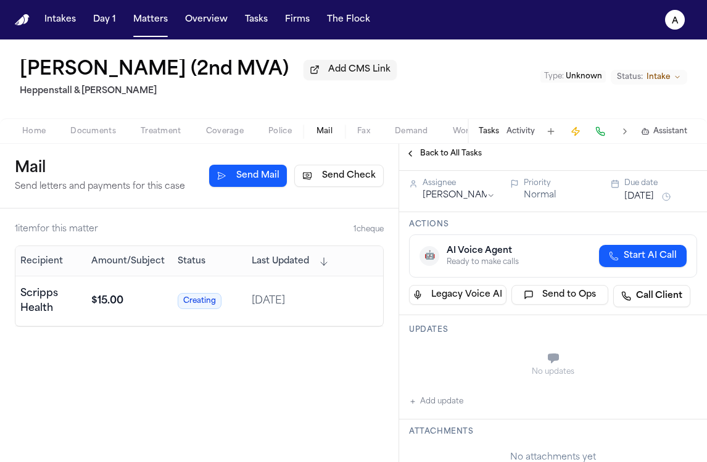
scroll to position [86, 0]
